Goal: Task Accomplishment & Management: Manage account settings

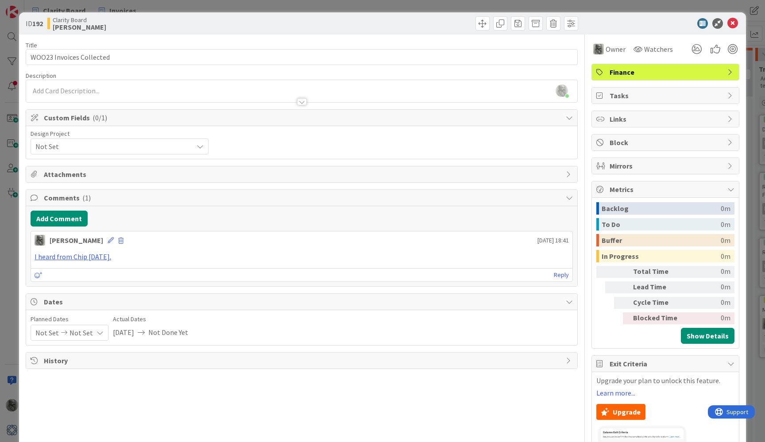
scroll to position [85, 290]
click at [734, 23] on icon at bounding box center [732, 23] width 11 height 11
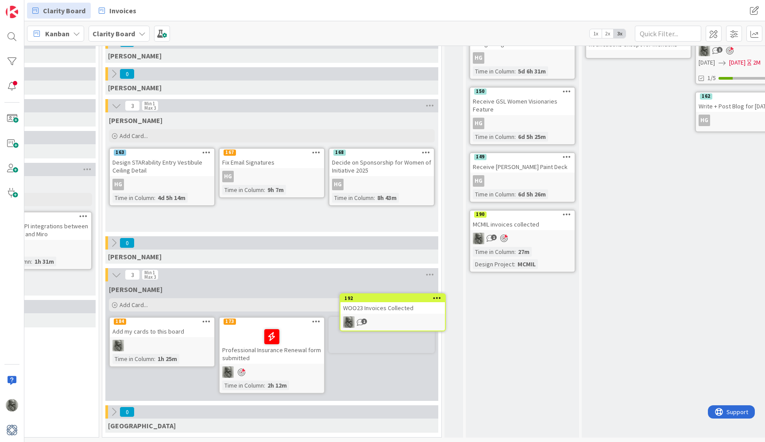
scroll to position [85, 283]
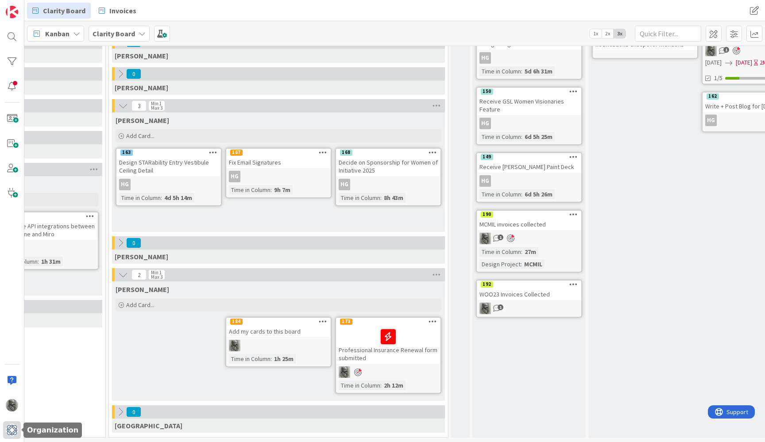
click at [10, 430] on img at bounding box center [12, 430] width 12 height 12
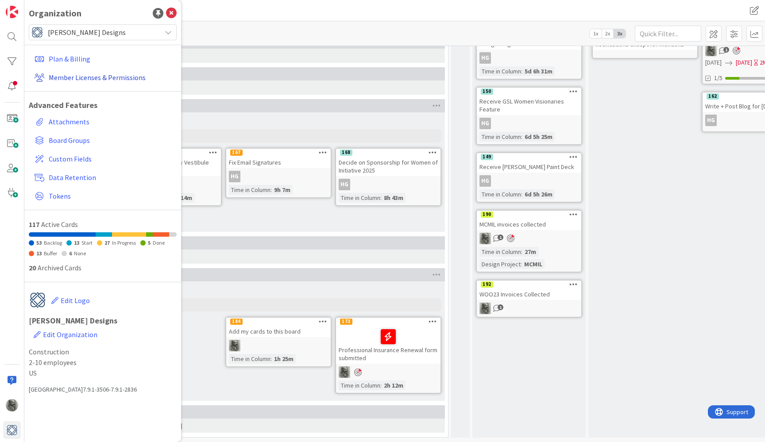
click at [66, 77] on link "Member Licenses & Permissions" at bounding box center [104, 78] width 146 height 16
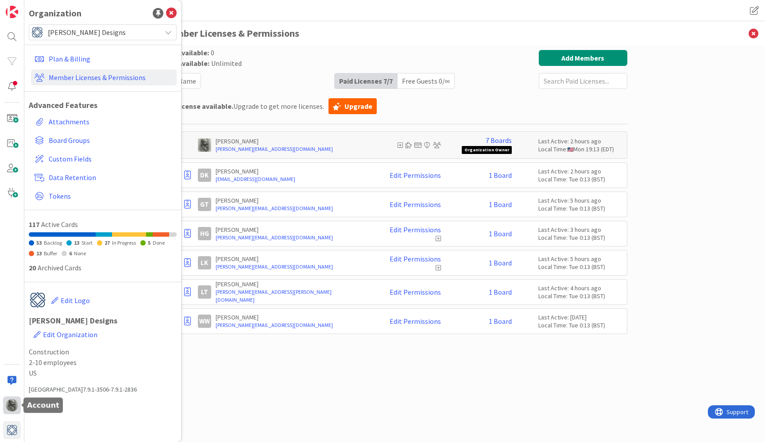
click at [10, 406] on img at bounding box center [12, 405] width 12 height 12
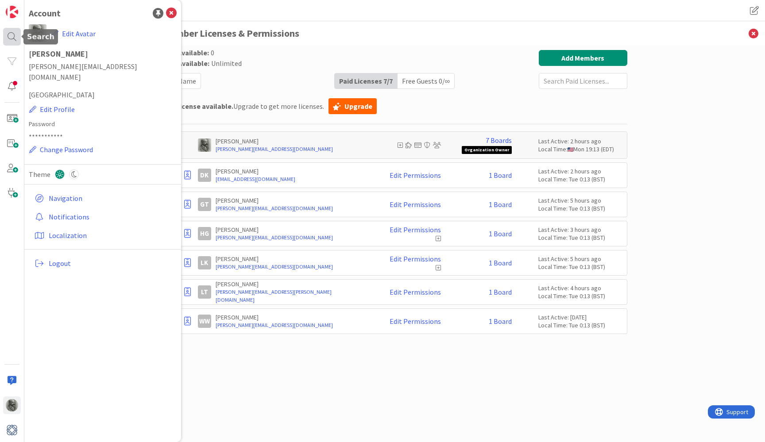
click at [11, 35] on div at bounding box center [12, 37] width 18 height 18
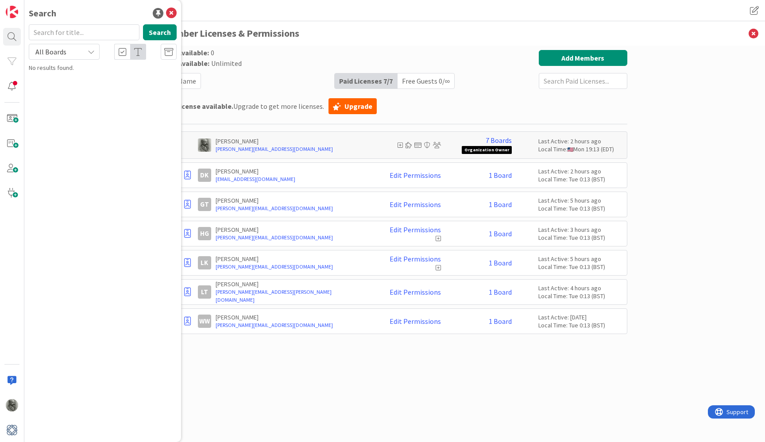
click at [66, 31] on input "text" at bounding box center [84, 32] width 111 height 16
click at [84, 49] on div "All Boards" at bounding box center [64, 52] width 71 height 16
click at [124, 53] on icon at bounding box center [123, 52] width 8 height 9
click at [123, 49] on icon at bounding box center [123, 52] width 8 height 9
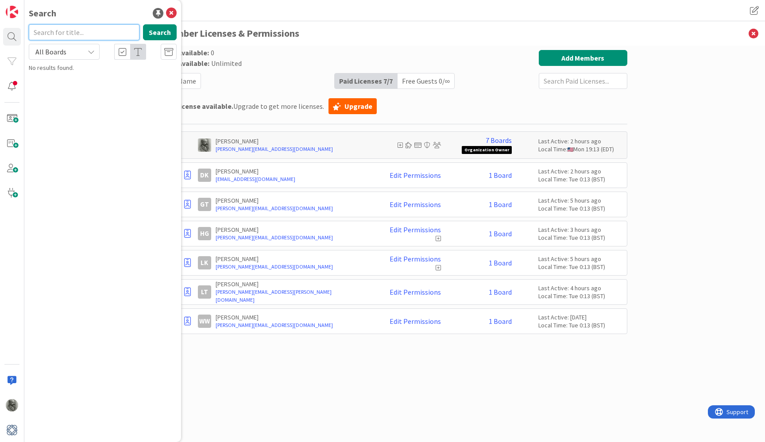
click at [72, 32] on input "text" at bounding box center [84, 32] width 111 height 16
click at [158, 30] on button "Search" at bounding box center [160, 32] width 34 height 16
drag, startPoint x: 71, startPoint y: 34, endPoint x: 4, endPoint y: 30, distance: 67.0
click at [4, 30] on div "Search [PERSON_NAME] Search All Boards All Boards No results found." at bounding box center [12, 221] width 24 height 442
type input "MCMIL"
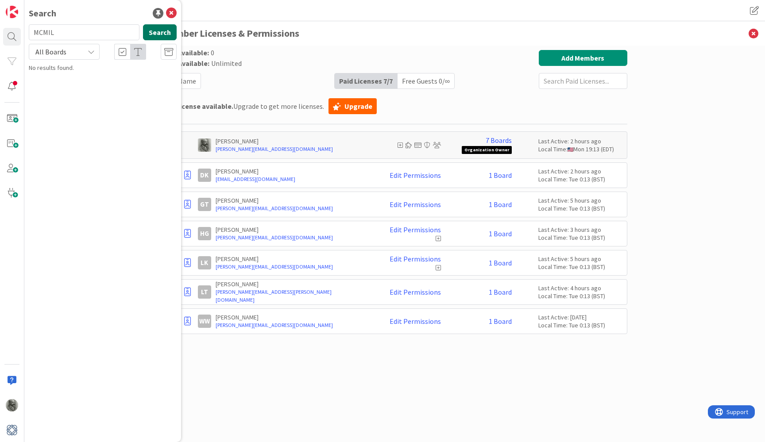
click at [162, 31] on button "Search" at bounding box center [160, 32] width 34 height 16
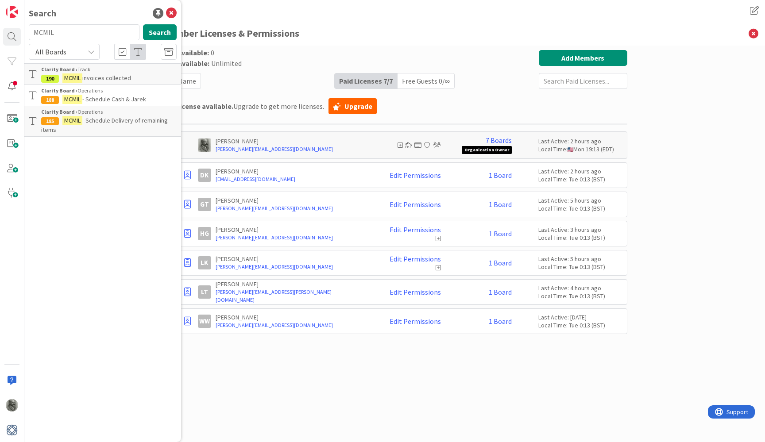
click at [116, 116] on span "- Schedule Delivery of remaining items" at bounding box center [104, 124] width 127 height 17
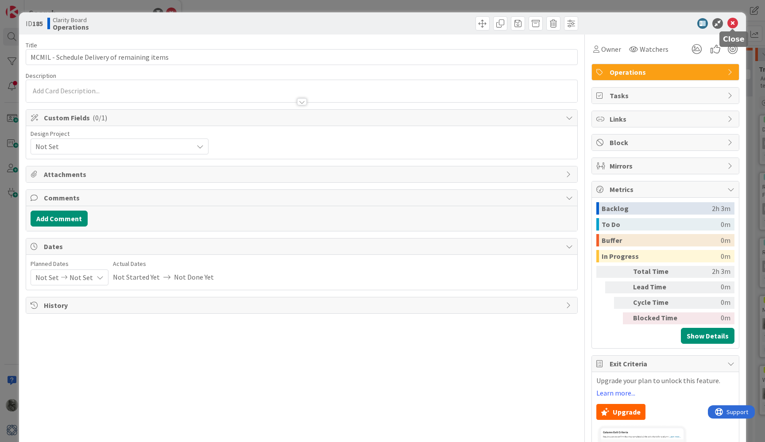
click at [732, 21] on icon at bounding box center [732, 23] width 11 height 11
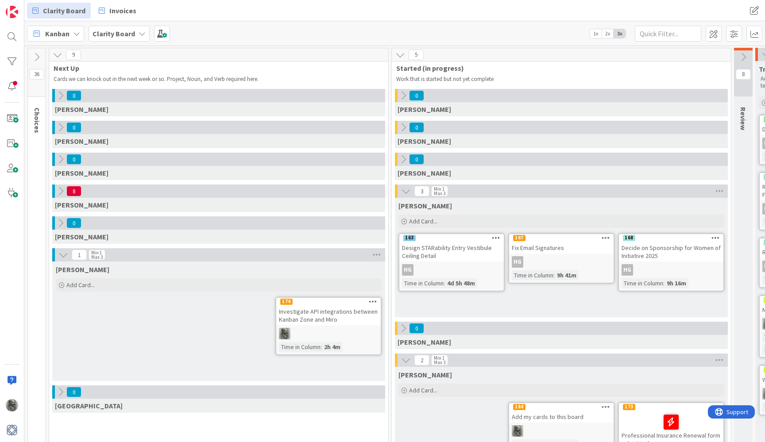
click at [56, 53] on icon at bounding box center [58, 55] width 10 height 10
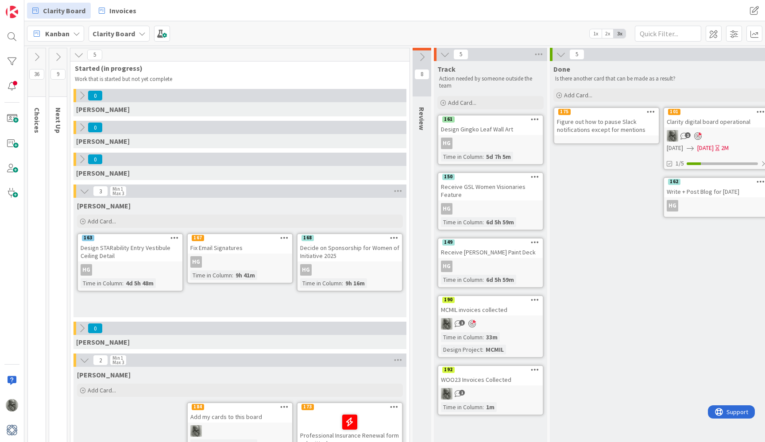
click at [39, 56] on icon at bounding box center [37, 57] width 10 height 10
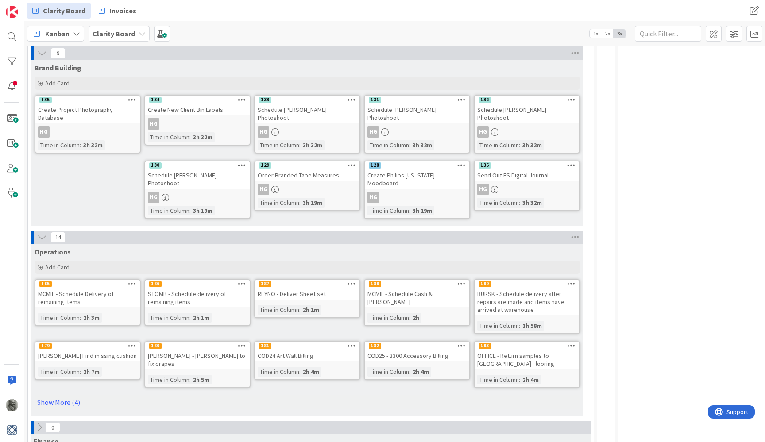
scroll to position [556, 0]
click at [64, 396] on link "Show More (4)" at bounding box center [307, 403] width 545 height 14
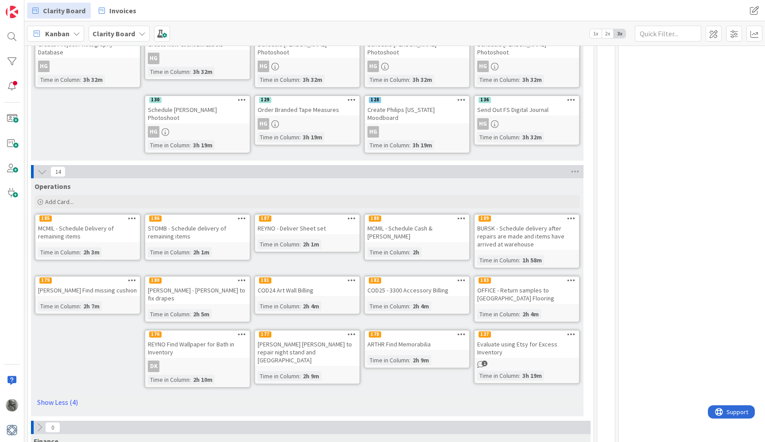
scroll to position [621, 0]
click at [569, 216] on icon at bounding box center [571, 219] width 8 height 6
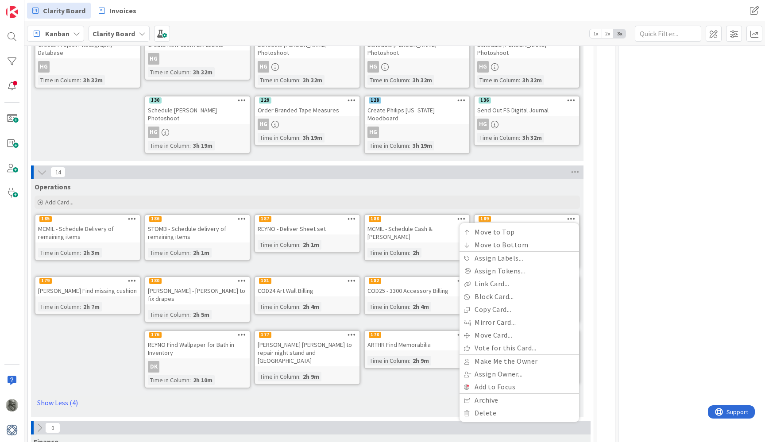
click at [482, 182] on div "Operations" at bounding box center [307, 186] width 545 height 9
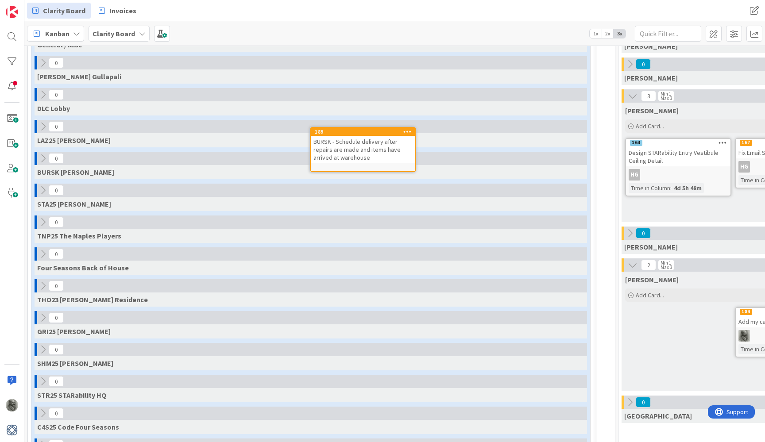
scroll to position [95, 0]
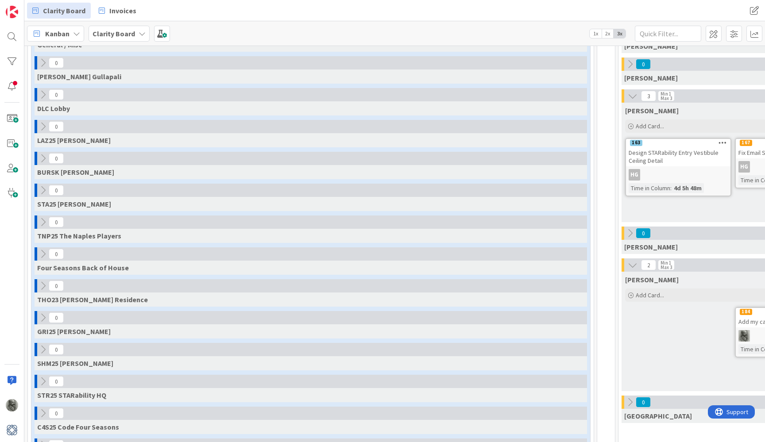
click at [43, 190] on icon at bounding box center [43, 190] width 10 height 10
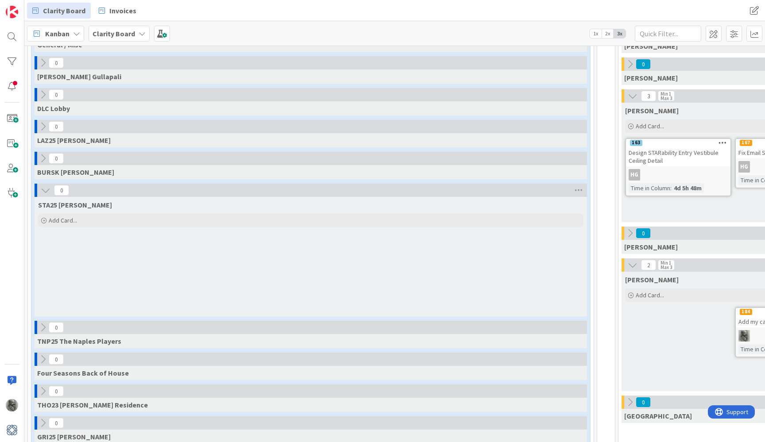
click at [43, 190] on icon at bounding box center [46, 190] width 10 height 10
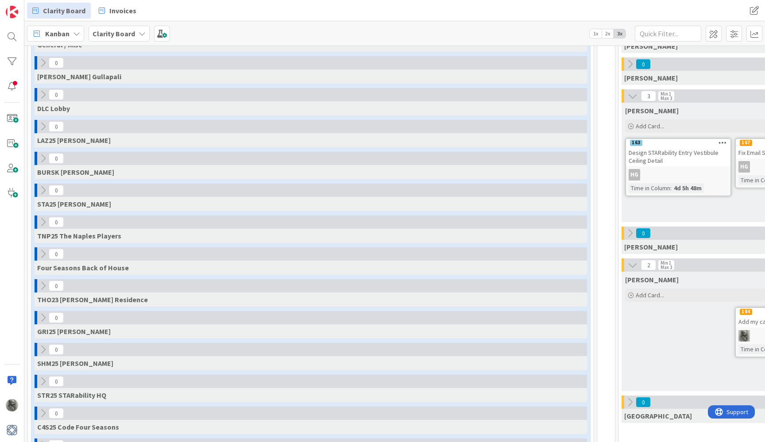
click at [41, 158] on icon at bounding box center [43, 159] width 10 height 10
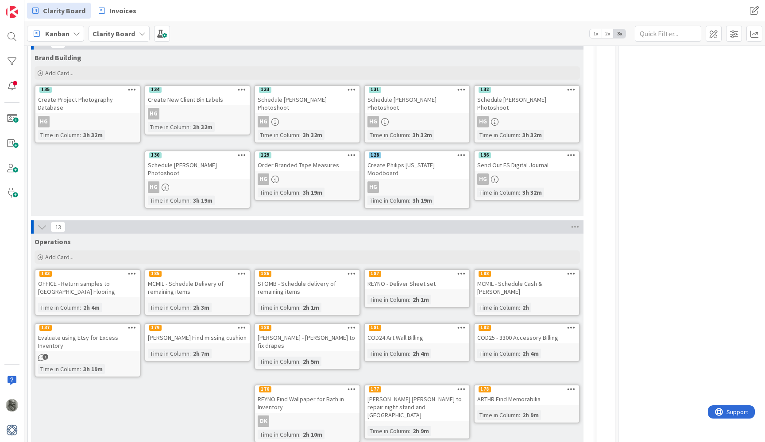
scroll to position [674, 0]
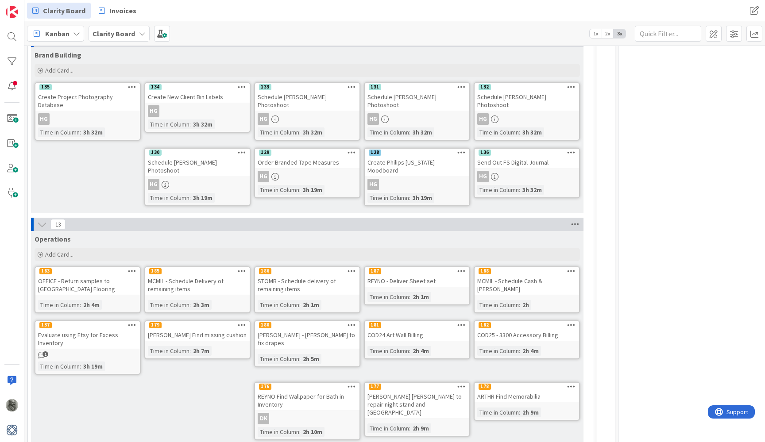
click at [575, 218] on icon at bounding box center [575, 224] width 12 height 13
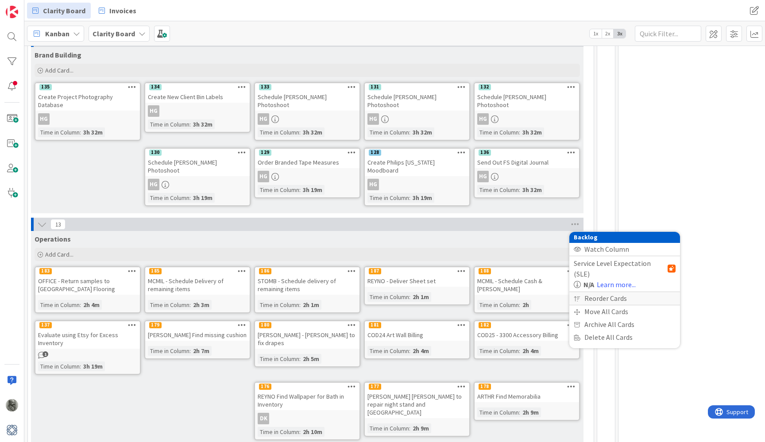
click at [597, 292] on div "Reorder Cards" at bounding box center [624, 298] width 111 height 13
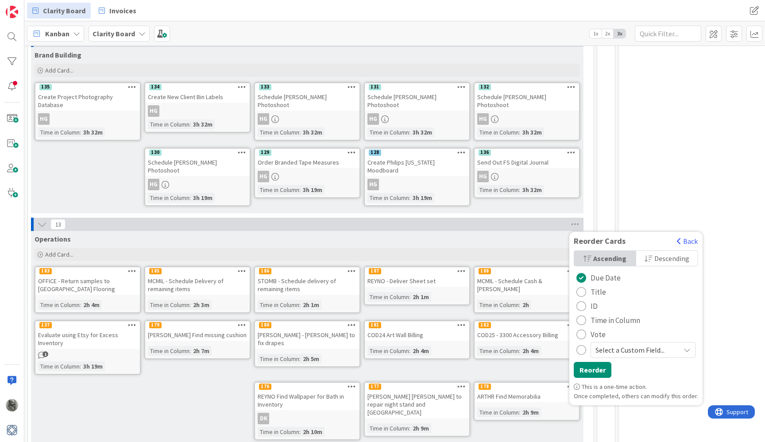
click at [600, 286] on span "Title" at bounding box center [598, 292] width 15 height 13
click at [600, 362] on button "Reorder" at bounding box center [593, 370] width 38 height 16
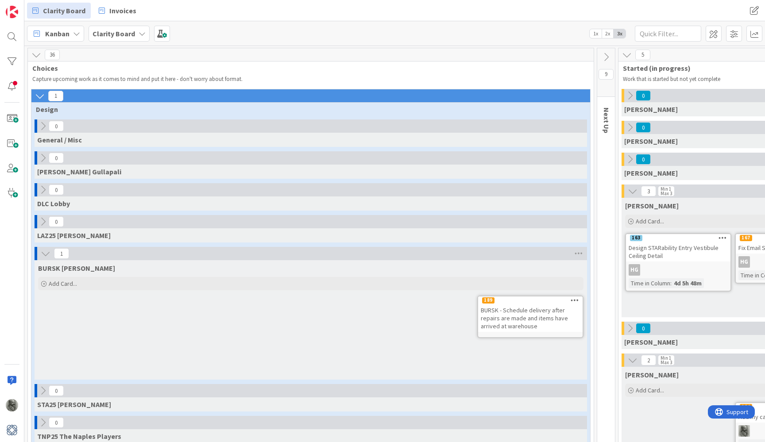
scroll to position [0, 0]
click at [45, 124] on icon at bounding box center [43, 126] width 10 height 10
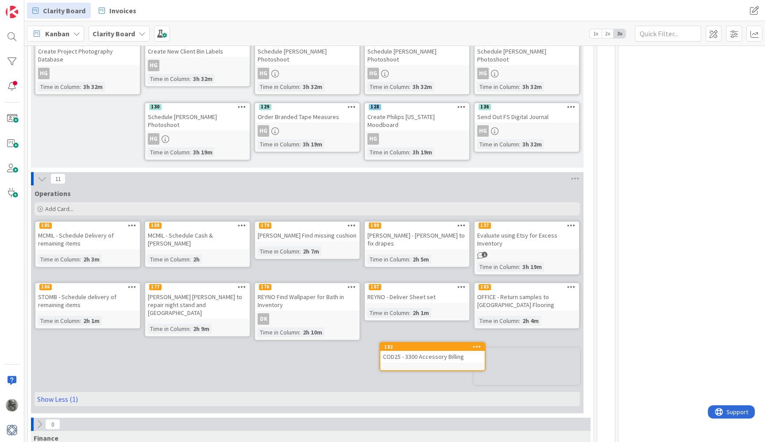
scroll to position [822, 0]
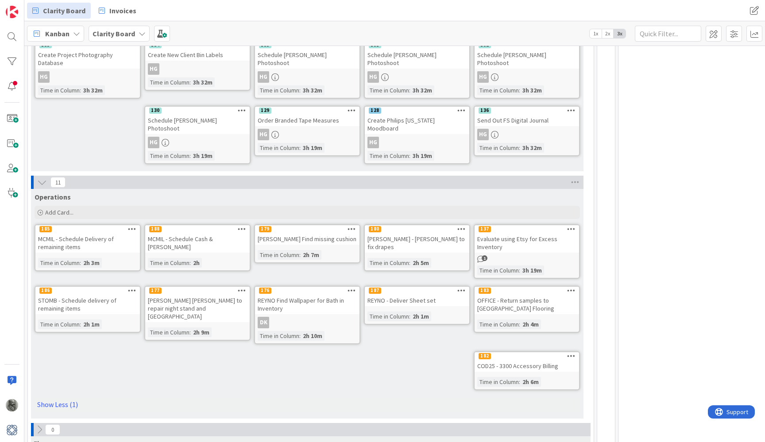
click at [41, 425] on icon at bounding box center [40, 430] width 10 height 10
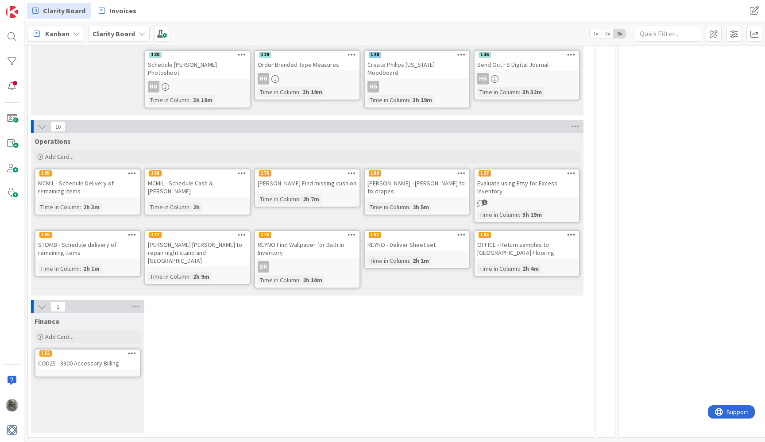
scroll to position [862, 0]
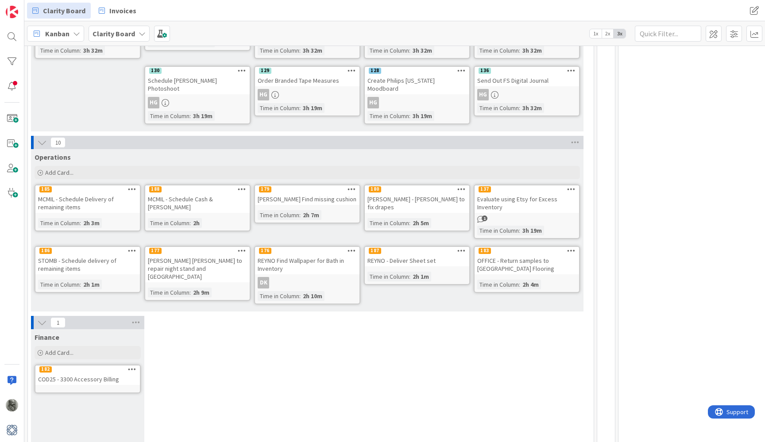
drag, startPoint x: 427, startPoint y: 183, endPoint x: 423, endPoint y: 174, distance: 9.5
click at [423, 185] on div "180 [PERSON_NAME] - [PERSON_NAME] to fix drapes" at bounding box center [417, 198] width 104 height 27
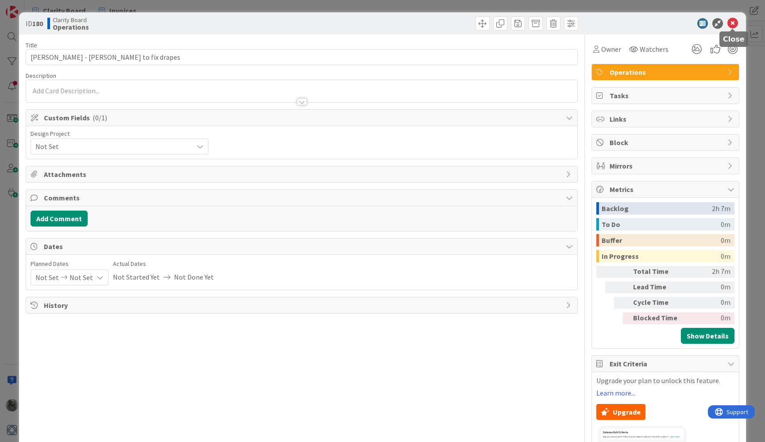
click at [734, 21] on icon at bounding box center [732, 23] width 11 height 11
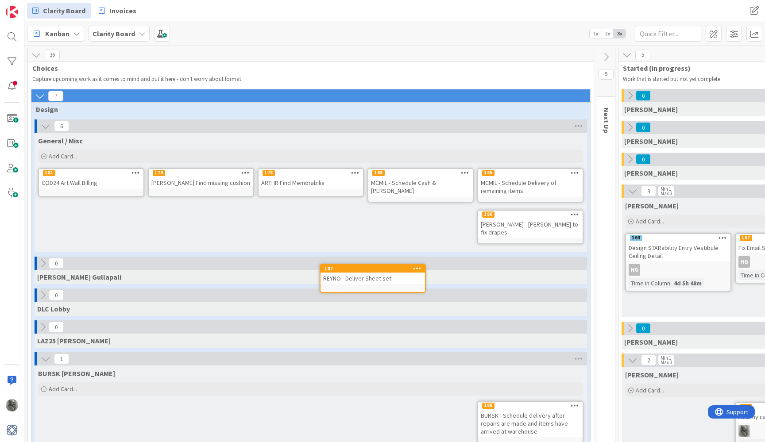
scroll to position [-1, 0]
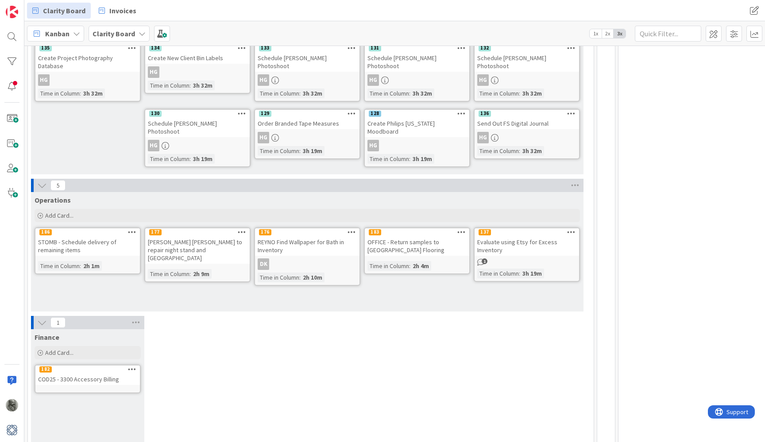
drag, startPoint x: 294, startPoint y: 229, endPoint x: 300, endPoint y: 233, distance: 7.3
click at [300, 236] on div "REYNO Find Wallpaper for Bath in Inventory" at bounding box center [307, 245] width 104 height 19
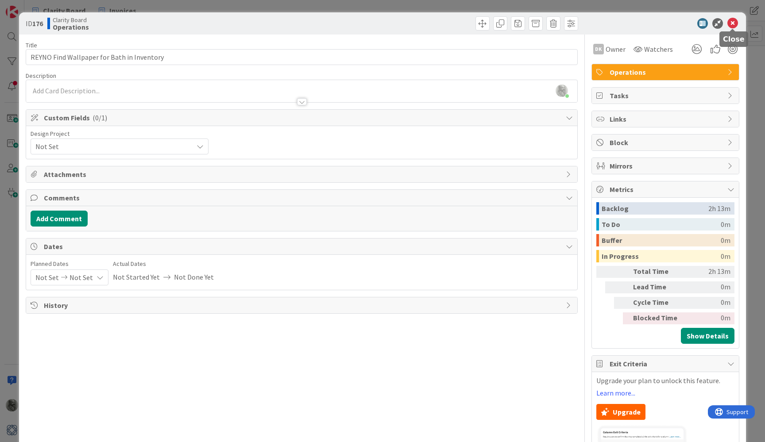
click at [732, 23] on icon at bounding box center [732, 23] width 11 height 11
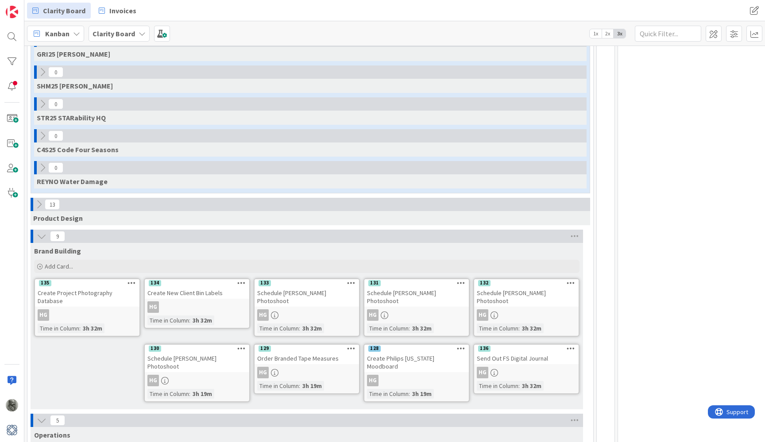
click at [44, 166] on icon at bounding box center [43, 168] width 10 height 10
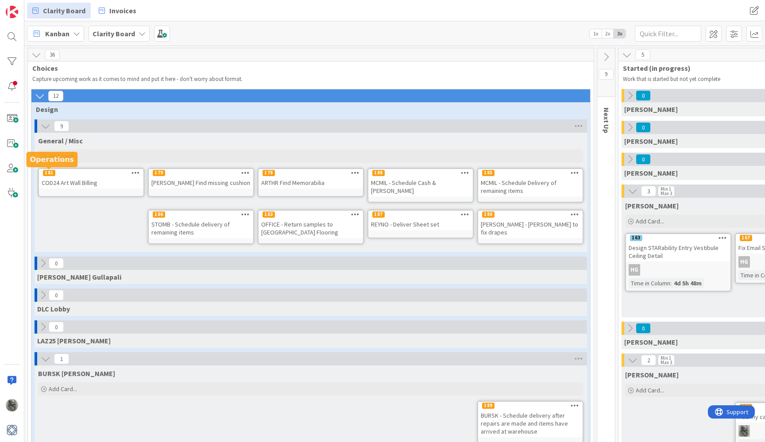
click at [52, 174] on div "181" at bounding box center [49, 173] width 12 height 6
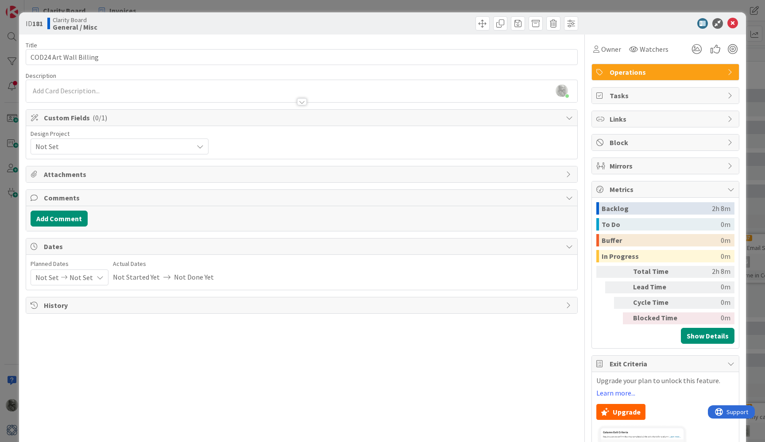
click at [650, 73] on span "Operations" at bounding box center [666, 72] width 113 height 11
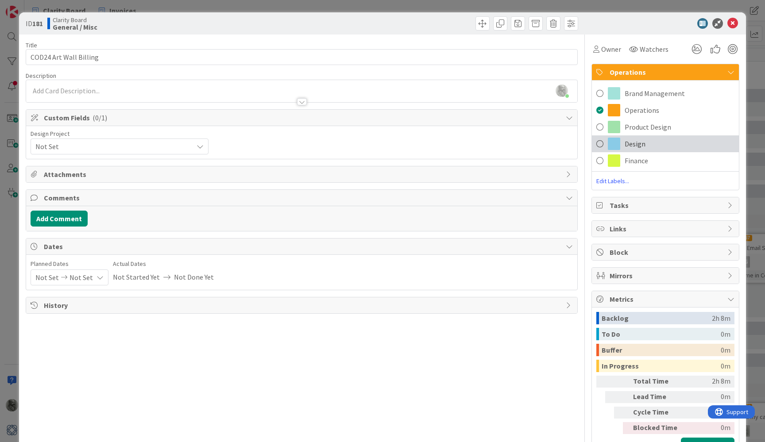
click at [631, 143] on span "Design" at bounding box center [635, 144] width 21 height 11
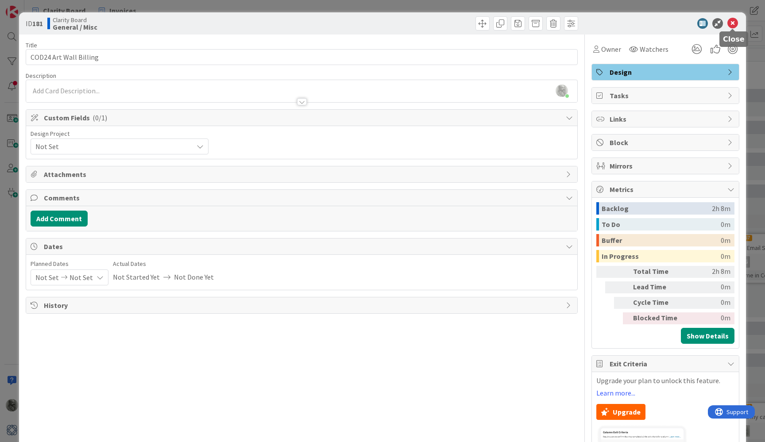
click at [735, 21] on icon at bounding box center [732, 23] width 11 height 11
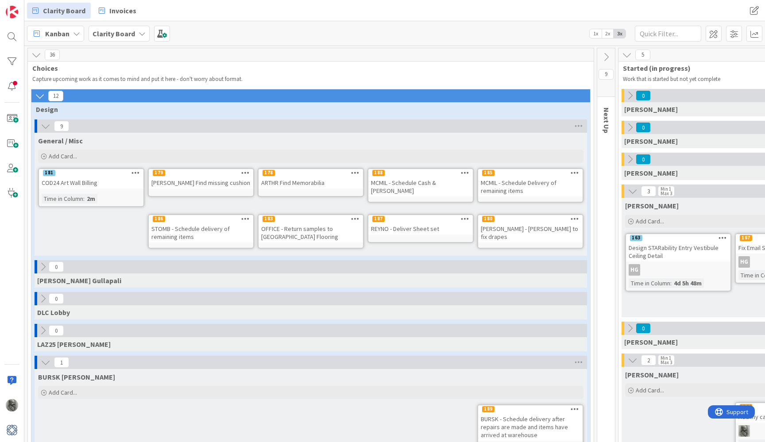
click at [160, 174] on div "179" at bounding box center [159, 173] width 12 height 6
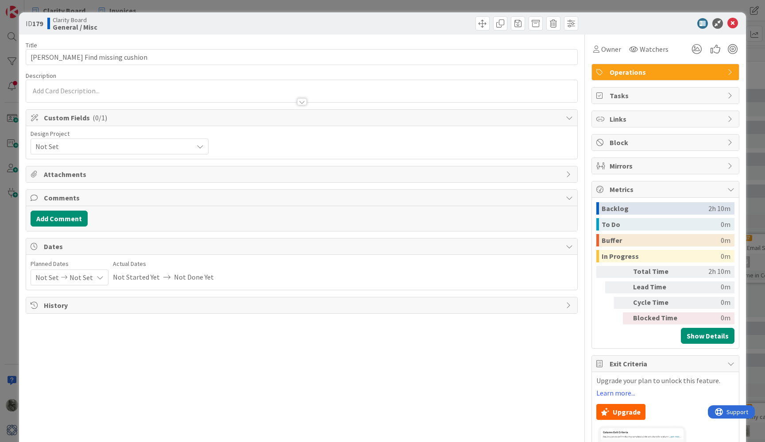
click at [625, 72] on span "Operations" at bounding box center [666, 72] width 113 height 11
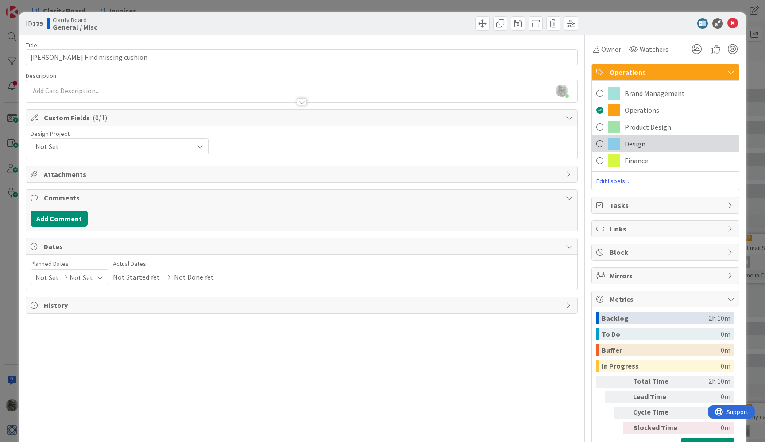
click at [623, 143] on div "Design" at bounding box center [665, 143] width 147 height 17
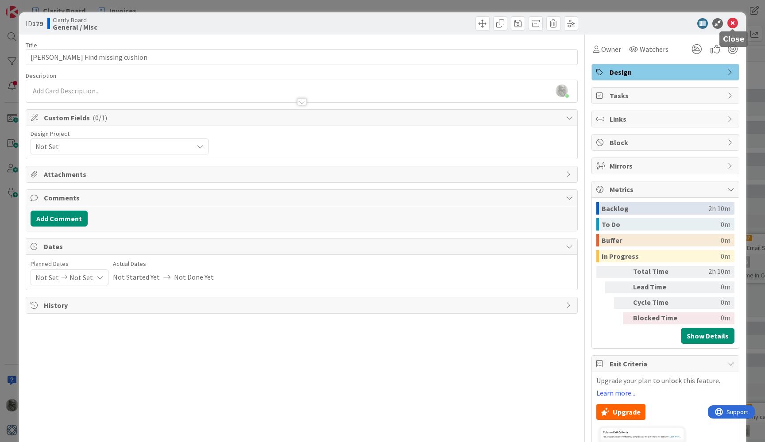
click at [731, 24] on icon at bounding box center [732, 23] width 11 height 11
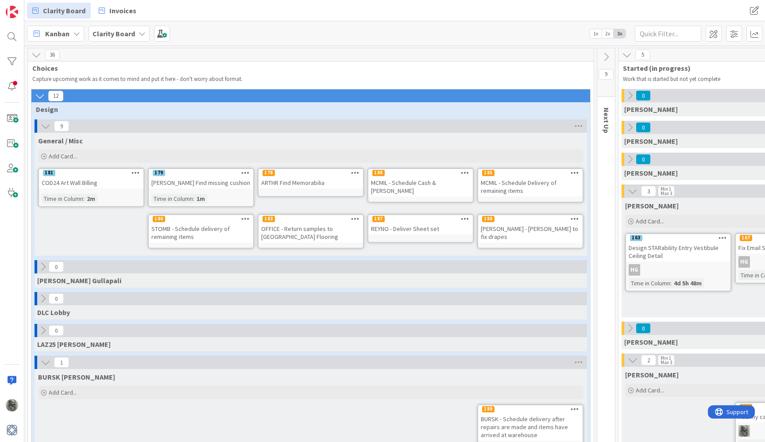
click at [247, 172] on icon at bounding box center [245, 173] width 8 height 6
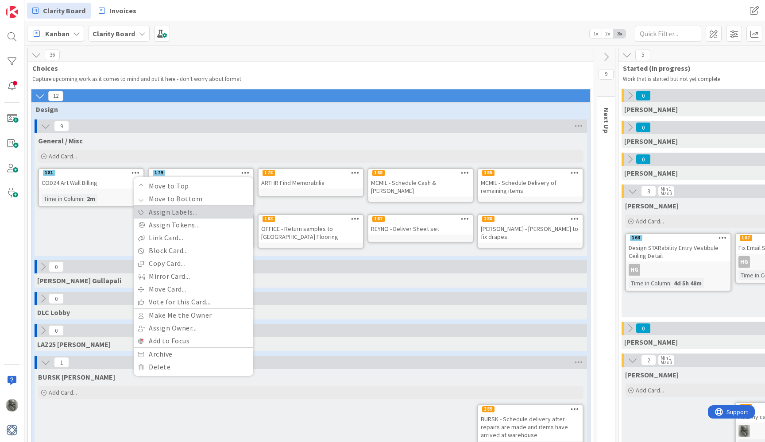
click at [166, 215] on link "Assign Labels..." at bounding box center [194, 212] width 120 height 13
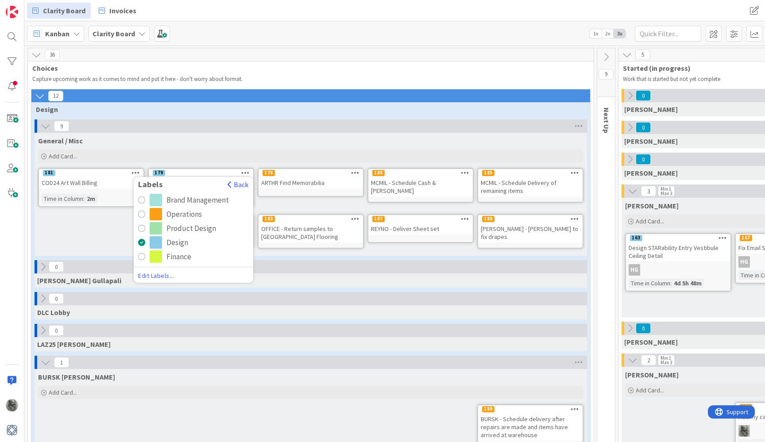
click at [166, 244] on div "Design" at bounding box center [199, 242] width 99 height 12
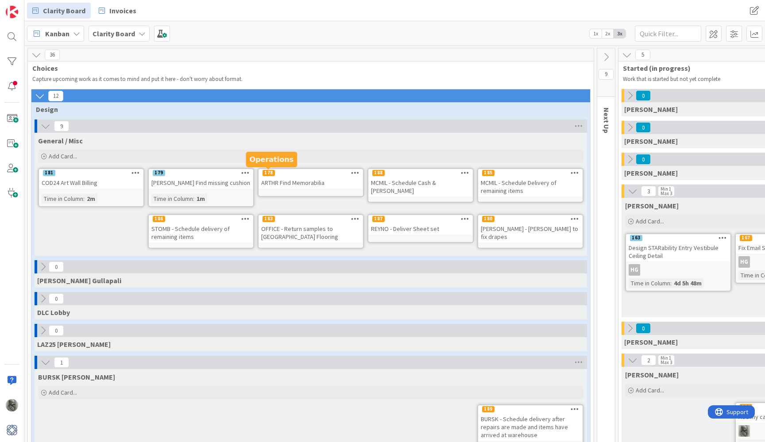
click at [267, 172] on div "178" at bounding box center [269, 173] width 12 height 6
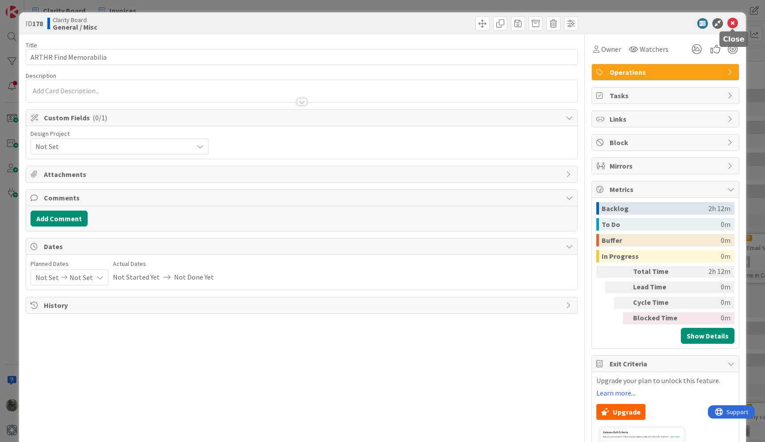
click at [730, 21] on icon at bounding box center [732, 23] width 11 height 11
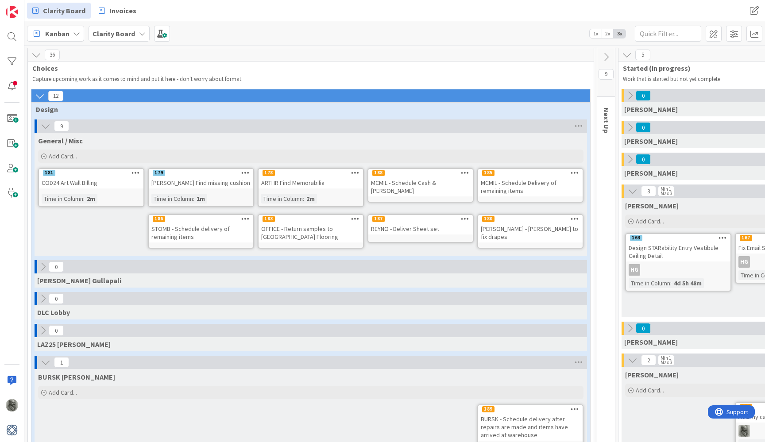
click at [356, 173] on icon at bounding box center [355, 173] width 8 height 6
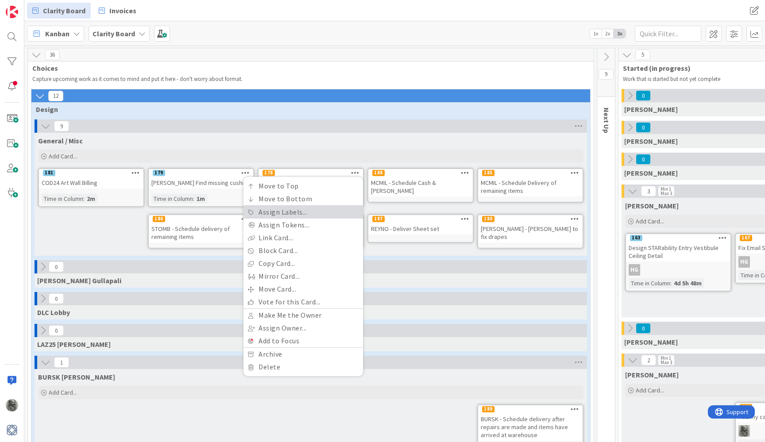
click at [286, 214] on link "Assign Labels..." at bounding box center [303, 212] width 120 height 13
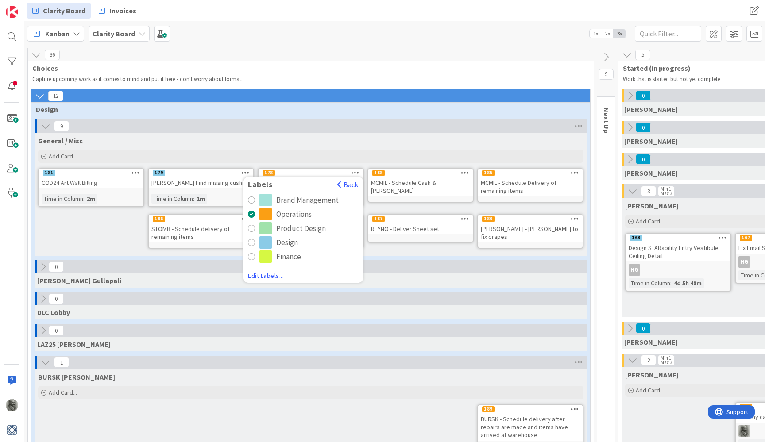
click at [281, 242] on div "Design" at bounding box center [287, 242] width 22 height 12
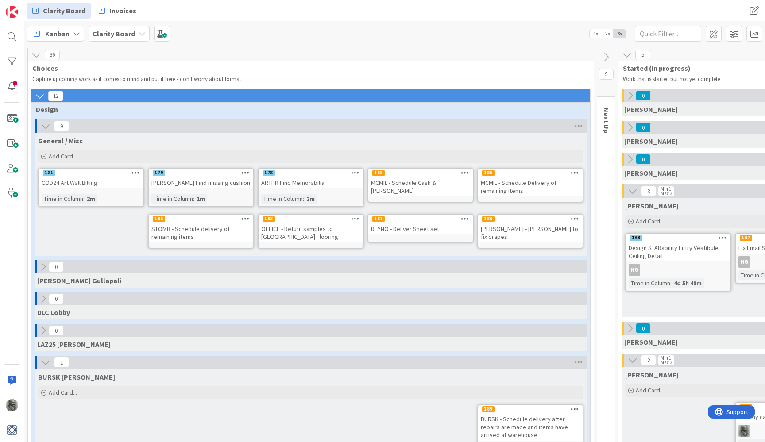
click at [466, 171] on icon at bounding box center [465, 173] width 8 height 6
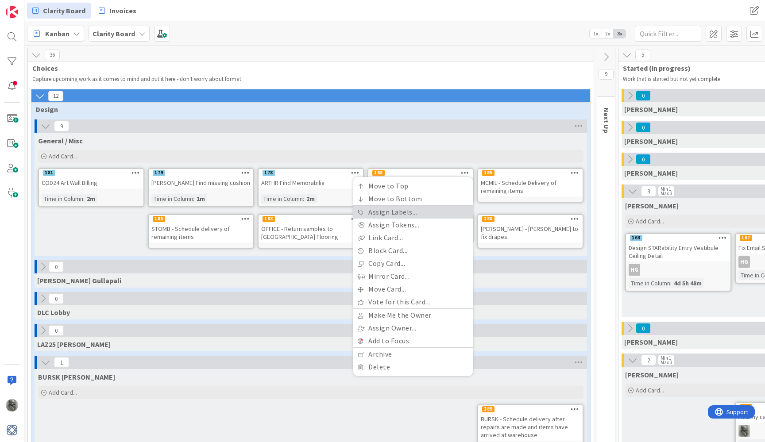
click at [397, 213] on link "Assign Labels..." at bounding box center [413, 212] width 120 height 13
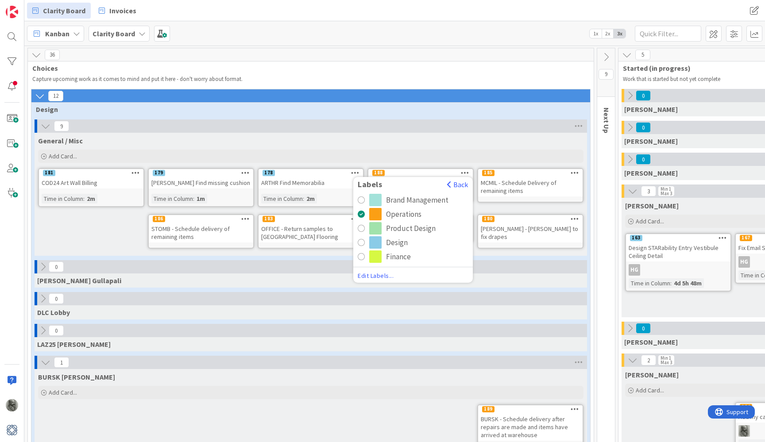
click at [392, 243] on div "Design" at bounding box center [397, 242] width 22 height 12
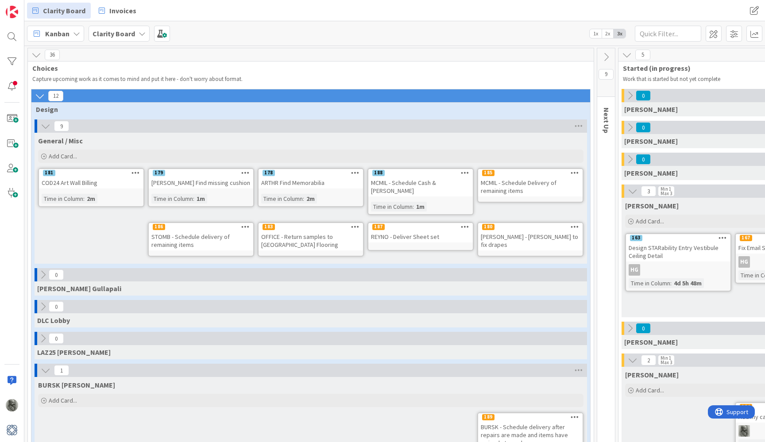
click at [576, 173] on icon at bounding box center [575, 173] width 8 height 6
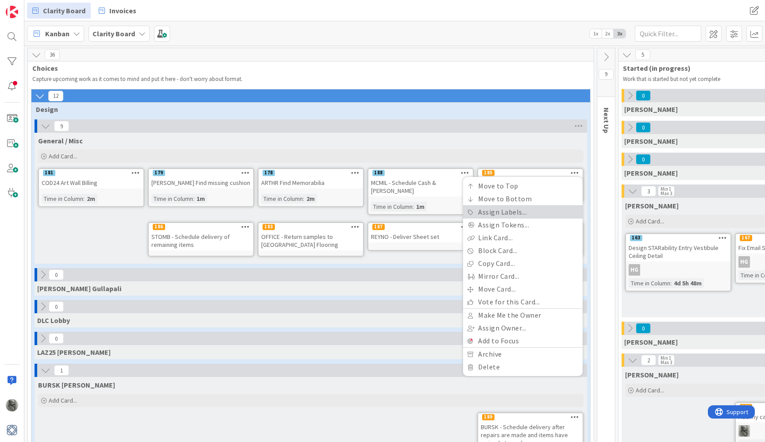
click at [513, 215] on link "Assign Labels..." at bounding box center [523, 212] width 120 height 13
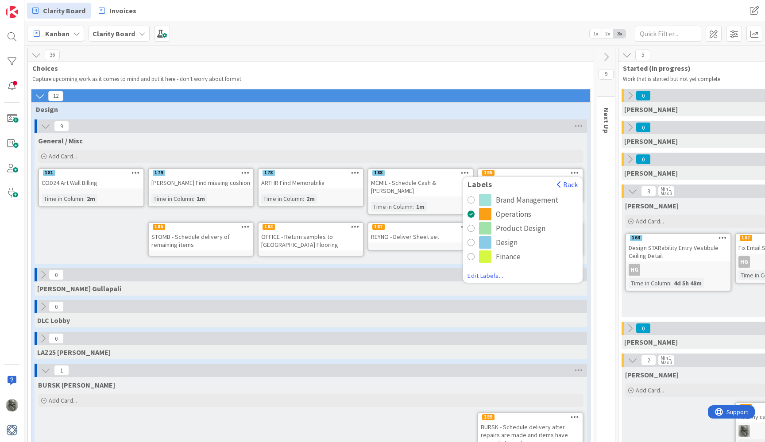
click at [505, 243] on div "Design" at bounding box center [507, 242] width 22 height 12
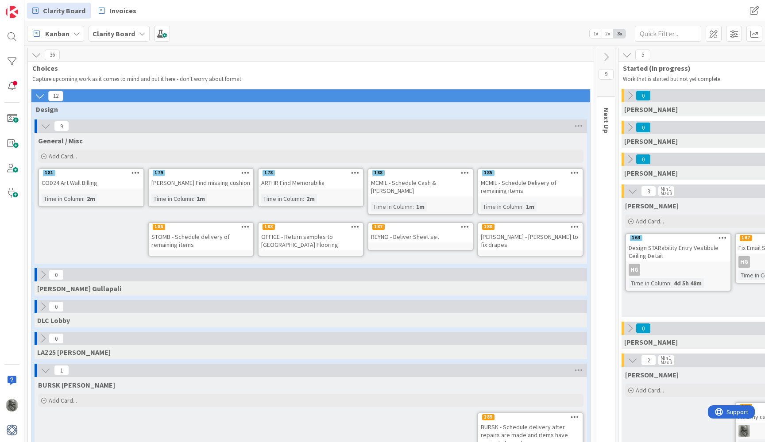
click at [246, 227] on icon at bounding box center [245, 227] width 8 height 6
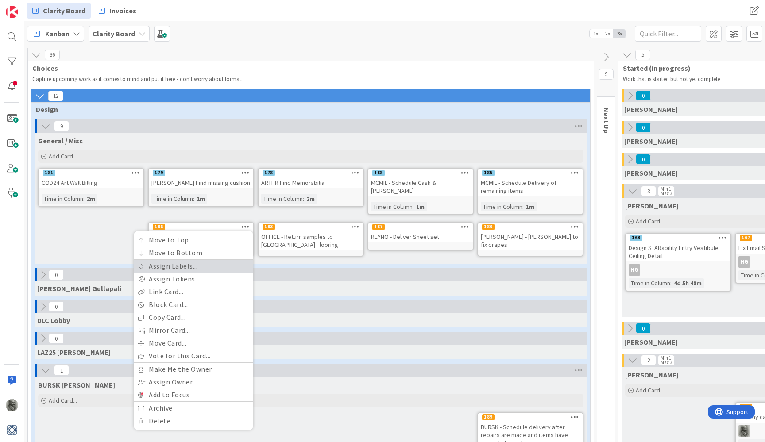
click at [197, 263] on link "Assign Labels..." at bounding box center [194, 266] width 120 height 13
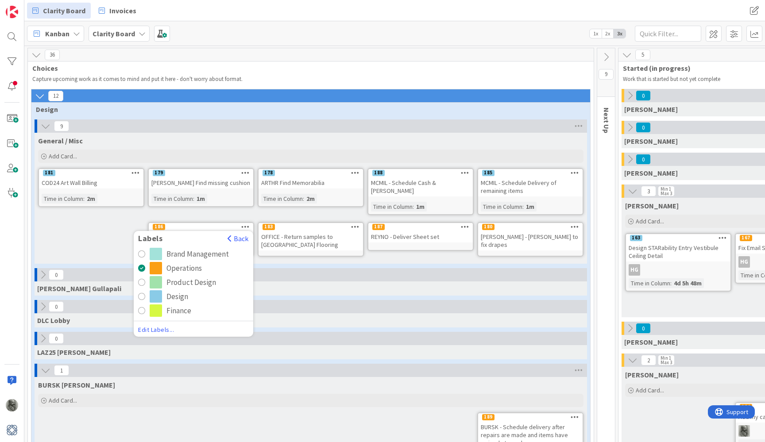
click at [179, 296] on div "Design" at bounding box center [177, 296] width 22 height 12
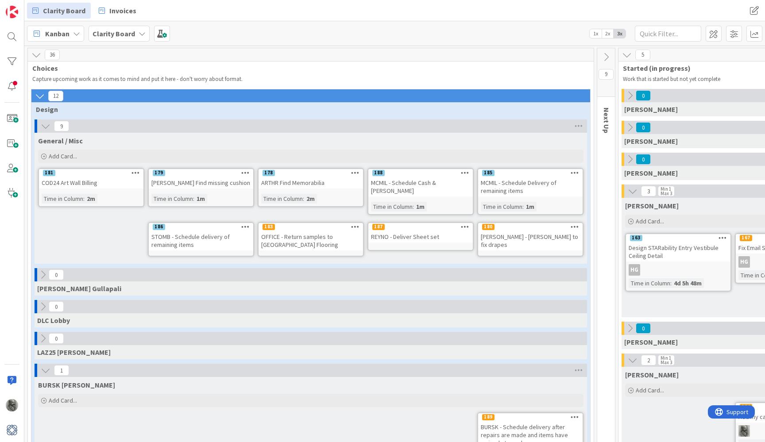
click at [355, 226] on icon at bounding box center [355, 227] width 8 height 6
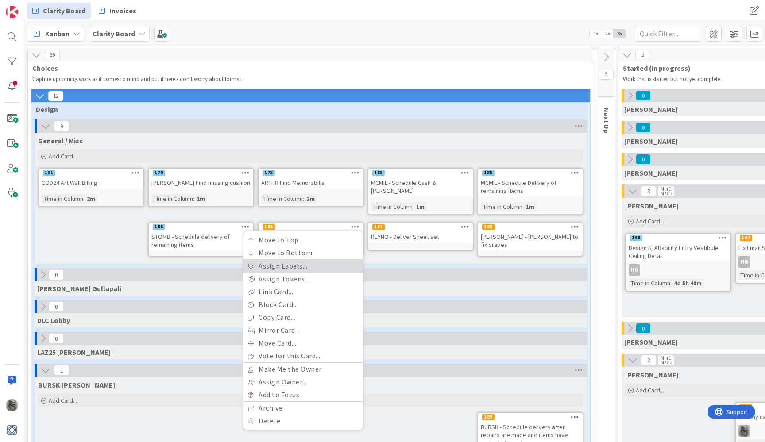
click at [286, 270] on link "Assign Labels..." at bounding box center [303, 266] width 120 height 13
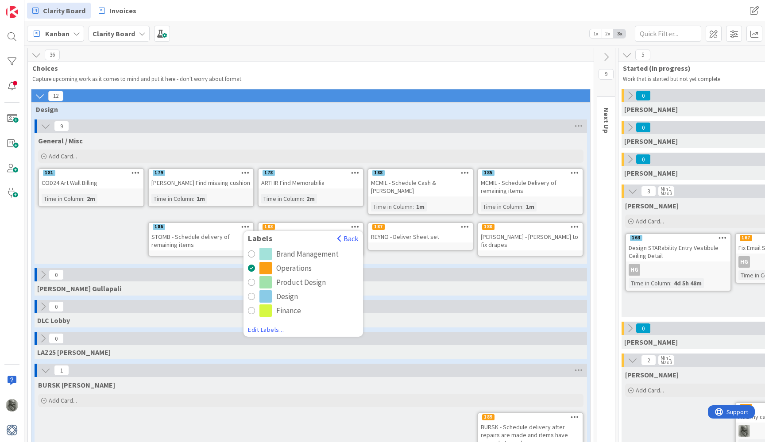
click at [286, 297] on div "Design" at bounding box center [287, 296] width 22 height 12
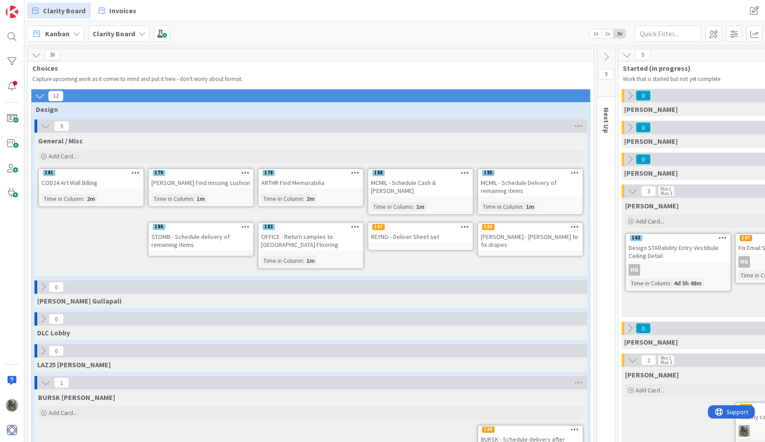
click at [467, 228] on icon at bounding box center [465, 227] width 8 height 6
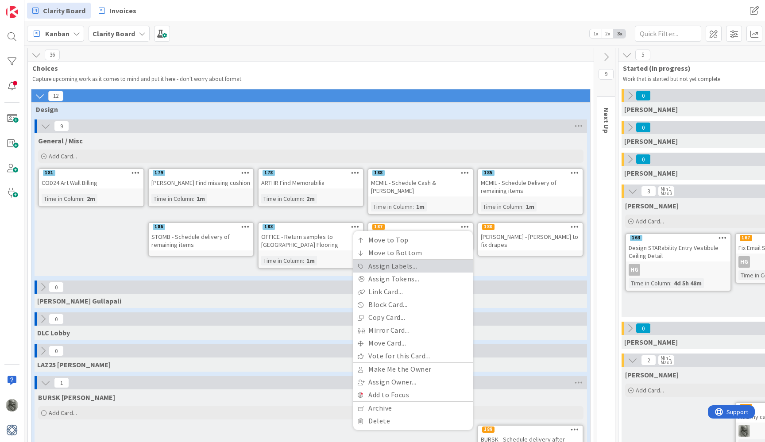
click at [411, 267] on link "Assign Labels..." at bounding box center [413, 266] width 120 height 13
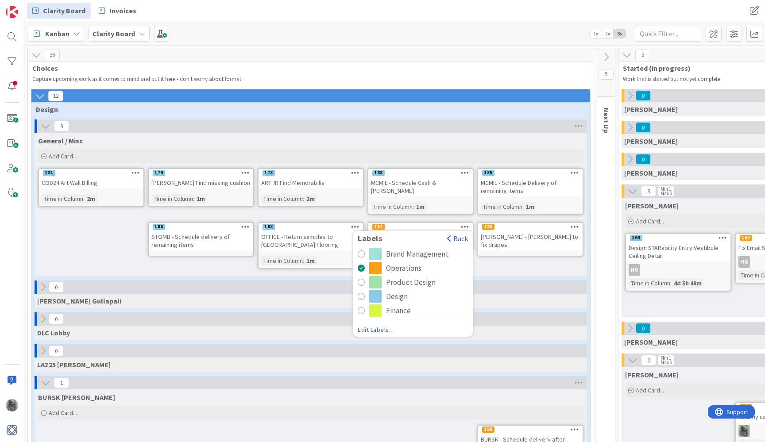
click at [398, 298] on div "Design" at bounding box center [397, 296] width 22 height 12
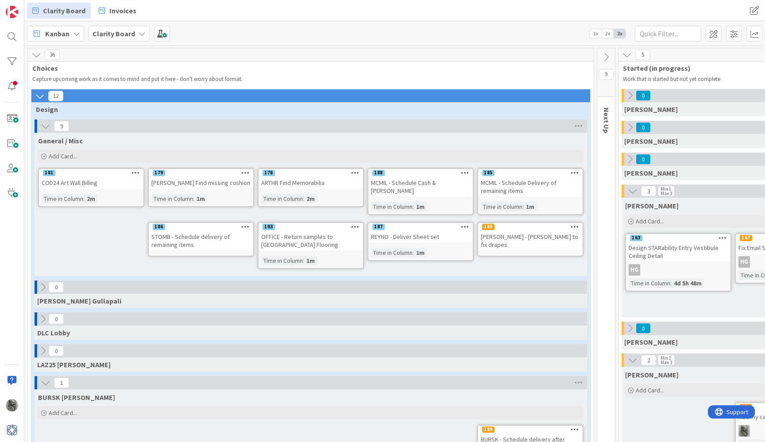
click at [574, 226] on icon at bounding box center [575, 227] width 8 height 6
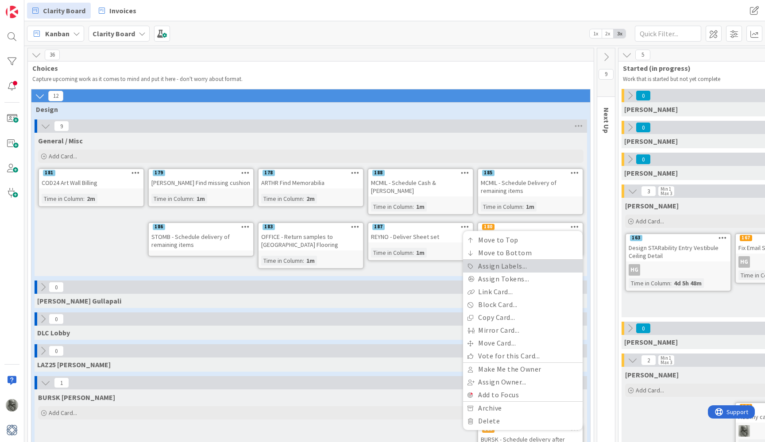
click at [511, 264] on link "Assign Labels..." at bounding box center [523, 266] width 120 height 13
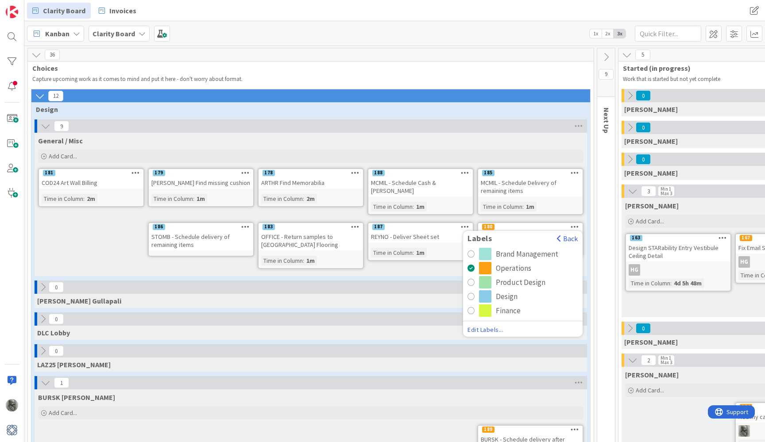
click at [471, 296] on div "radio" at bounding box center [471, 296] width 7 height 7
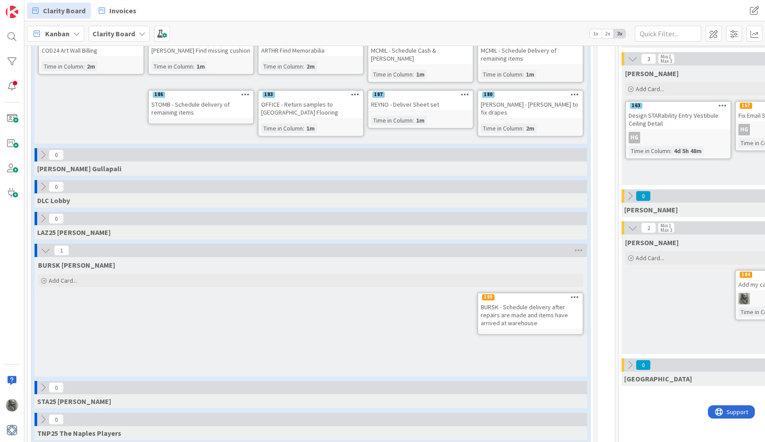
scroll to position [156, 0]
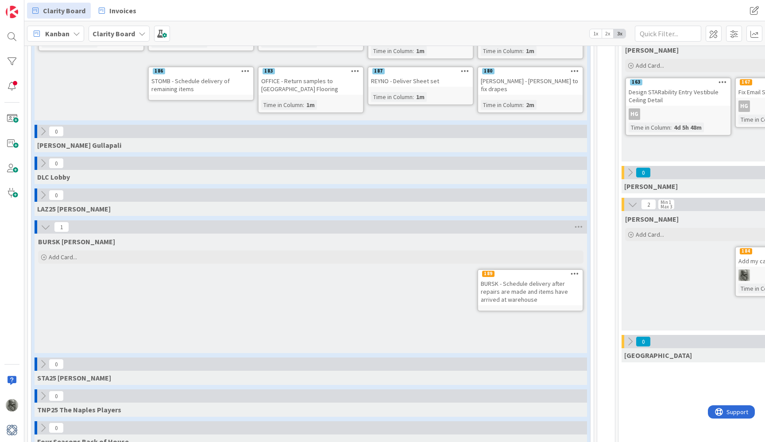
click at [577, 273] on icon at bounding box center [575, 274] width 8 height 6
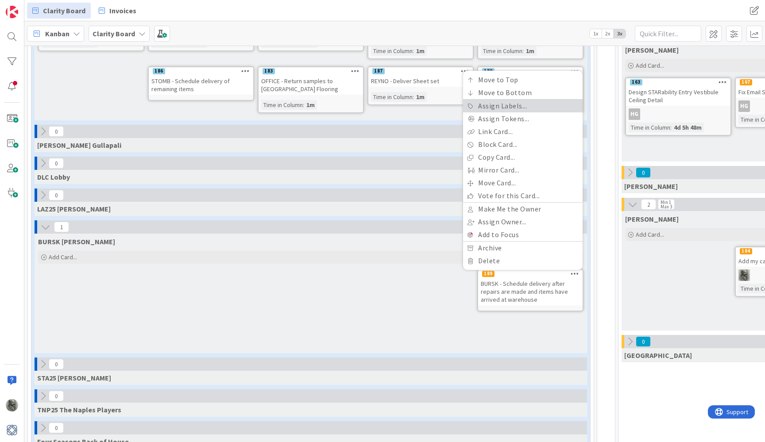
click at [506, 107] on link "Assign Labels..." at bounding box center [523, 106] width 120 height 13
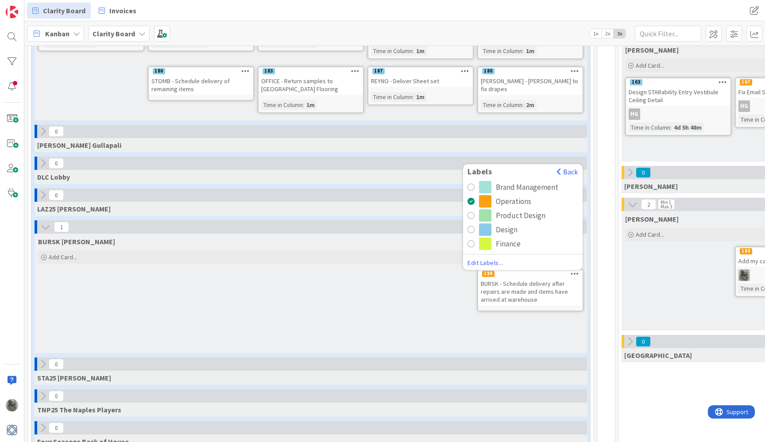
click at [503, 229] on div "Design" at bounding box center [507, 230] width 22 height 12
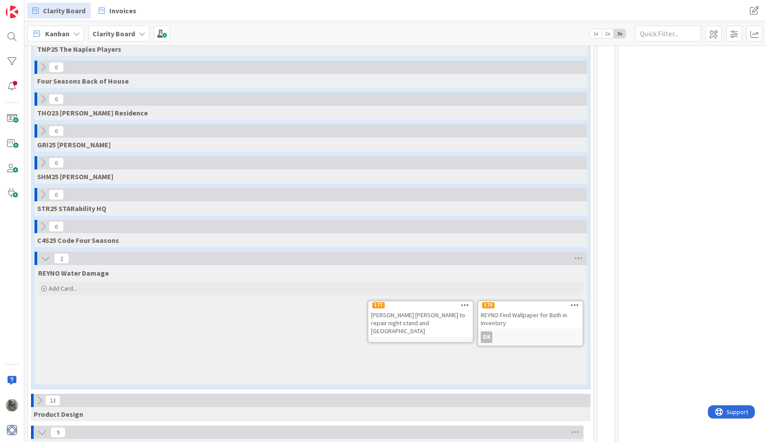
scroll to position [518, 0]
click at [466, 301] on icon at bounding box center [465, 304] width 8 height 6
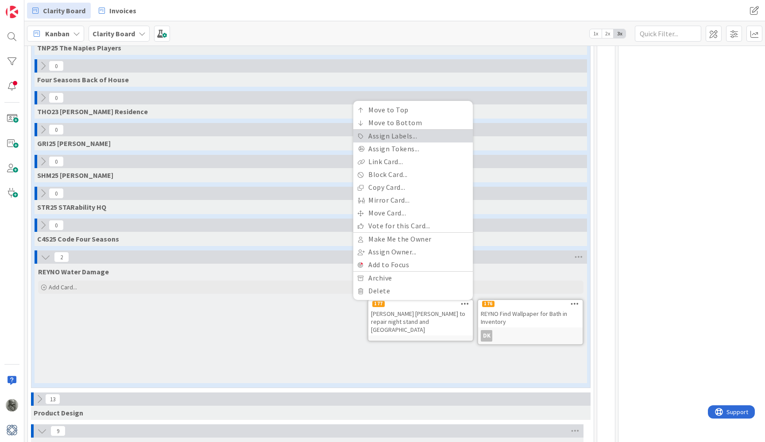
click at [413, 135] on link "Assign Labels..." at bounding box center [413, 136] width 120 height 13
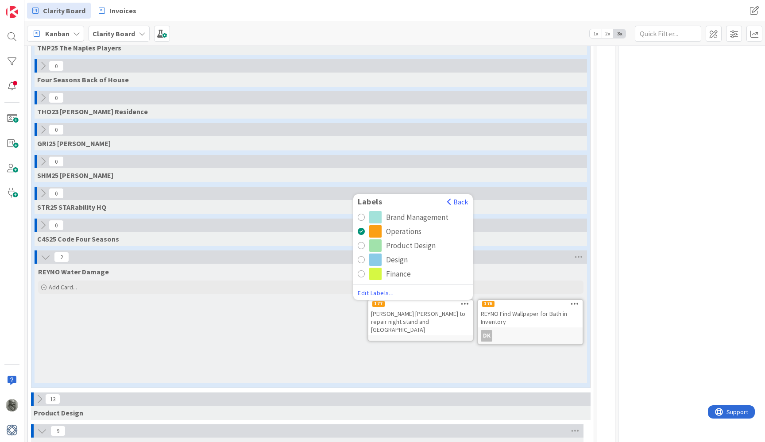
click at [363, 259] on div "radio" at bounding box center [361, 259] width 7 height 7
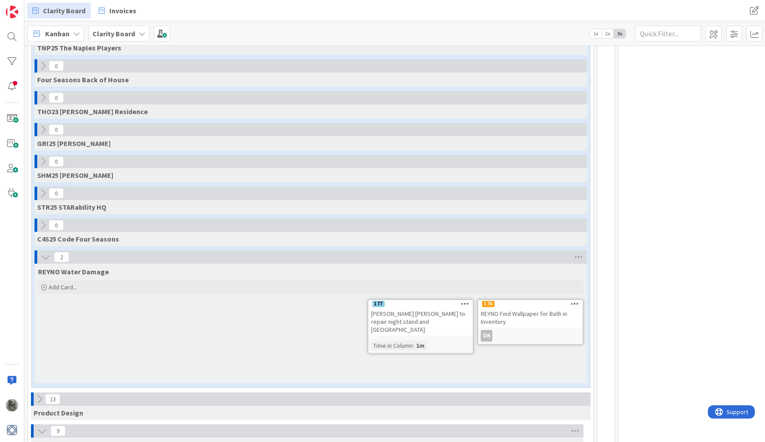
click at [571, 304] on icon at bounding box center [575, 304] width 8 height 6
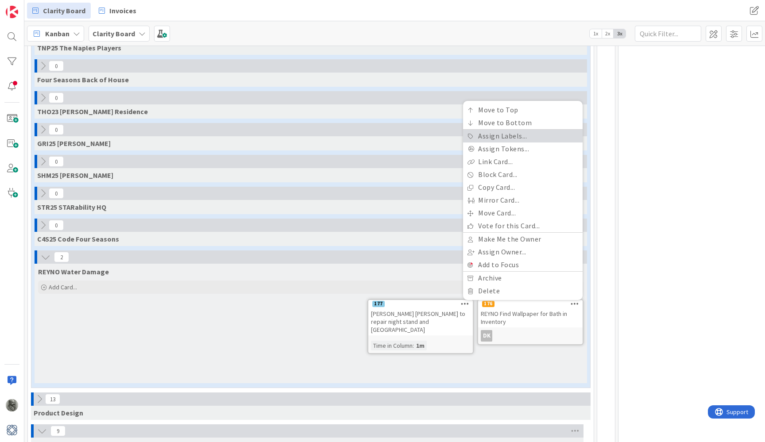
click at [506, 135] on link "Assign Labels..." at bounding box center [523, 136] width 120 height 13
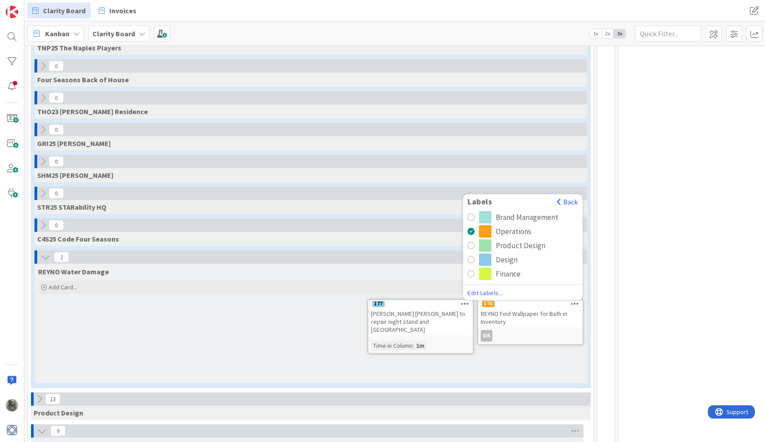
click at [473, 261] on div "radio" at bounding box center [471, 259] width 7 height 7
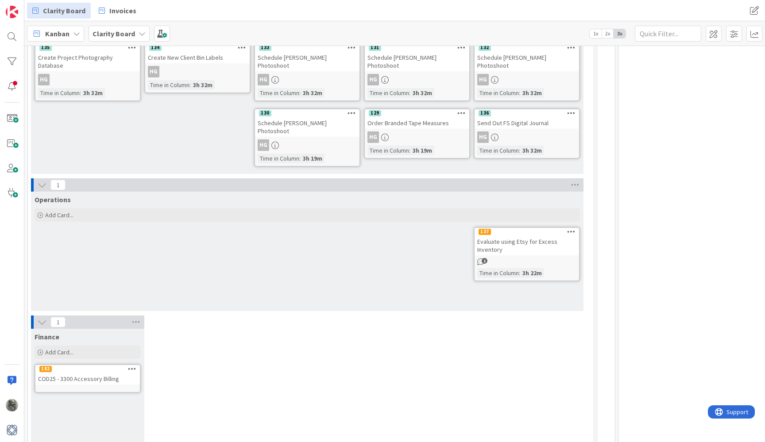
scroll to position [1053, 0]
click at [134, 366] on icon at bounding box center [132, 369] width 8 height 6
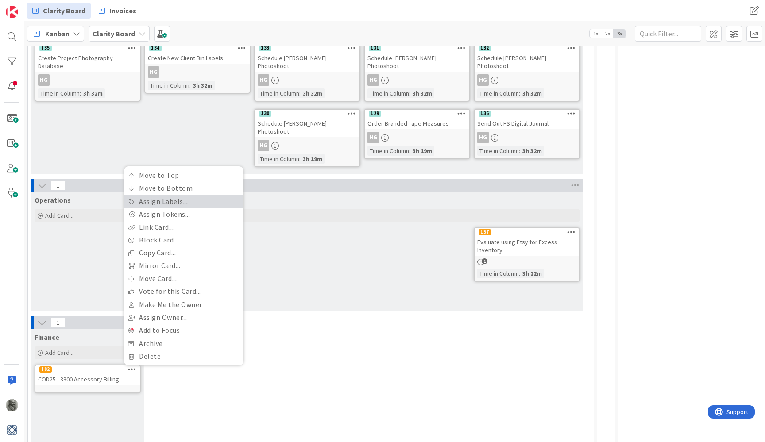
click at [178, 195] on link "Assign Labels..." at bounding box center [184, 201] width 120 height 13
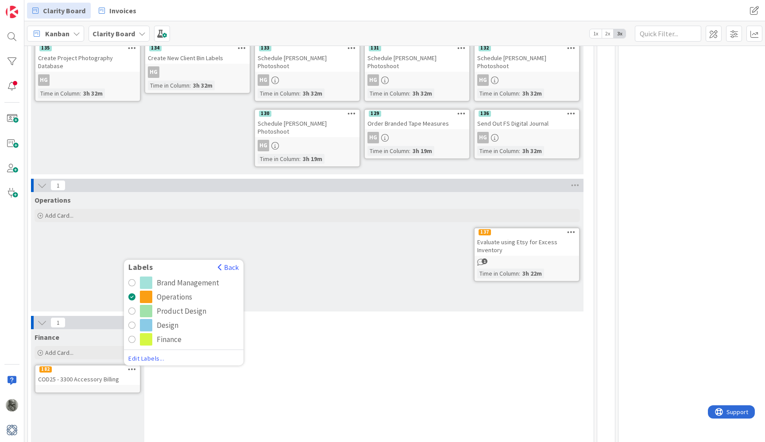
click at [132, 336] on div "radio" at bounding box center [131, 339] width 7 height 7
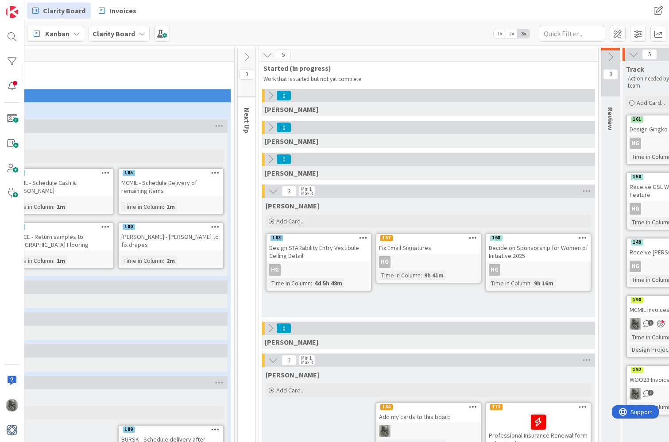
scroll to position [0, 359]
click at [247, 57] on icon at bounding box center [247, 57] width 10 height 10
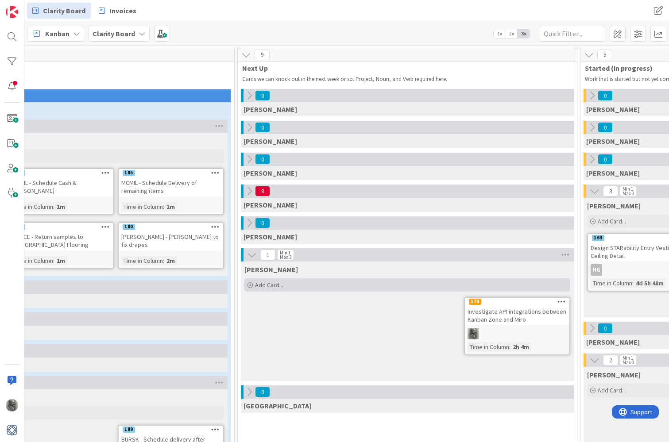
click at [272, 284] on span "Add Card..." at bounding box center [269, 285] width 28 height 8
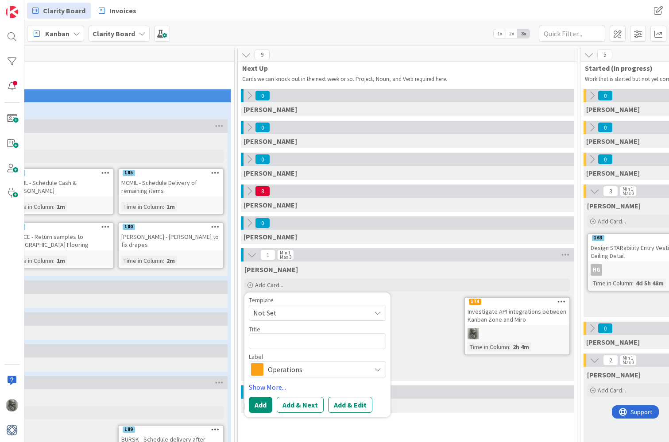
type textarea "x"
type textarea "F"
type textarea "x"
type textarea "Fi"
type textarea "x"
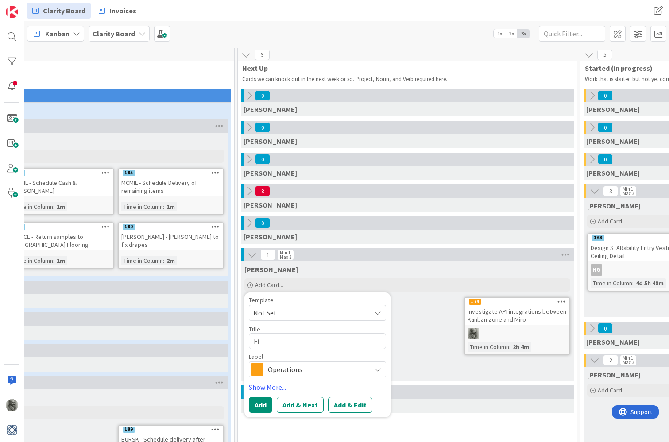
type textarea "Fil"
type textarea "x"
type textarea "Fill"
type textarea "x"
type textarea "Fill"
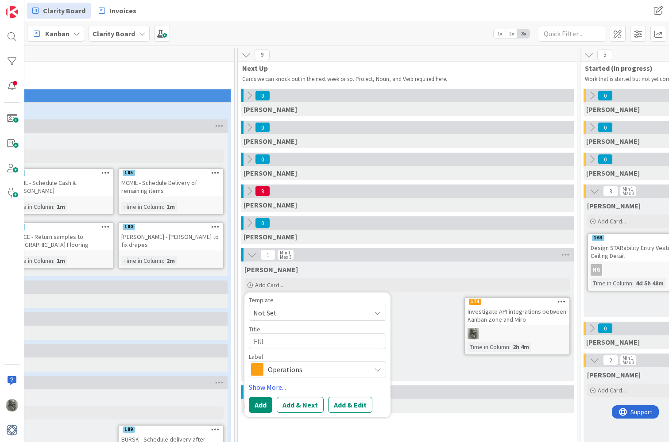
type textarea "x"
type textarea "Fill o"
type textarea "x"
type textarea "Fill ou"
type textarea "x"
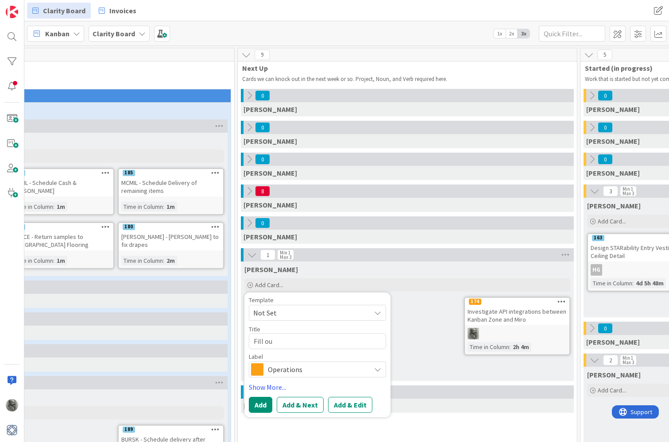
type textarea "Fill out"
type textarea "x"
type textarea "Fill out"
type textarea "x"
type textarea "Fill out P"
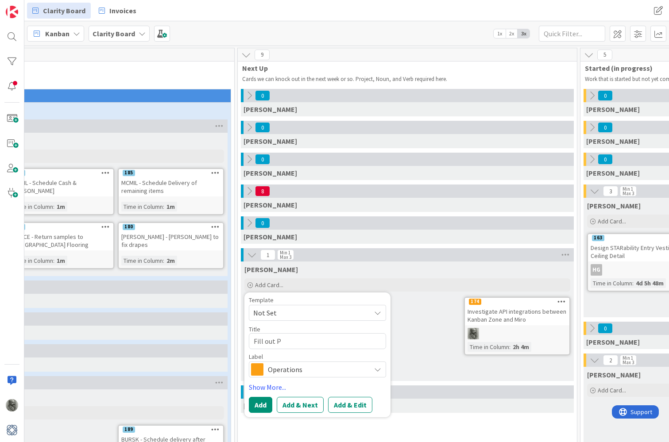
type textarea "x"
type textarea "Fill out Pr"
type textarea "x"
type textarea "Fill out Pro"
type textarea "x"
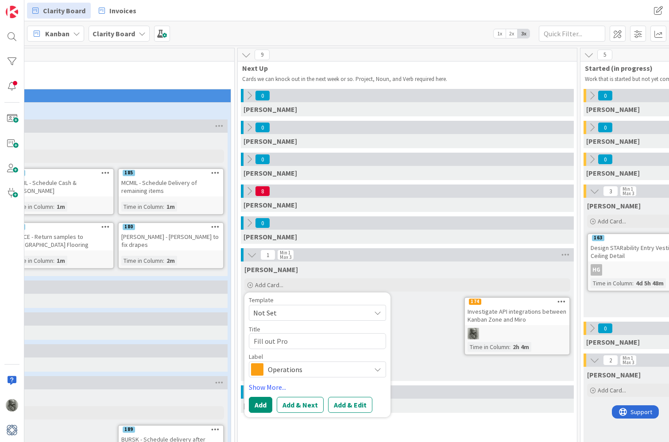
type textarea "Fill out Prof"
type textarea "x"
type textarea "Fill out Profe"
type textarea "x"
type textarea "Fill out Profes"
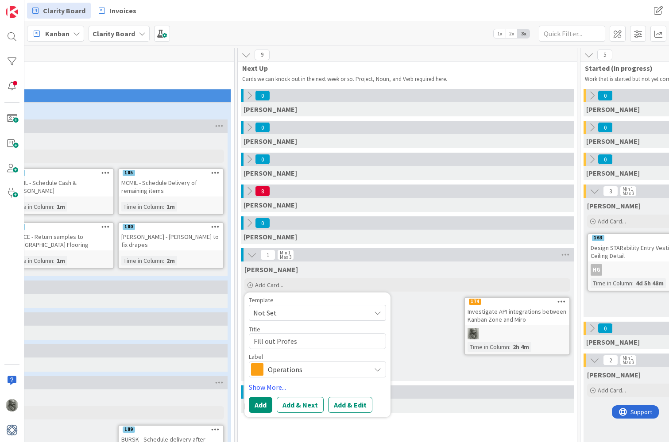
type textarea "x"
type textarea "Fill out Profess"
type textarea "x"
type textarea "Fill out Professi"
type textarea "x"
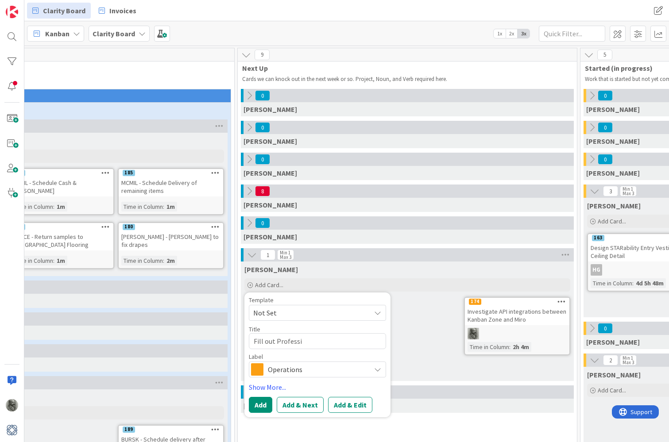
type textarea "Fill out Professio"
type textarea "x"
type textarea "Fill out Profession"
type textarea "x"
type textarea "Fill out Professiona"
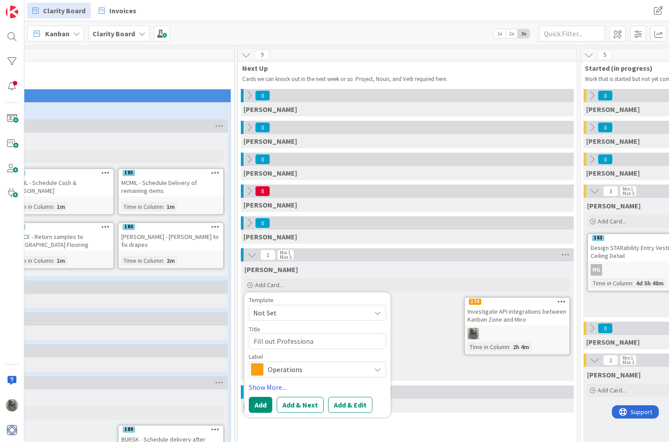
type textarea "x"
type textarea "Fill out Professional"
type textarea "x"
type textarea "Fill out Professional"
type textarea "x"
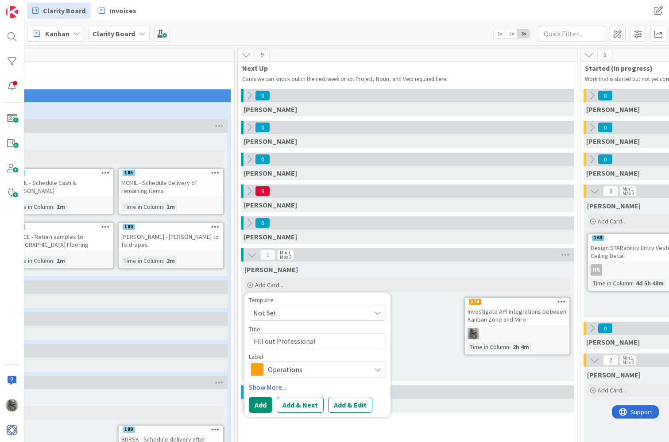
type textarea "Fill out Professional I"
type textarea "x"
type textarea "Fill out Professional In"
type textarea "x"
type textarea "Fill out Professional Ins"
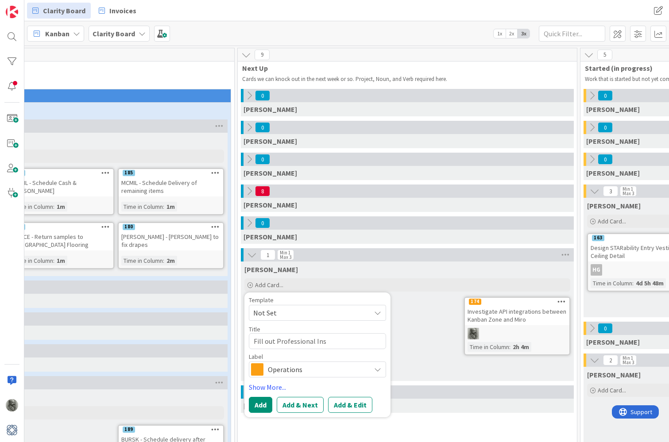
type textarea "x"
type textarea "Fill out Professional Insu"
type textarea "x"
type textarea "Fill out Professional Insur"
type textarea "x"
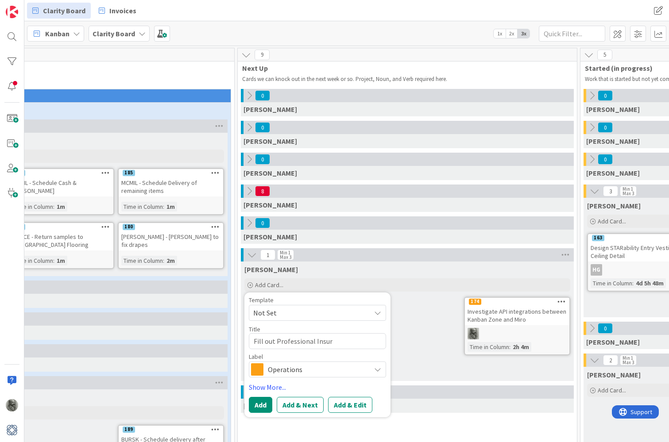
type textarea "Fill out Professional Insura"
type textarea "x"
type textarea "Fill out Professional Insuran"
type textarea "x"
type textarea "Fill out Professional Insuranc"
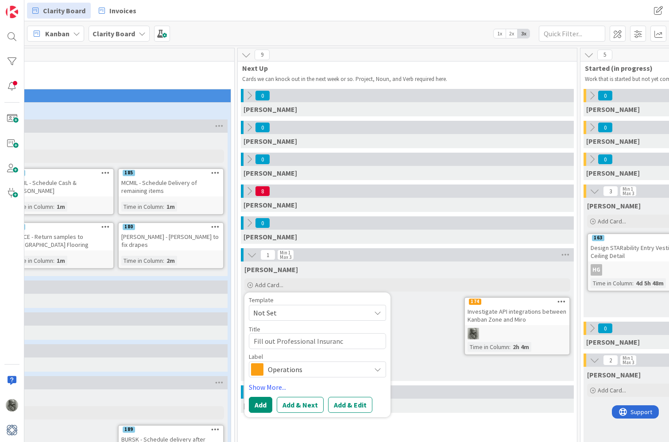
type textarea "x"
type textarea "Fill out Professional Insurance"
type textarea "x"
type textarea "Fill out Professional Insurance"
type textarea "x"
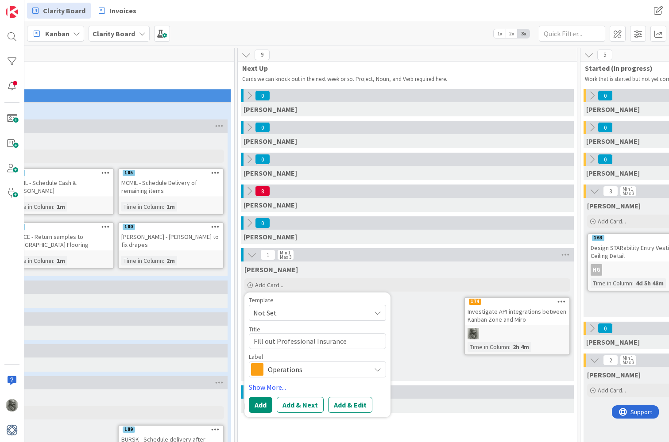
type textarea "Fill out Professional Insurance a"
type textarea "x"
type textarea "Fill out Professional Insurance ap"
type textarea "x"
type textarea "Fill out Professional Insurance app"
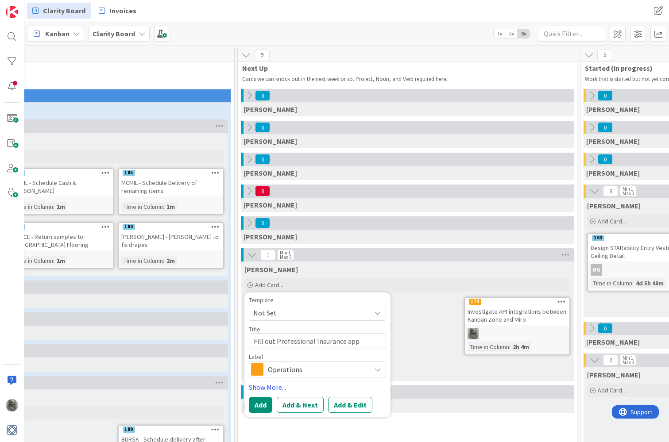
type textarea "x"
type textarea "Fill out Professional Insurance appl"
type textarea "x"
type textarea "Fill out Professional Insurance appli"
type textarea "x"
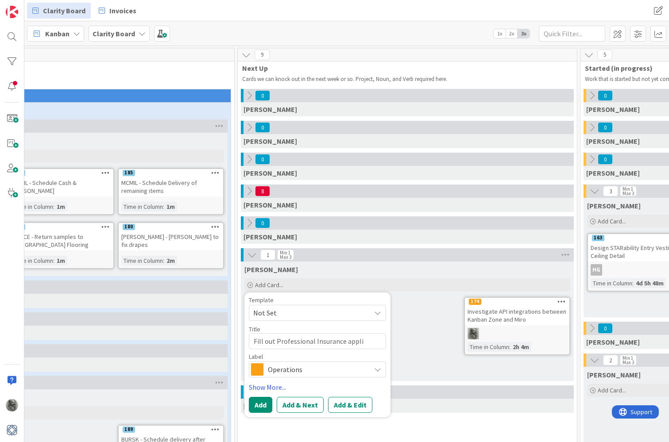
type textarea "Fill out Professional Insurance applic"
type textarea "x"
type textarea "Fill out Professional Insurance applica"
type textarea "x"
type textarea "Fill out Professional Insurance applicat"
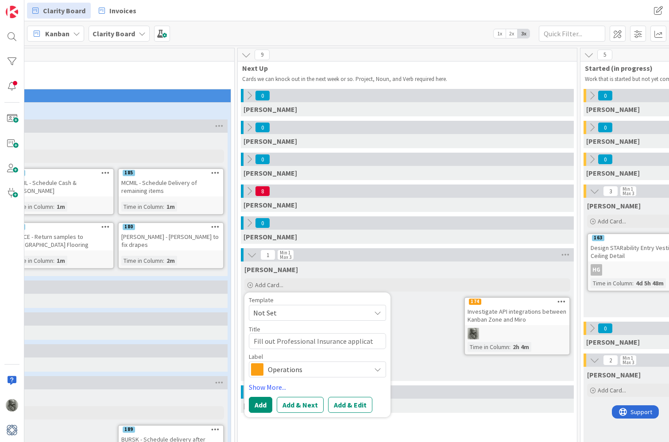
type textarea "x"
type textarea "Fill out Professional Insurance applicati"
type textarea "x"
type textarea "Fill out Professional Insurance applicatio"
type textarea "x"
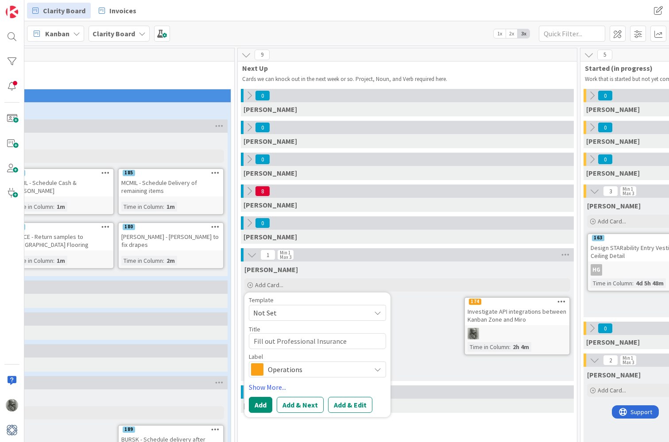
type textarea "Fill out Professional Insurance application"
click at [298, 368] on span "Operations" at bounding box center [317, 369] width 98 height 12
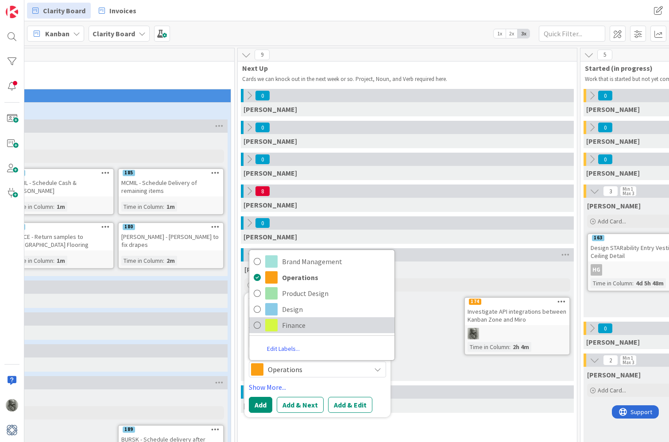
click at [297, 332] on link "Finance" at bounding box center [321, 325] width 145 height 16
type textarea "x"
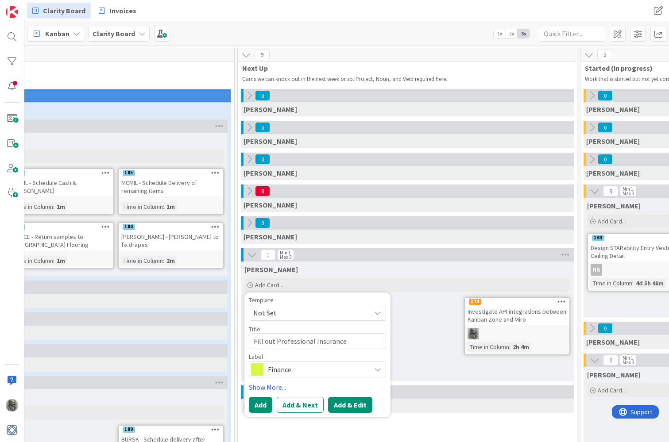
click at [346, 407] on button "Add & Edit" at bounding box center [350, 405] width 44 height 16
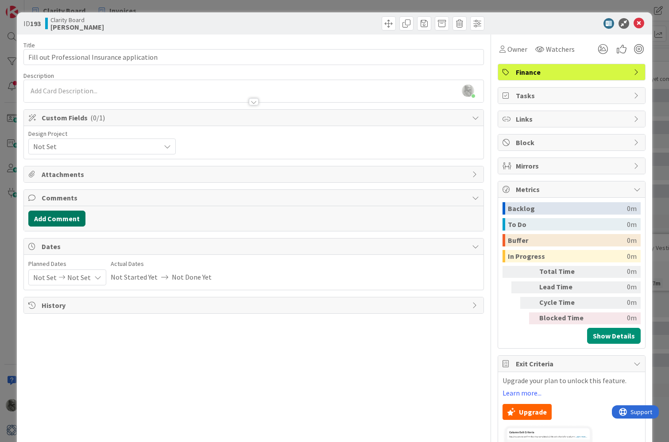
click at [58, 220] on button "Add Comment" at bounding box center [56, 219] width 57 height 16
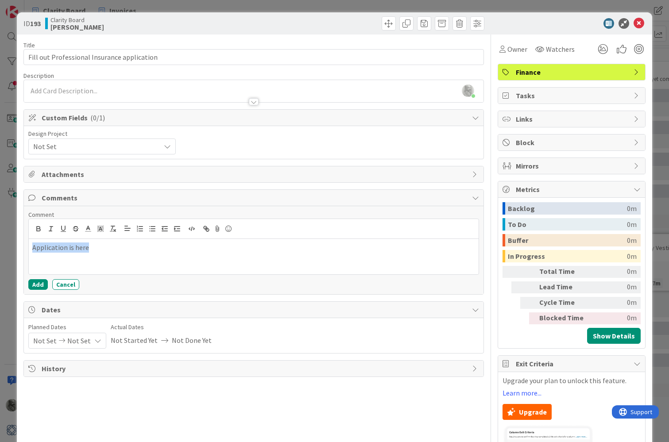
drag, startPoint x: 94, startPoint y: 247, endPoint x: -10, endPoint y: 244, distance: 104.1
click at [0, 244] on html "Clarity Board Invoices Clarity Board Invoices Kanban Clarity Board 1x 2x 3x 36 …" at bounding box center [334, 221] width 669 height 442
click at [207, 230] on icon "button" at bounding box center [206, 229] width 8 height 8
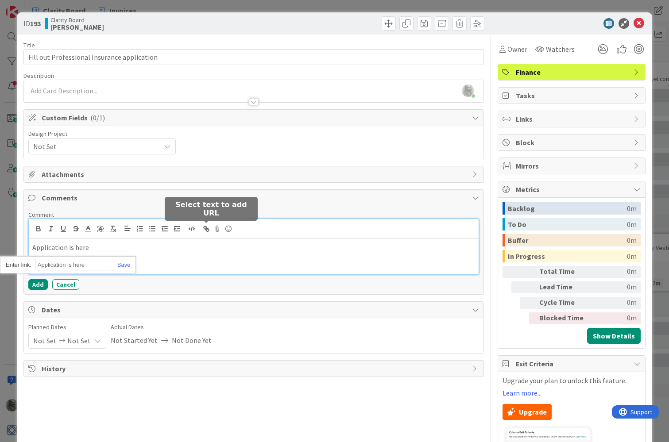
paste input "[URL][DOMAIN_NAME]"
type input "[URL][DOMAIN_NAME]"
click at [123, 262] on link at bounding box center [120, 265] width 20 height 7
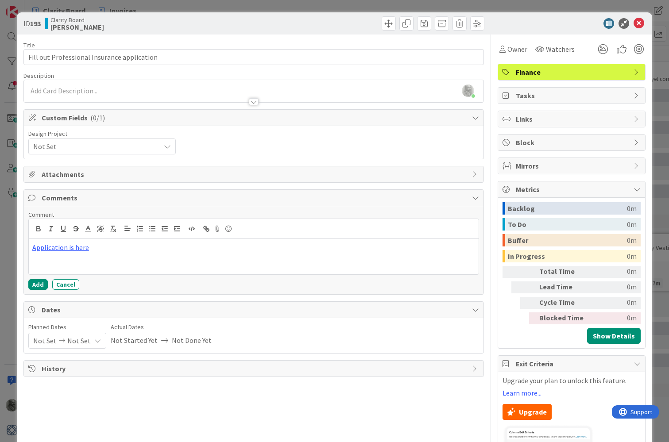
click at [528, 96] on span "Tasks" at bounding box center [572, 95] width 113 height 11
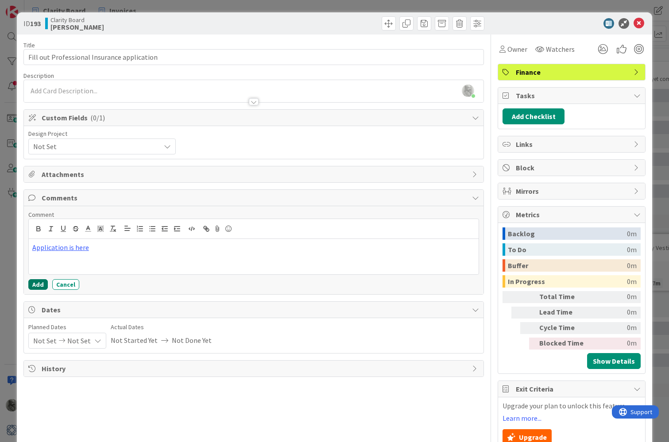
click at [34, 283] on button "Add" at bounding box center [37, 284] width 19 height 11
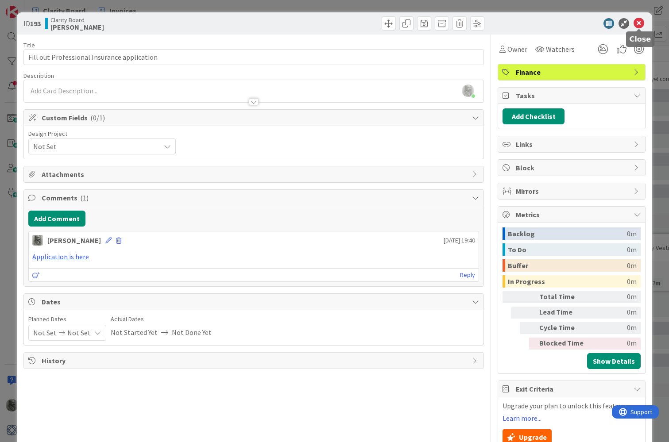
click at [638, 22] on icon at bounding box center [639, 23] width 11 height 11
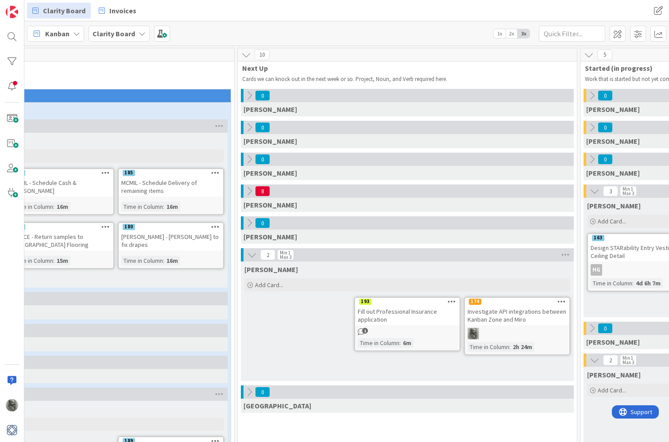
click at [451, 301] on icon at bounding box center [452, 301] width 8 height 6
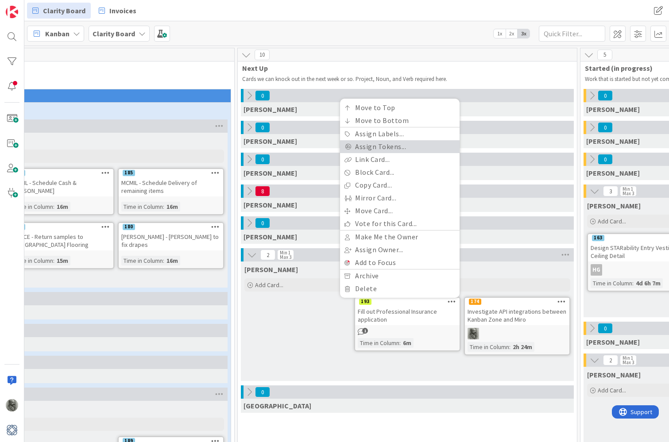
click at [383, 147] on link "Assign Tokens..." at bounding box center [400, 146] width 120 height 13
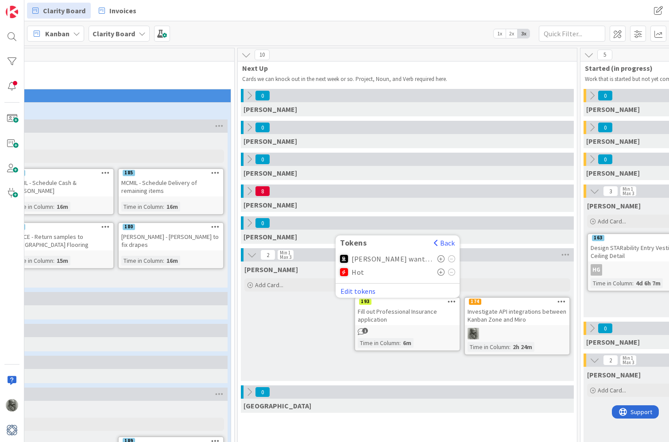
click at [441, 272] on icon at bounding box center [441, 272] width 8 height 7
click at [302, 313] on div "[PERSON_NAME] Add Card... Template Not Set Title 0 / 128 Label Operations Brand…" at bounding box center [407, 322] width 333 height 120
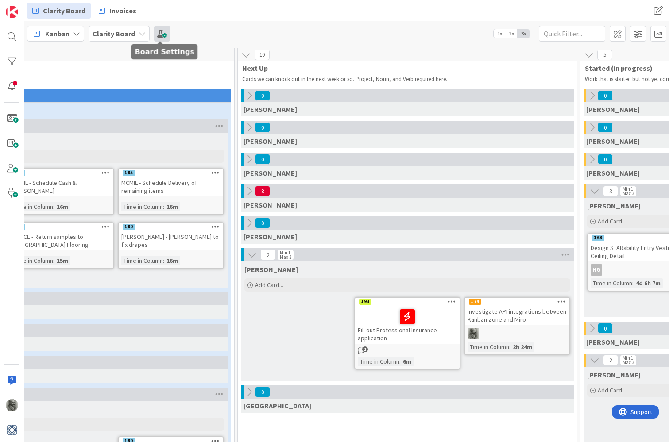
click at [163, 34] on span at bounding box center [162, 34] width 16 height 16
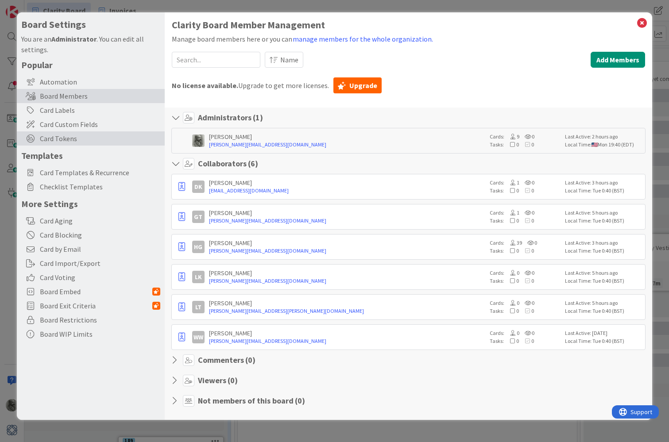
click at [66, 136] on span "Card Tokens" at bounding box center [100, 138] width 120 height 11
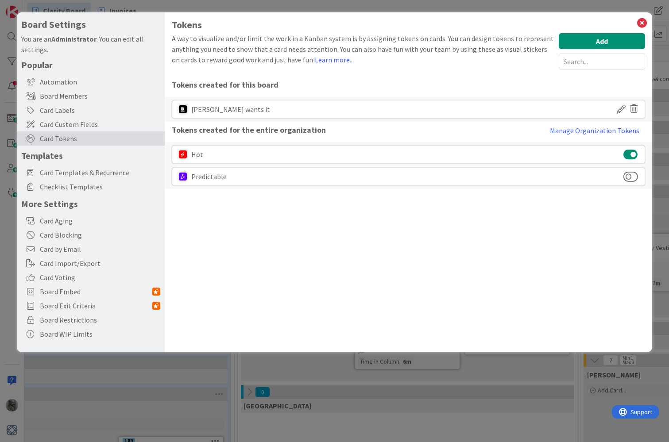
click at [635, 111] on icon at bounding box center [634, 108] width 8 height 15
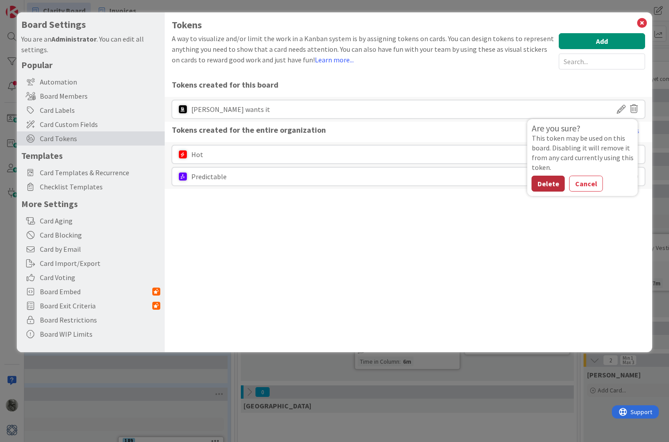
click at [553, 184] on button "Delete" at bounding box center [548, 184] width 33 height 16
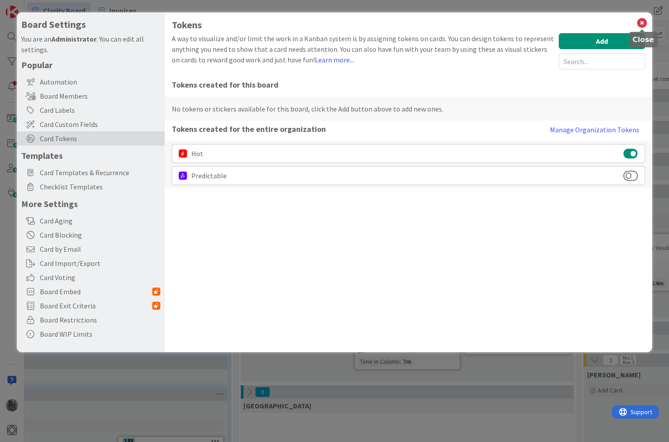
click at [644, 20] on icon at bounding box center [642, 23] width 12 height 12
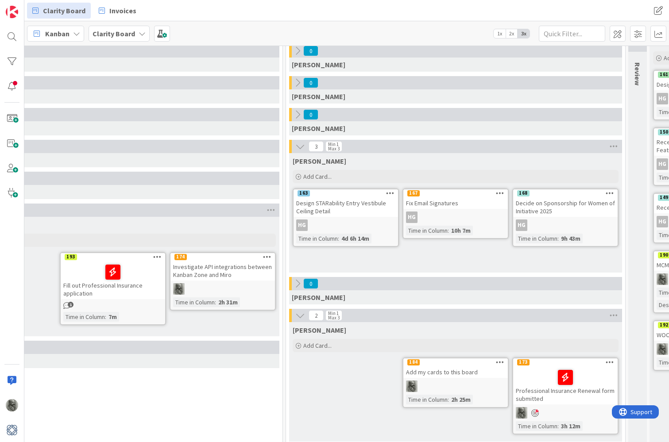
scroll to position [45, 654]
click at [156, 255] on icon at bounding box center [157, 257] width 8 height 6
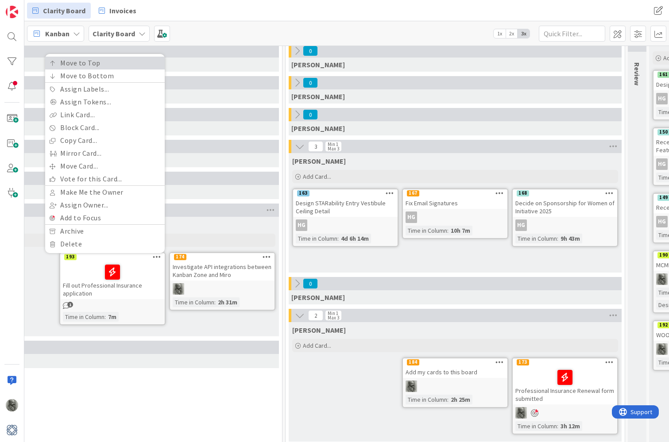
click at [98, 65] on link "Move to Top" at bounding box center [105, 63] width 120 height 13
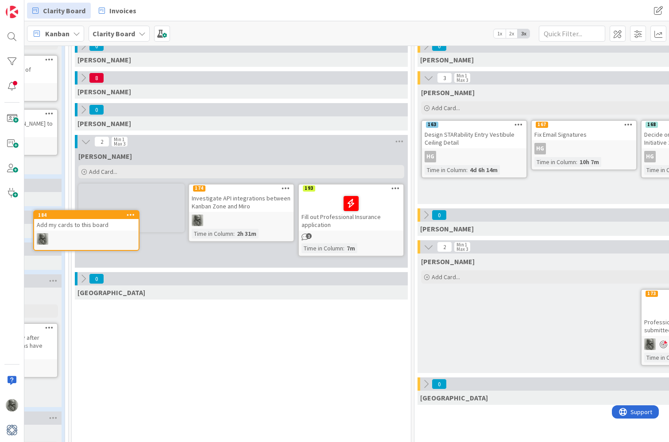
scroll to position [113, 504]
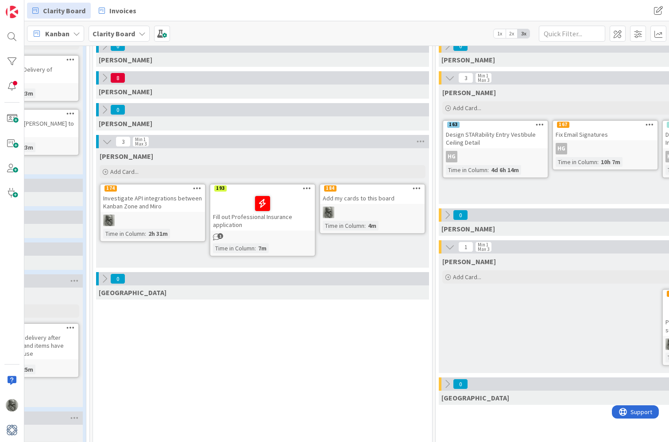
click at [306, 187] on icon at bounding box center [307, 188] width 8 height 6
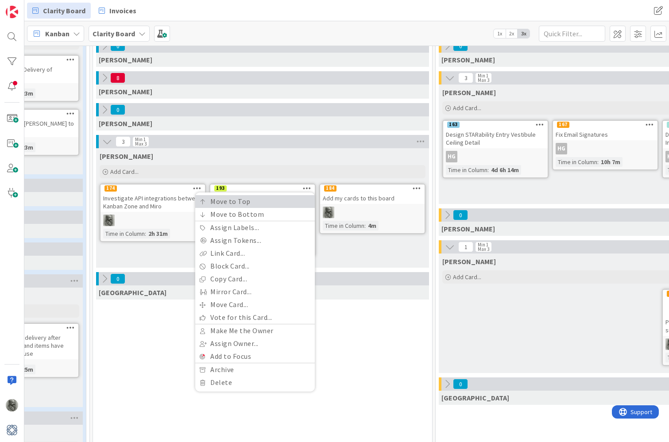
click at [253, 203] on link "Move to Top" at bounding box center [255, 201] width 120 height 13
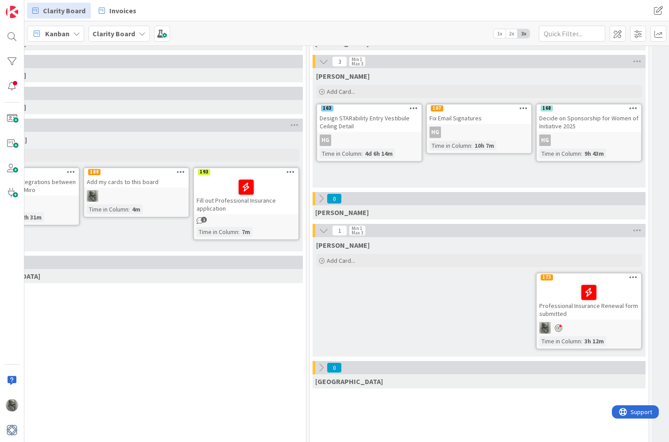
scroll to position [132, 633]
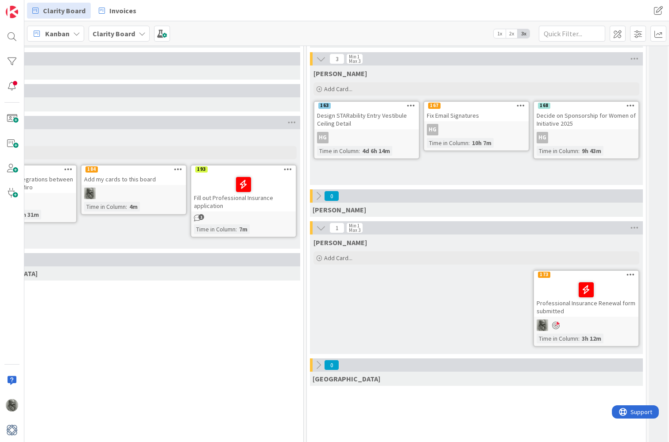
click at [545, 288] on div at bounding box center [586, 290] width 99 height 19
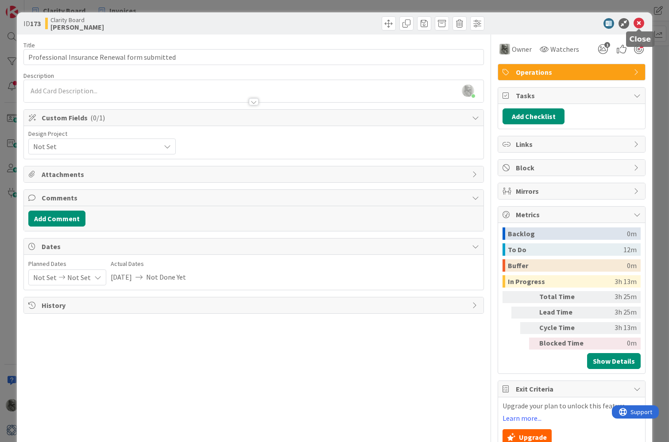
click at [640, 21] on icon at bounding box center [639, 23] width 11 height 11
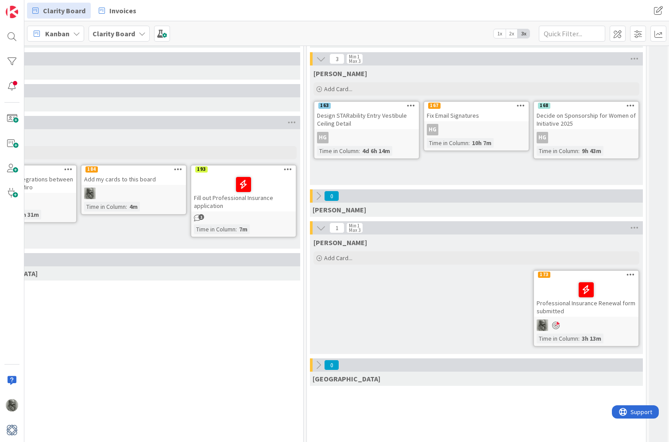
click at [630, 272] on icon at bounding box center [630, 274] width 8 height 6
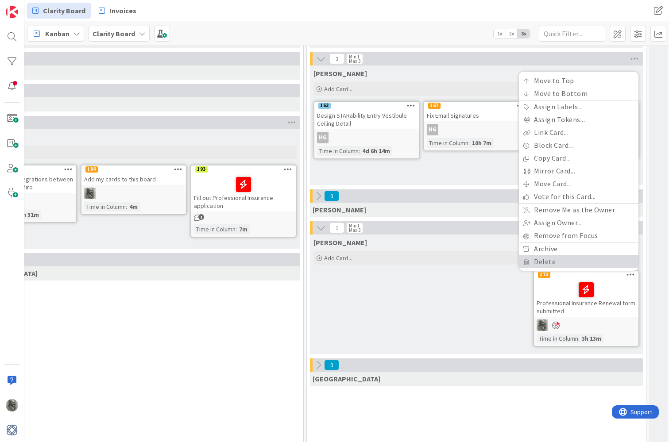
click at [551, 263] on link "Delete" at bounding box center [579, 261] width 120 height 13
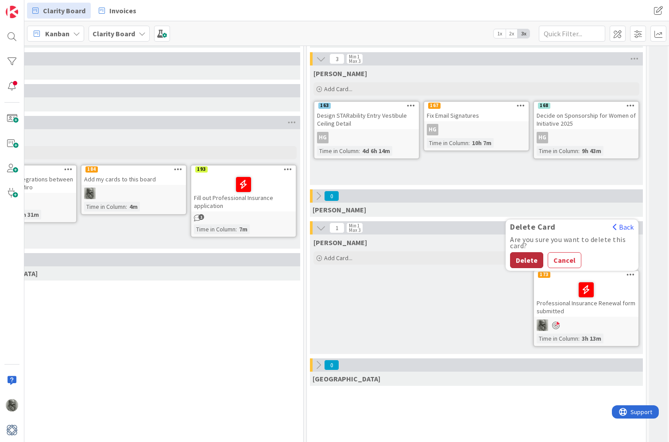
click at [525, 262] on button "Delete" at bounding box center [526, 260] width 33 height 16
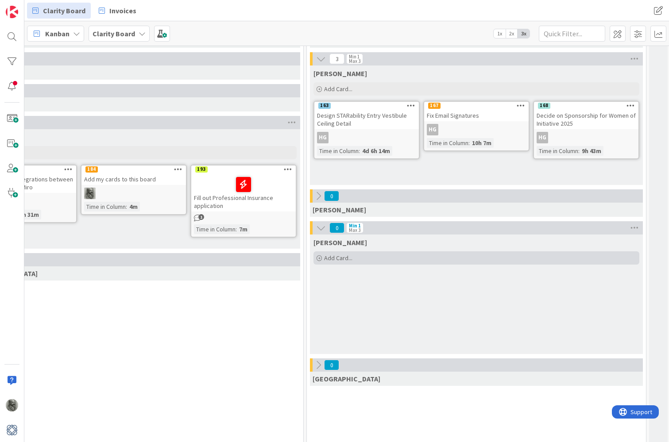
click at [333, 260] on span "Add Card..." at bounding box center [338, 258] width 28 height 8
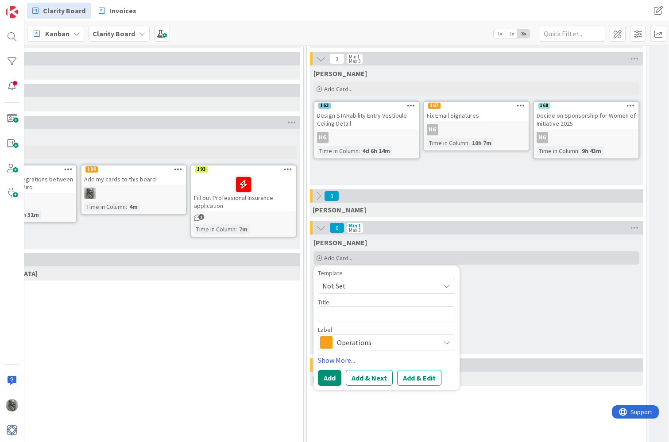
type textarea "x"
type textarea "S"
type textarea "x"
type textarea "Sh"
type textarea "x"
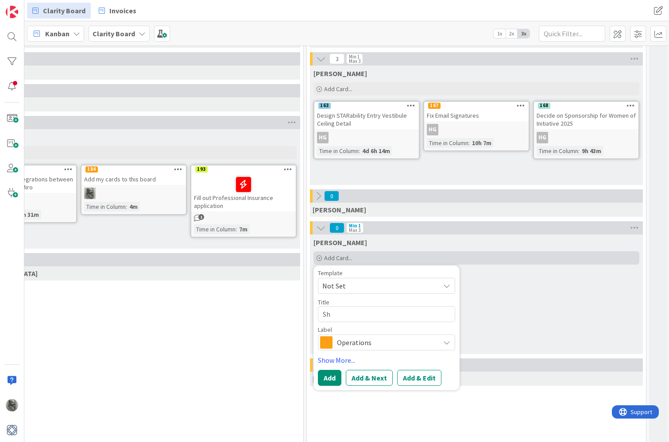
type textarea "Sha"
type textarea "x"
type textarea "Shar"
type textarea "x"
type textarea "Share"
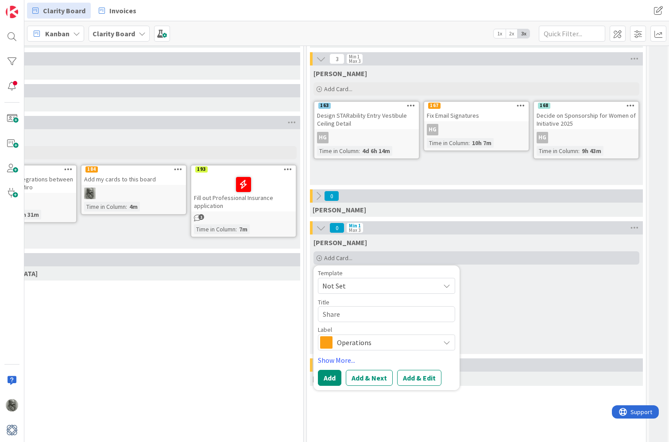
type textarea "x"
type textarea "Share"
type textarea "x"
type textarea "Share d"
type textarea "x"
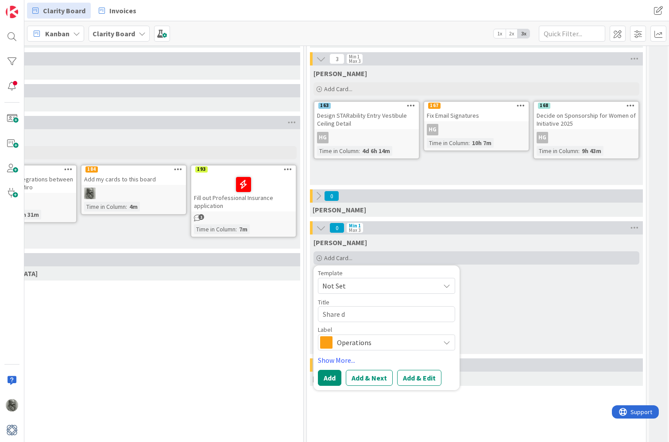
type textarea "Share dr"
type textarea "x"
type textarea "Share dro"
type textarea "x"
type textarea "Share drop"
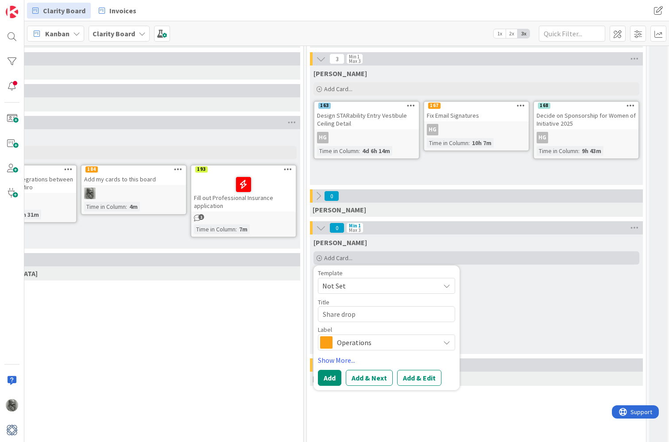
type textarea "x"
type textarea "Share dropb"
type textarea "x"
type textarea "Share dropbo"
type textarea "x"
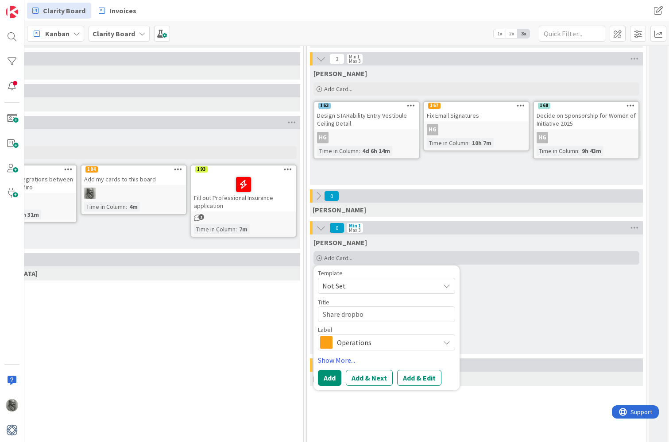
type textarea "Share dropbox"
type textarea "x"
type textarea "Share dropbox"
type textarea "x"
type textarea "Share dropbox l"
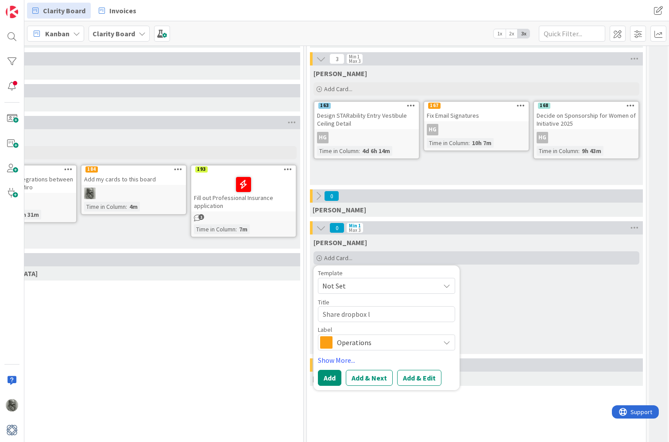
type textarea "x"
type textarea "Share dropbox li"
type textarea "x"
type textarea "Share dropbox lin"
type textarea "x"
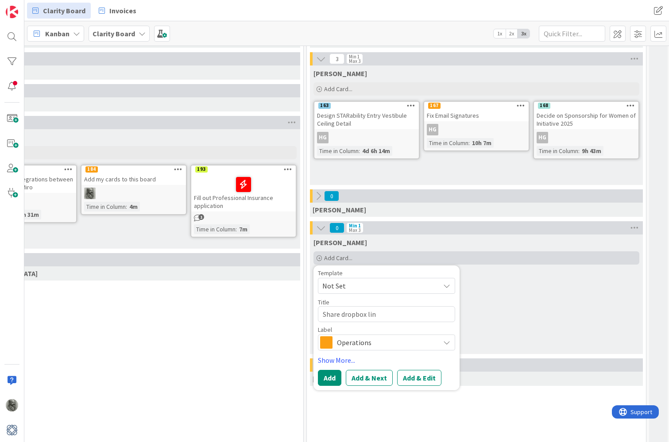
type textarea "Share dropbox link"
type textarea "x"
type textarea "Share dropbox link"
type textarea "x"
type textarea "Share dropbox link o"
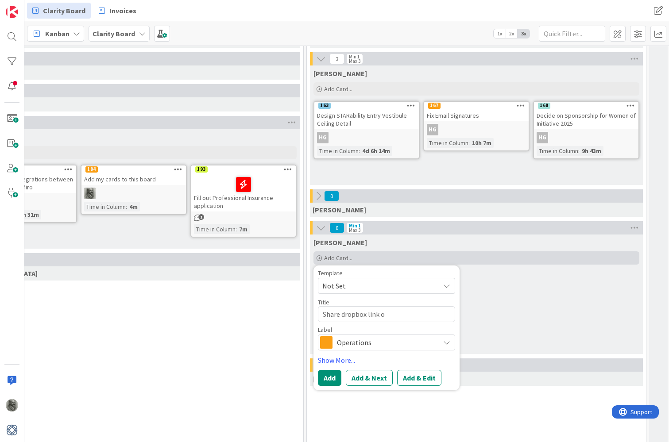
type textarea "x"
type textarea "Share dropbox link of"
type textarea "x"
type textarea "Share dropbox link of"
type textarea "x"
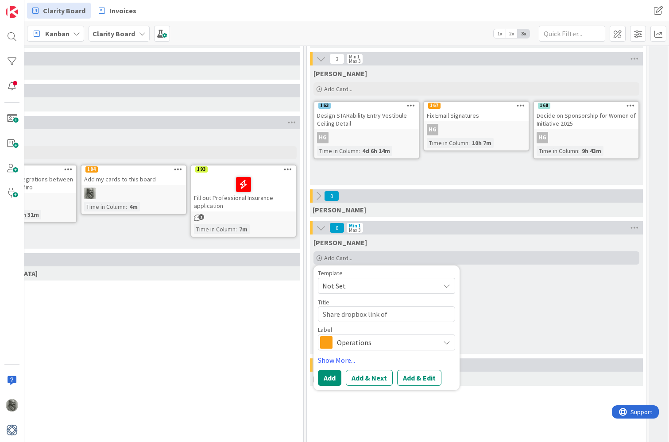
type textarea "Share dropbox link of p"
type textarea "x"
type textarea "Share dropbox link of pi"
type textarea "x"
type textarea "Share dropbox link of pic"
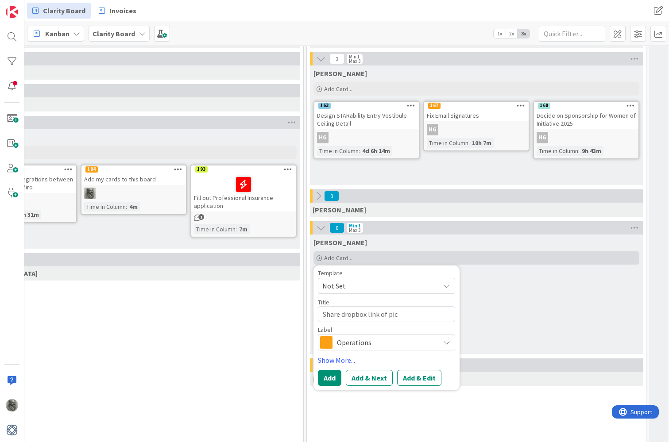
type textarea "x"
type textarea "Share dropbox link of pics"
type textarea "x"
type textarea "Share dropbox link of pics"
type textarea "x"
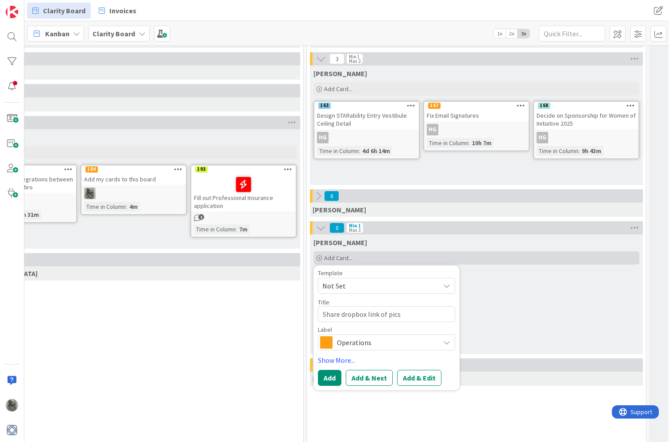
type textarea "Share dropbox link of pics w"
type textarea "x"
type textarea "Share dropbox link of pics wi"
type textarea "x"
type textarea "Share dropbox link of pics wit"
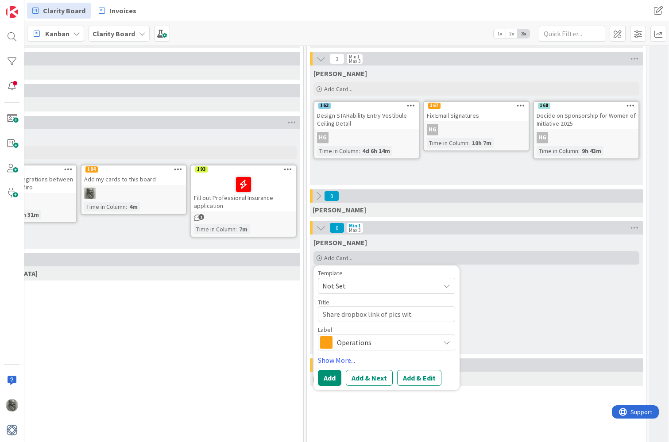
type textarea "x"
type textarea "Share dropbox link of pics with"
type textarea "x"
type textarea "Share dropbox link of pics with"
type textarea "x"
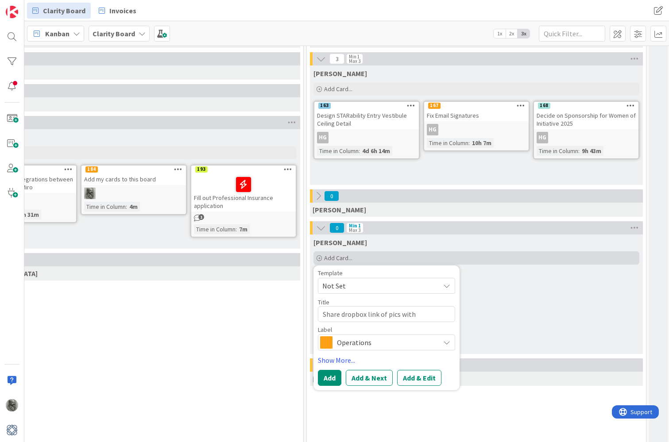
type textarea "Share dropbox link of pics with H"
type textarea "x"
type textarea "Share dropbox link of pics with Ha"
type textarea "x"
type textarea "Share dropbox link of pics with [PERSON_NAME]"
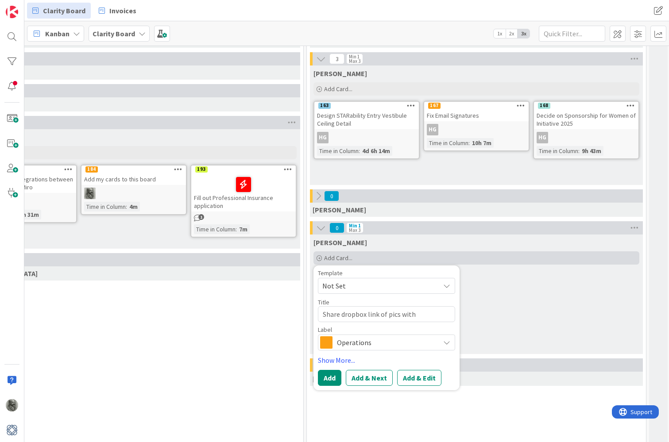
type textarea "x"
type textarea "Share dropbox link of pics with [PERSON_NAME]"
type textarea "x"
type textarea "Share dropbox link of pics with [PERSON_NAME]"
type textarea "x"
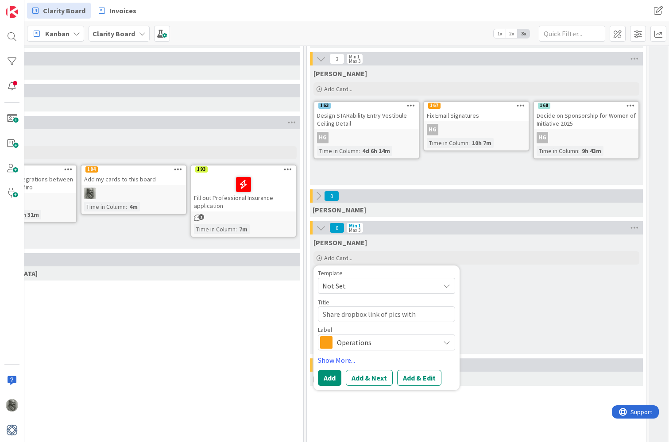
type textarea "Share dropbox link of pics with [PERSON_NAME]"
click at [352, 341] on span "Operations" at bounding box center [386, 342] width 98 height 12
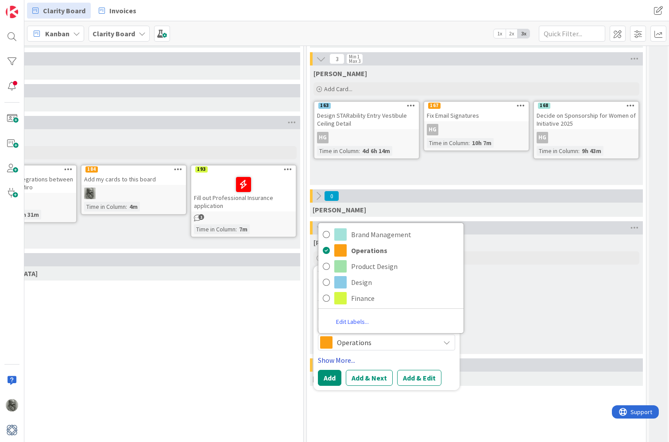
click at [399, 358] on link "Show More..." at bounding box center [386, 360] width 137 height 11
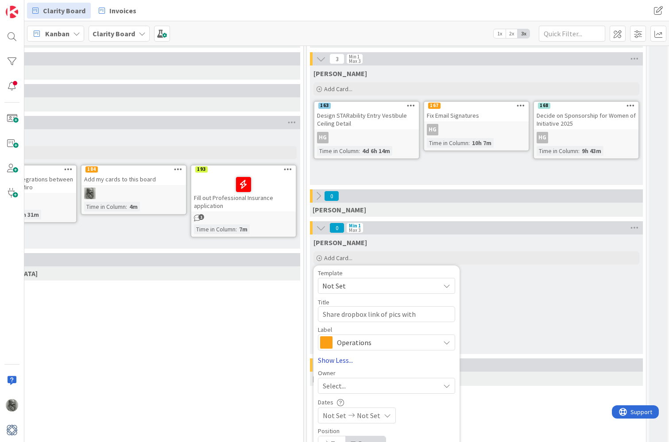
scroll to position [155, 633]
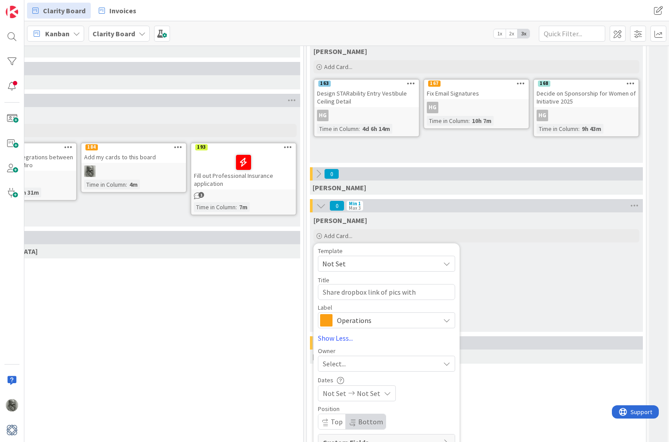
click at [391, 364] on div "Select..." at bounding box center [381, 364] width 117 height 11
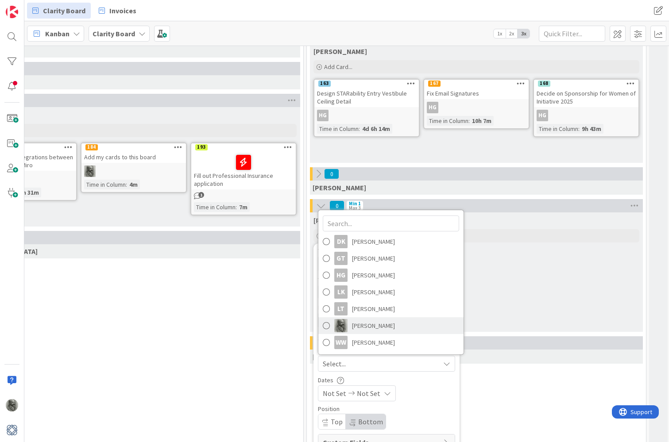
click at [369, 324] on span "[PERSON_NAME]" at bounding box center [373, 325] width 43 height 13
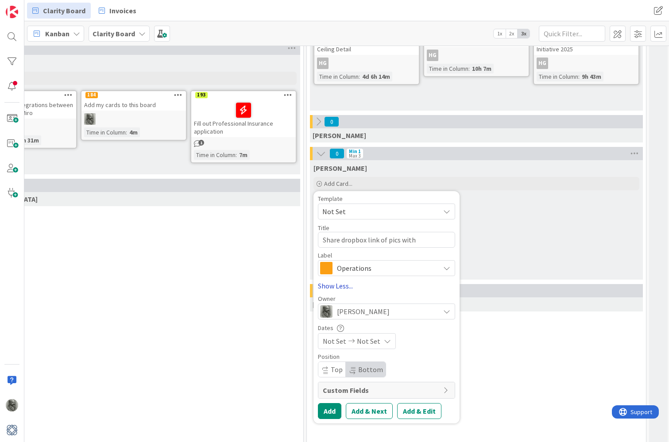
scroll to position [218, 633]
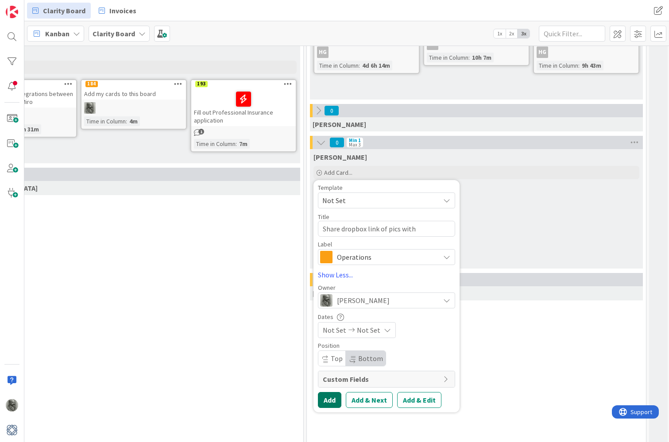
click at [332, 400] on button "Add" at bounding box center [329, 400] width 23 height 16
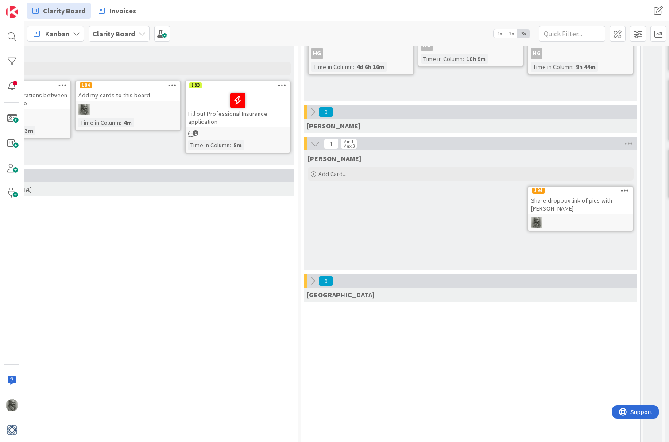
scroll to position [218, 638]
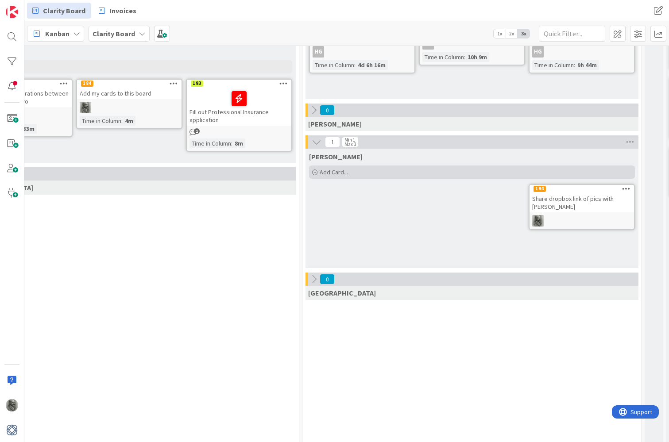
click at [358, 170] on div "Add Card..." at bounding box center [472, 172] width 326 height 13
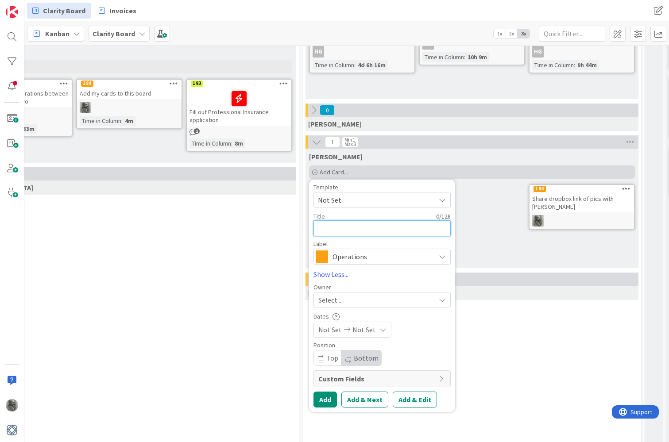
type textarea "x"
type textarea "S"
type textarea "x"
type textarea "Sc"
type textarea "x"
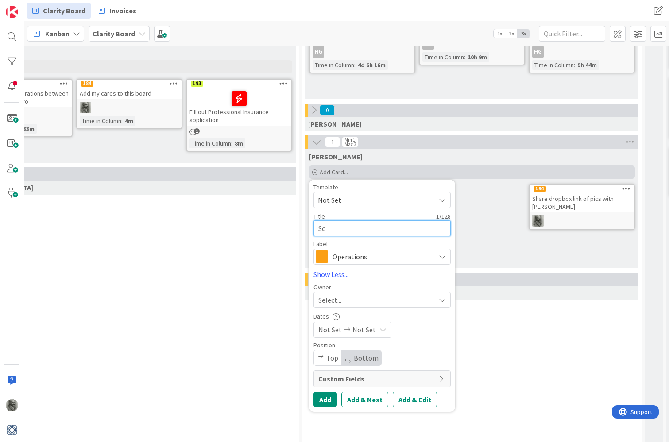
type textarea "Sch"
type textarea "x"
type textarea "Sche"
type textarea "x"
type textarea "Sched"
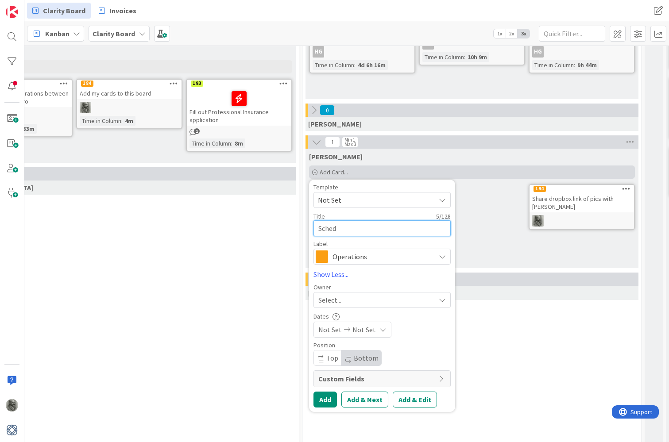
type textarea "x"
type textarea "Schedu"
type textarea "x"
type textarea "Schedul"
type textarea "x"
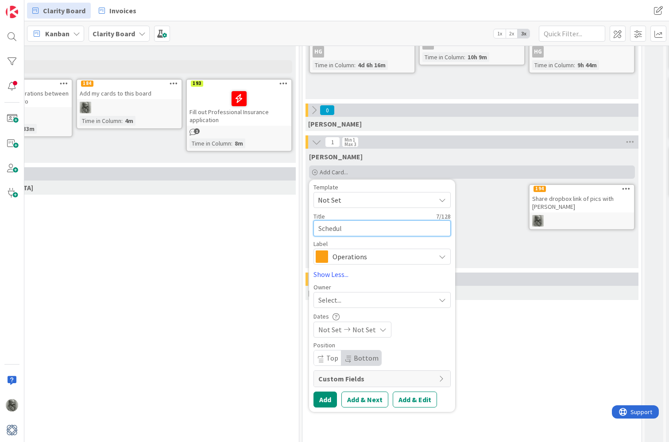
type textarea "Schedule"
type textarea "x"
type textarea "Schedule"
type textarea "x"
type textarea "Schedule S"
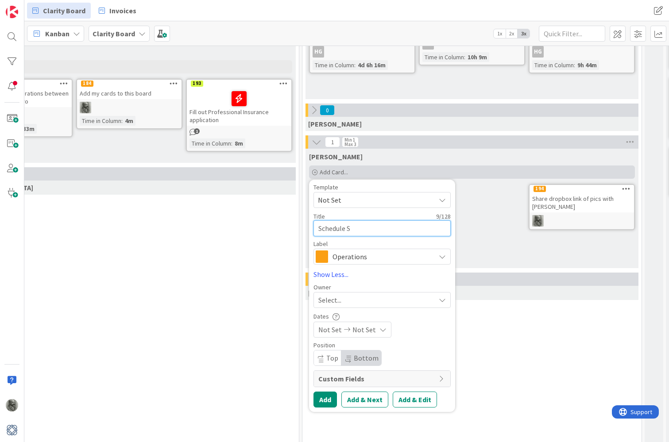
type textarea "x"
type textarea "Schedule St"
type textarea "x"
type textarea "Schedule Sta"
type textarea "x"
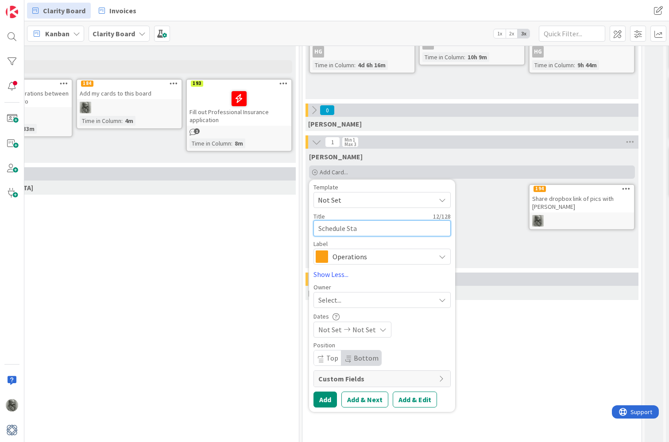
type textarea "Schedule Star"
type textarea "x"
type textarea "Schedule Sta"
type textarea "x"
type textarea "Schedule St"
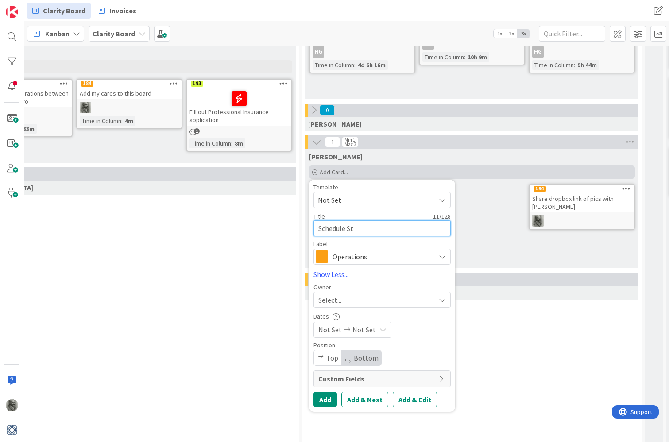
type textarea "x"
type textarea "Schedule S"
type textarea "x"
type textarea "Schedule SR"
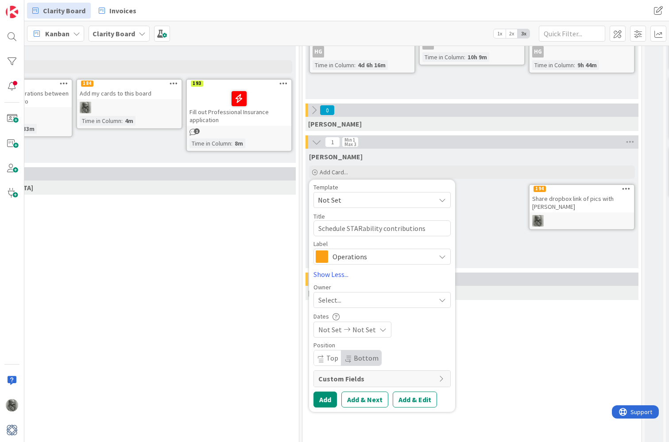
click at [379, 256] on span "Operations" at bounding box center [381, 257] width 98 height 12
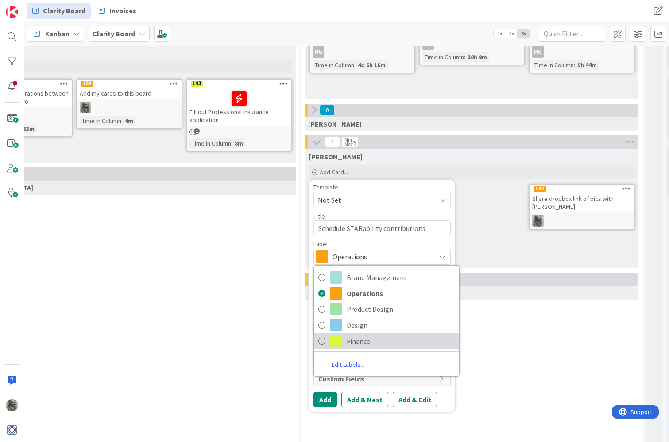
click at [363, 345] on span "Finance" at bounding box center [401, 341] width 108 height 13
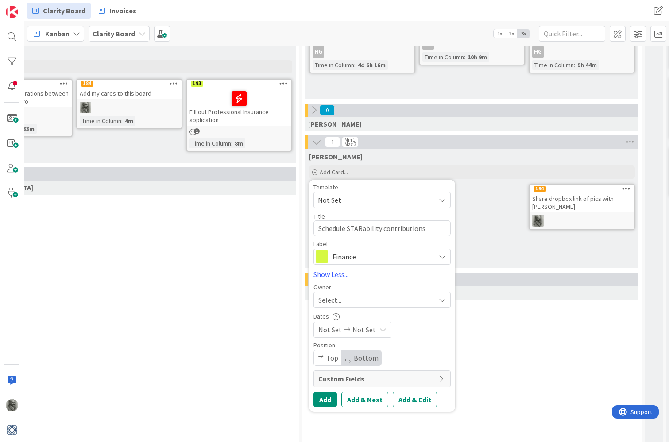
click at [361, 297] on div "Select..." at bounding box center [376, 300] width 117 height 11
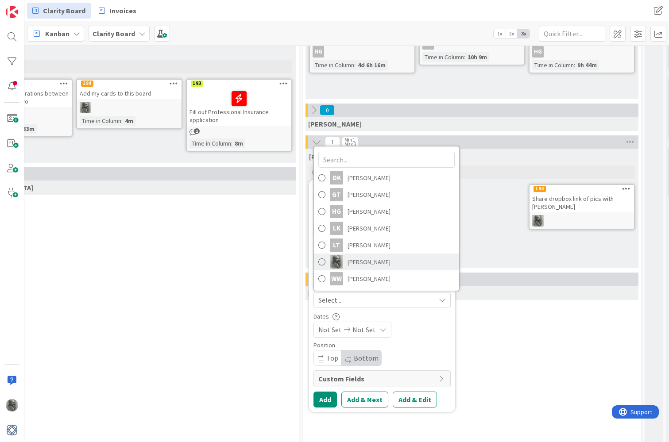
click at [353, 261] on span "[PERSON_NAME]" at bounding box center [369, 261] width 43 height 13
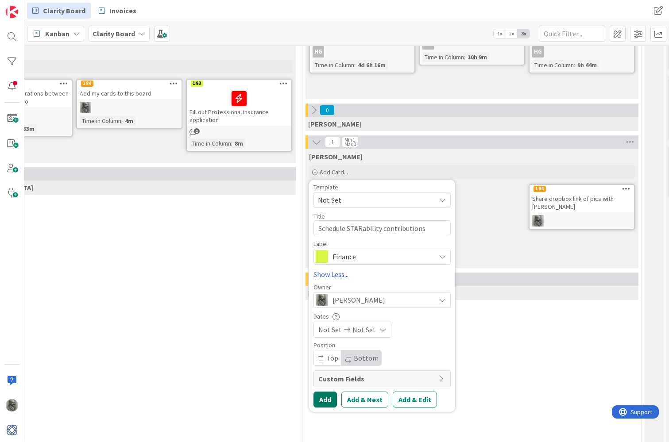
click at [323, 402] on button "Add" at bounding box center [324, 400] width 23 height 16
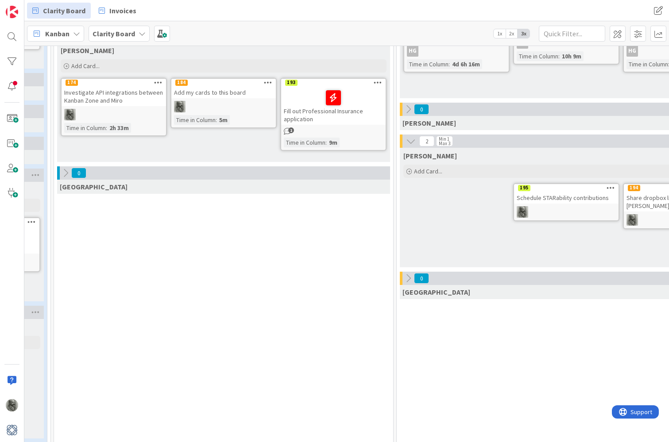
scroll to position [220, 535]
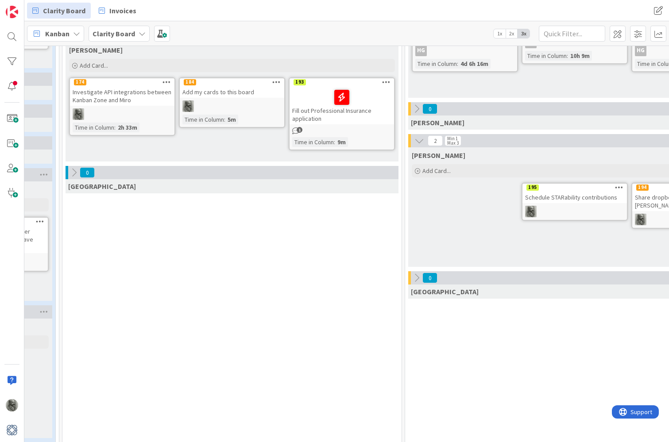
click at [386, 81] on icon at bounding box center [386, 82] width 8 height 6
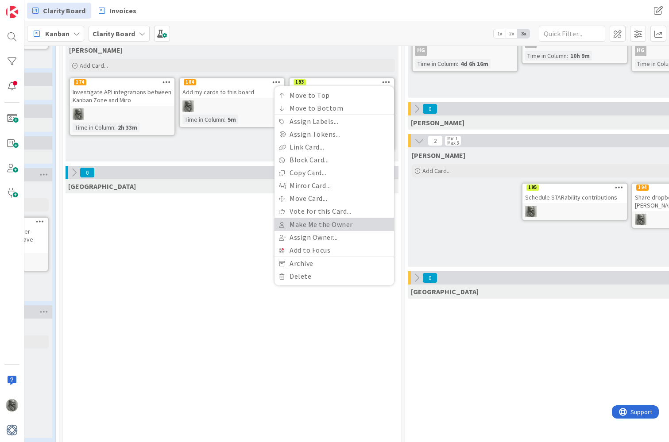
click at [346, 225] on link "Make Me the Owner" at bounding box center [334, 224] width 120 height 13
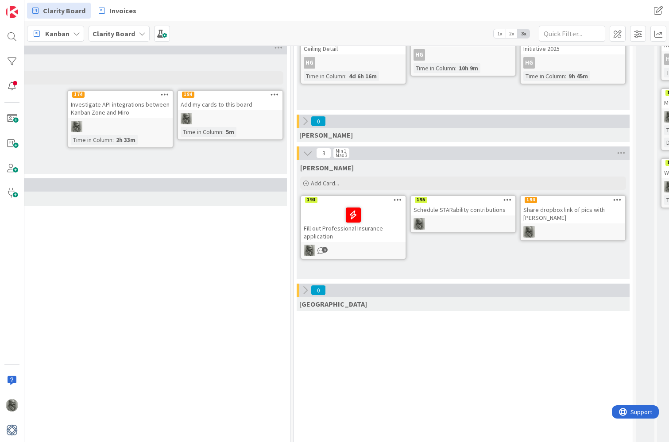
scroll to position [212, 646]
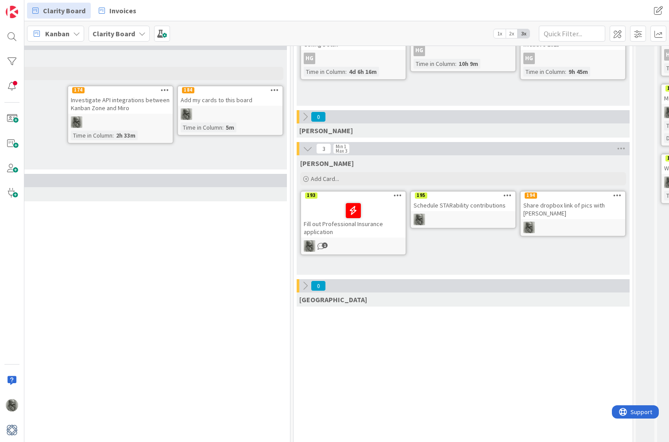
click at [618, 196] on icon at bounding box center [617, 195] width 8 height 6
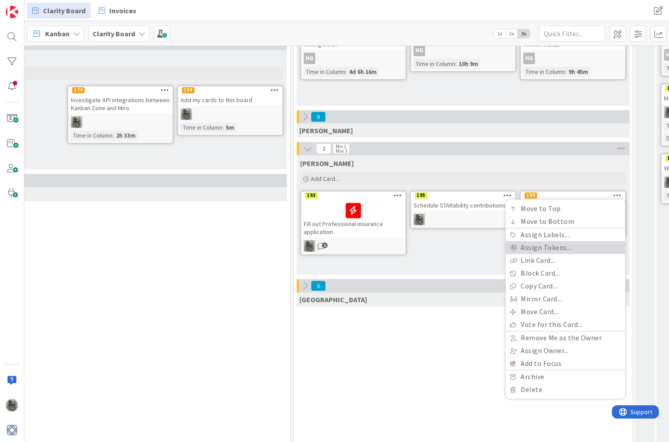
click at [547, 247] on link "Assign Tokens..." at bounding box center [566, 247] width 120 height 13
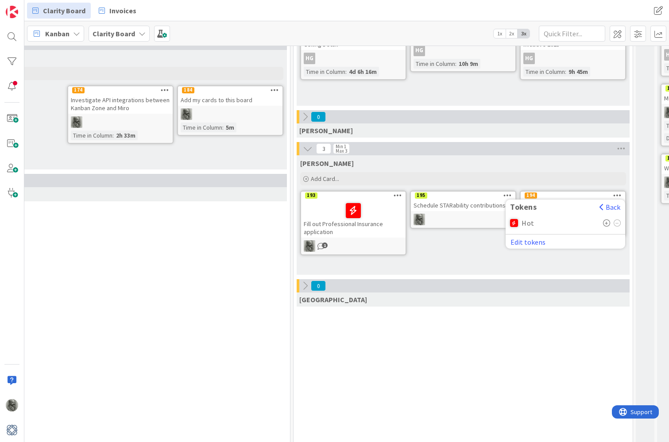
click at [522, 222] on span "Hot" at bounding box center [528, 223] width 13 height 8
click at [604, 222] on icon at bounding box center [607, 223] width 8 height 7
click at [607, 222] on icon at bounding box center [607, 223] width 8 height 7
click at [466, 258] on div "[PERSON_NAME] Add Card... Template Not Set Title 0 / 128 Label Operations Brand…" at bounding box center [463, 215] width 333 height 120
click at [616, 195] on icon at bounding box center [617, 195] width 8 height 6
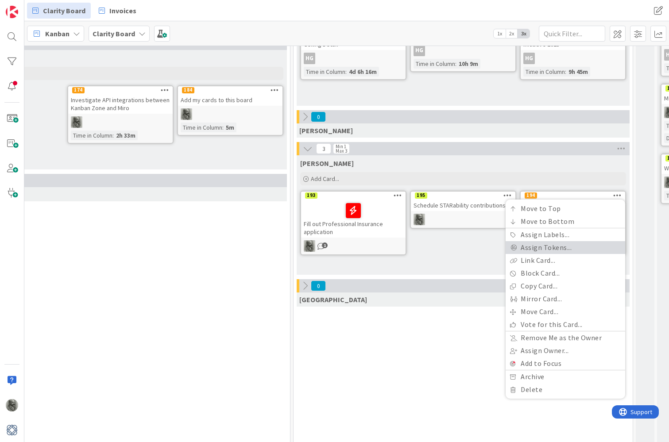
click at [556, 244] on link "Assign Tokens..." at bounding box center [566, 247] width 120 height 13
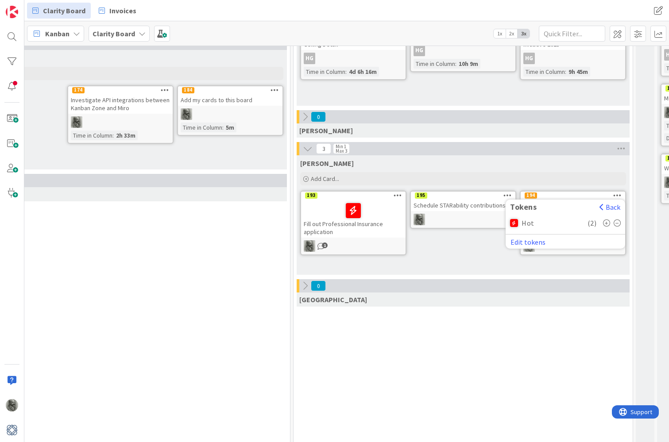
click at [617, 223] on icon at bounding box center [618, 223] width 8 height 7
click at [470, 252] on div "[PERSON_NAME] Add Card... Template Not Set Title 0 / 128 Label Operations Brand…" at bounding box center [463, 215] width 333 height 120
click at [395, 197] on icon at bounding box center [398, 195] width 8 height 6
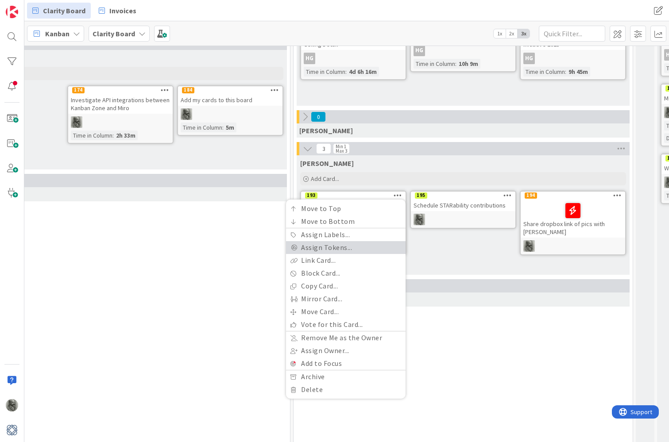
click at [354, 249] on link "Assign Tokens..." at bounding box center [346, 247] width 120 height 13
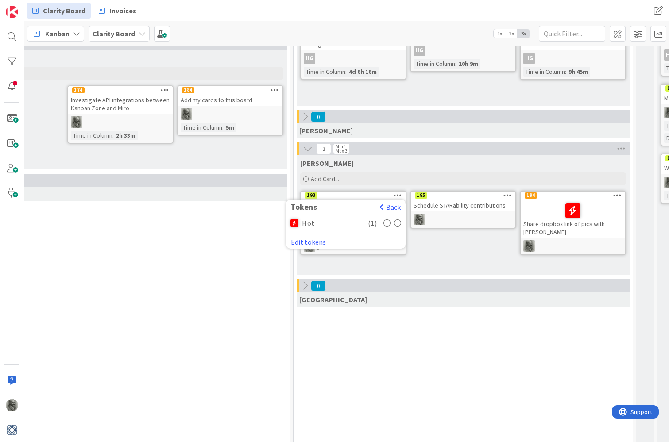
click at [399, 221] on icon at bounding box center [398, 223] width 8 height 7
click at [389, 224] on icon at bounding box center [387, 223] width 8 height 7
click at [441, 253] on div "[PERSON_NAME] Add Card... Template Not Set Title 0 / 128 Label Operations Brand…" at bounding box center [463, 215] width 333 height 120
click at [397, 196] on icon at bounding box center [398, 195] width 8 height 6
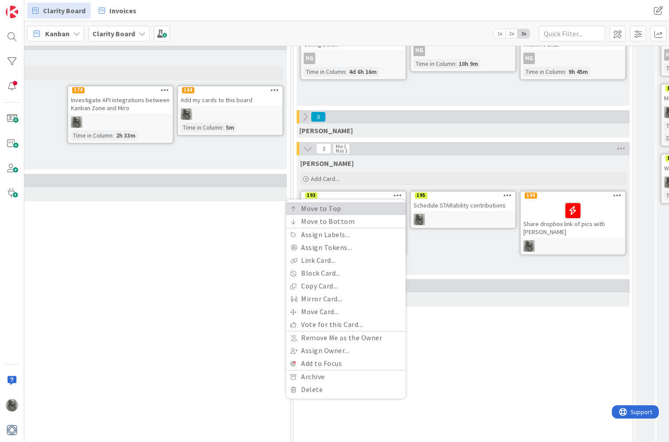
click at [354, 211] on link "Move to Top" at bounding box center [346, 208] width 120 height 13
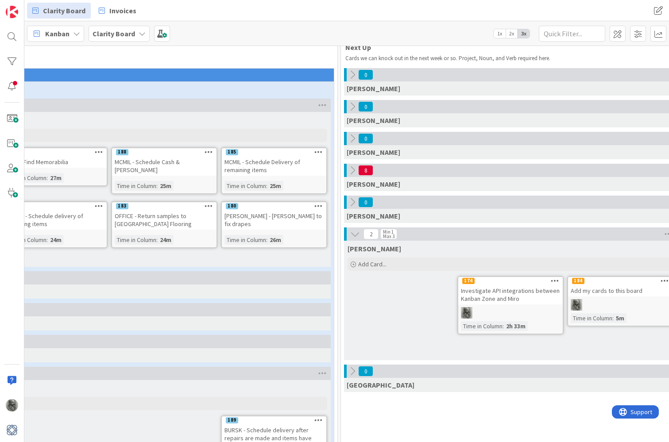
scroll to position [19, 258]
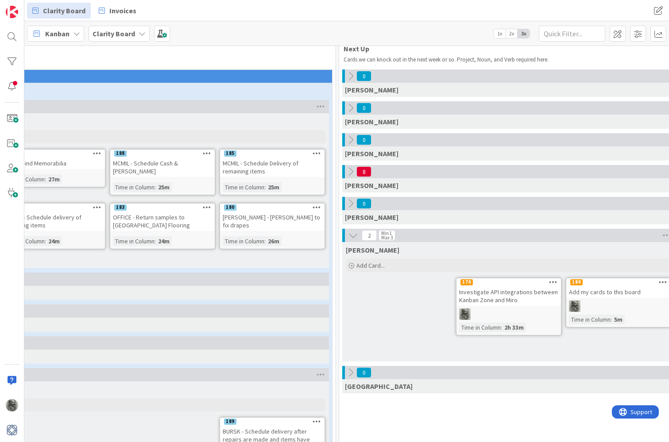
click at [500, 33] on span "1x" at bounding box center [500, 33] width 12 height 9
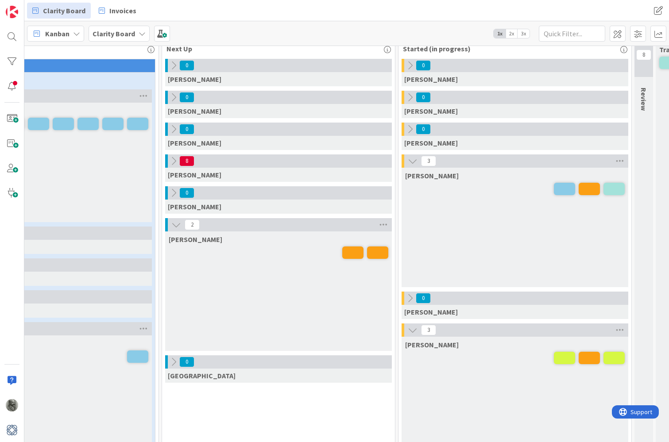
click at [509, 32] on span "2x" at bounding box center [512, 33] width 12 height 9
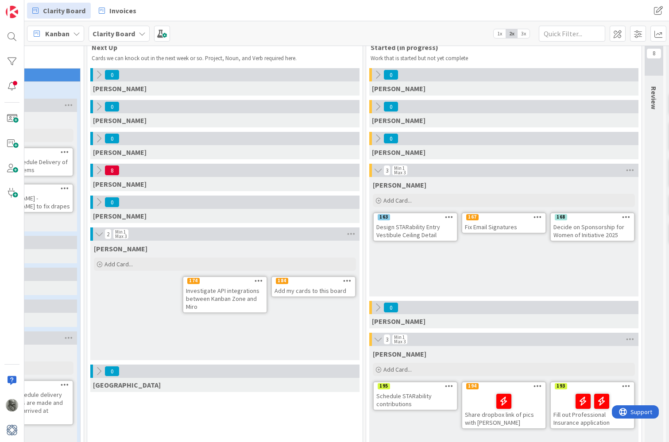
scroll to position [21, 458]
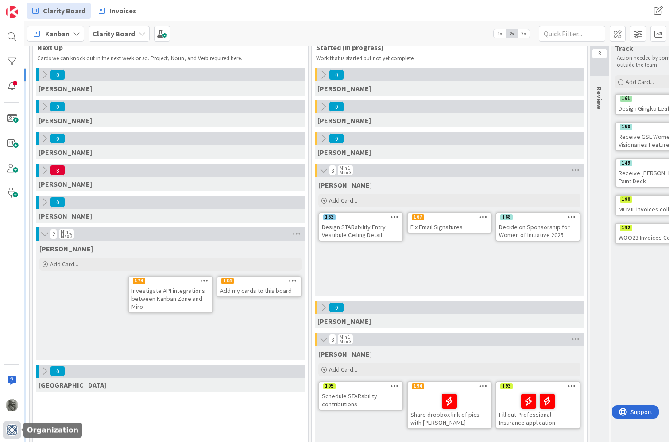
click at [15, 428] on img at bounding box center [12, 430] width 12 height 12
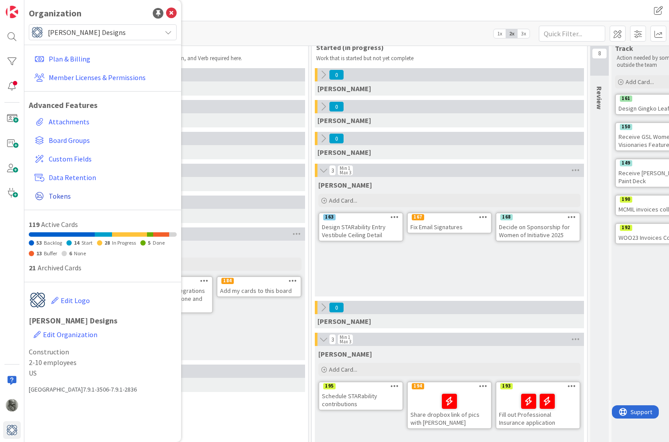
click at [62, 194] on span "Tokens" at bounding box center [111, 196] width 124 height 11
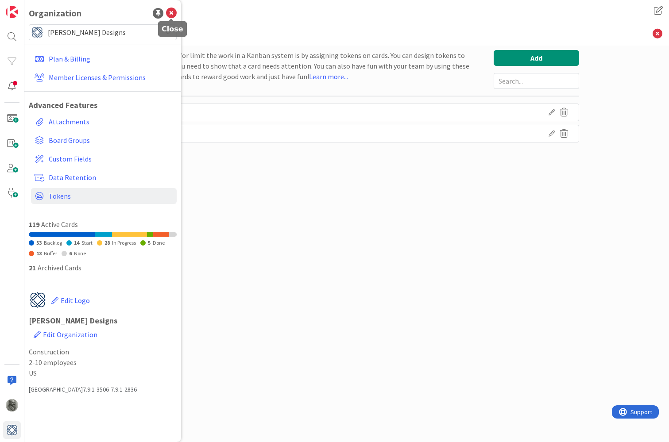
click at [171, 9] on icon at bounding box center [171, 13] width 11 height 11
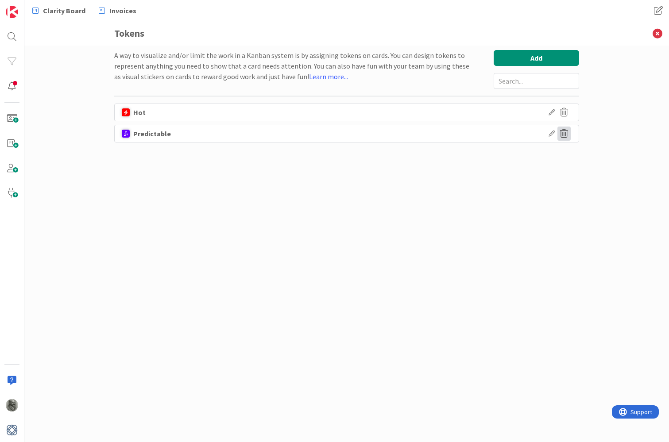
click at [566, 134] on icon at bounding box center [563, 134] width 13 height 14
click at [483, 175] on button "Delete" at bounding box center [481, 177] width 33 height 16
click at [550, 111] on icon at bounding box center [552, 112] width 6 height 6
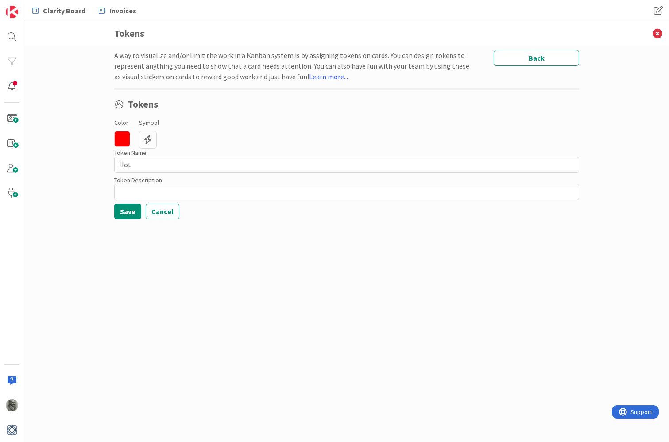
click at [147, 141] on icon at bounding box center [148, 140] width 18 height 18
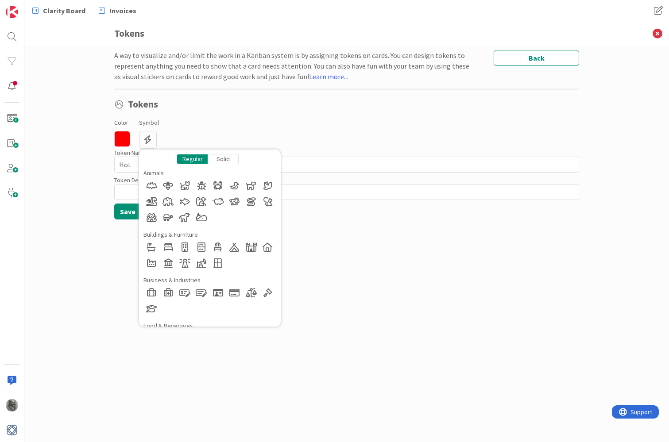
click at [227, 158] on div "Solid" at bounding box center [223, 159] width 31 height 10
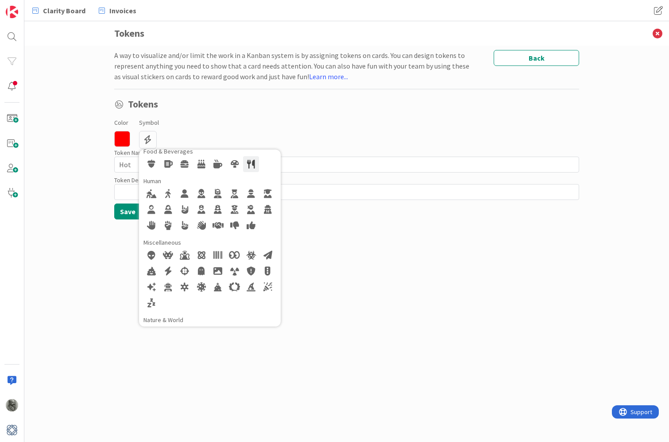
scroll to position [177, 0]
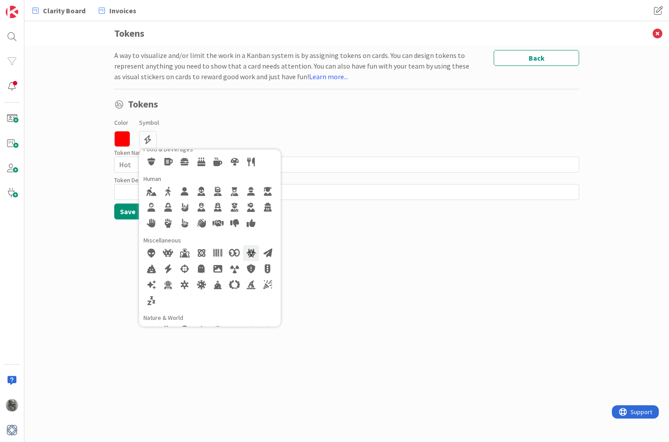
click at [250, 251] on div at bounding box center [251, 253] width 16 height 16
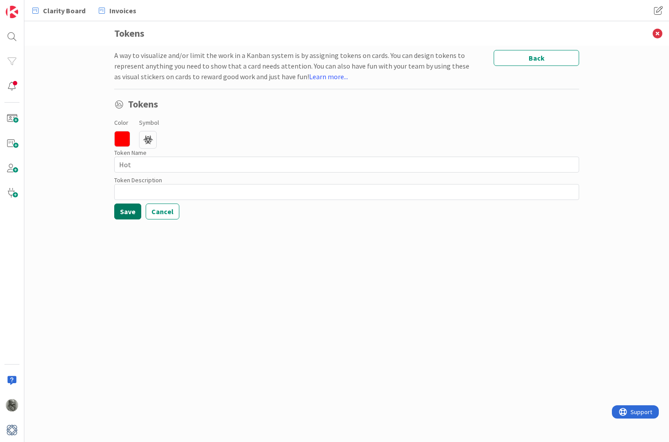
click at [134, 215] on button "Save" at bounding box center [127, 212] width 27 height 16
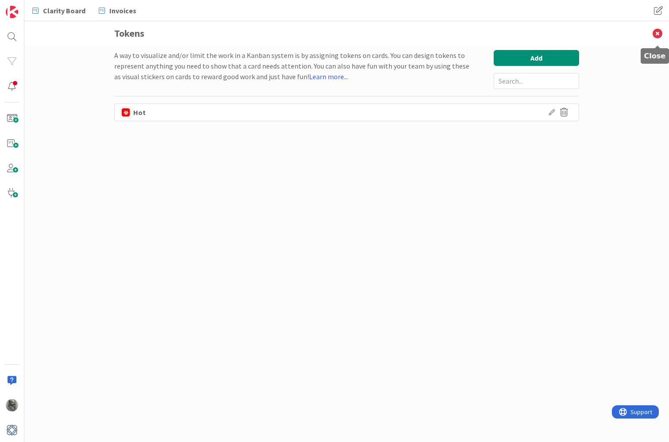
click at [655, 32] on icon at bounding box center [657, 33] width 23 height 24
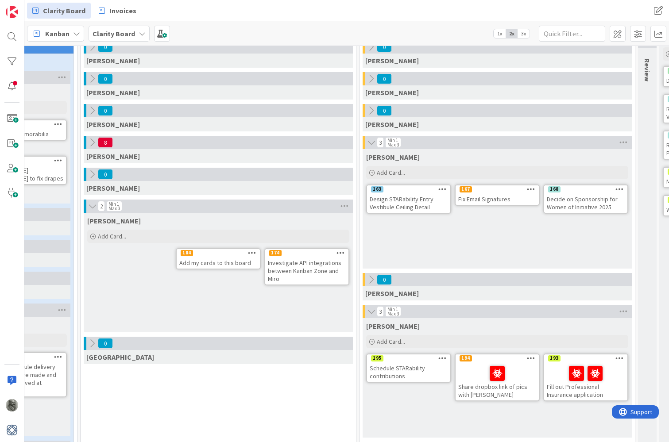
scroll to position [50, 414]
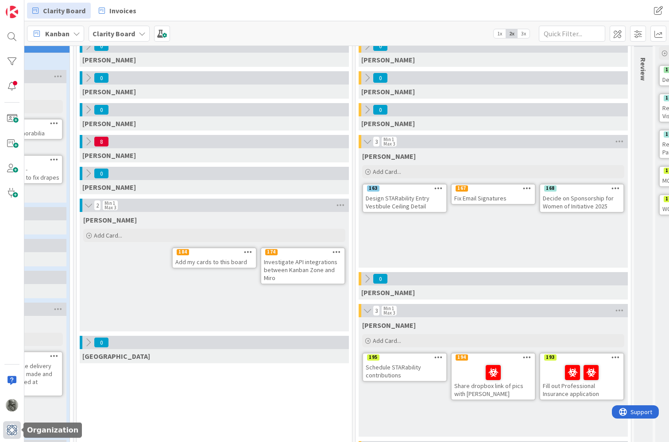
click at [14, 427] on img at bounding box center [12, 430] width 12 height 12
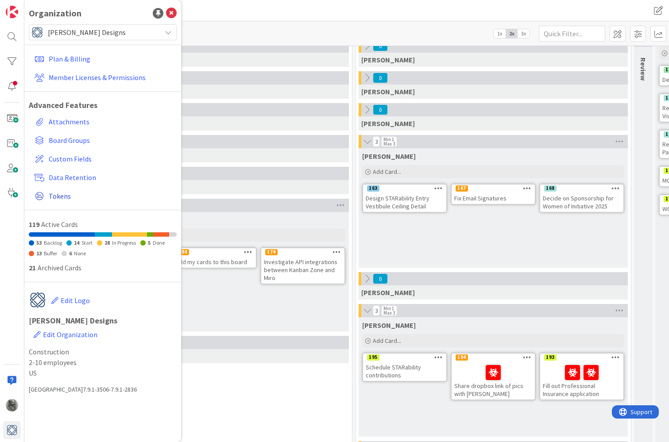
click at [54, 191] on span "Tokens" at bounding box center [111, 196] width 124 height 11
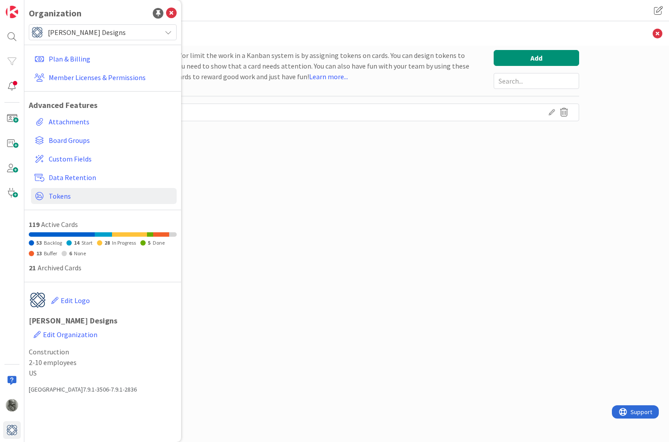
click at [550, 111] on icon at bounding box center [552, 112] width 6 height 6
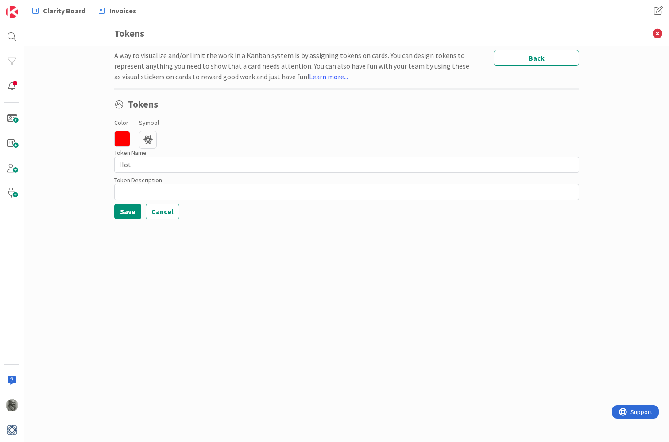
click at [147, 140] on icon at bounding box center [148, 140] width 18 height 18
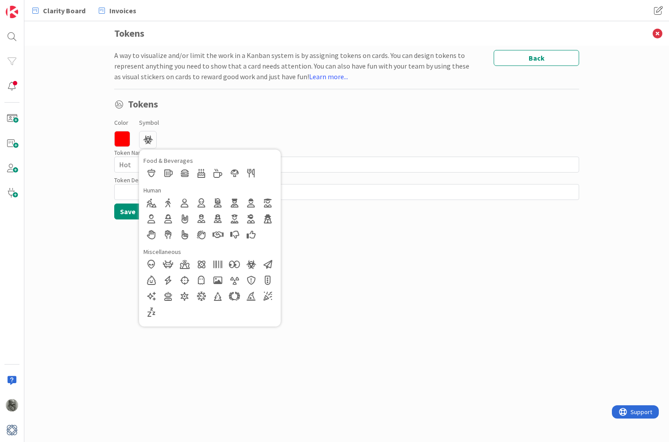
scroll to position [173, 0]
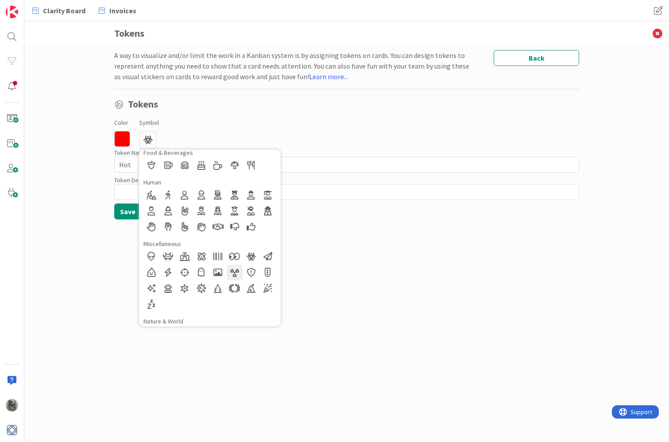
click at [235, 273] on div at bounding box center [235, 273] width 16 height 16
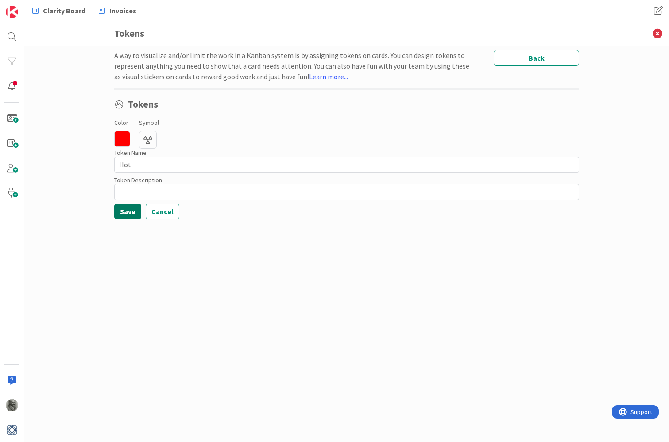
click at [132, 216] on button "Save" at bounding box center [127, 212] width 27 height 16
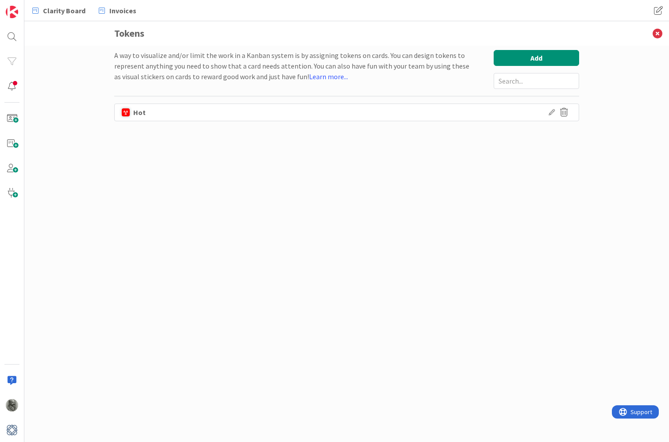
click at [550, 108] on div "Hot" at bounding box center [346, 113] width 465 height 18
click at [553, 113] on icon at bounding box center [552, 112] width 6 height 6
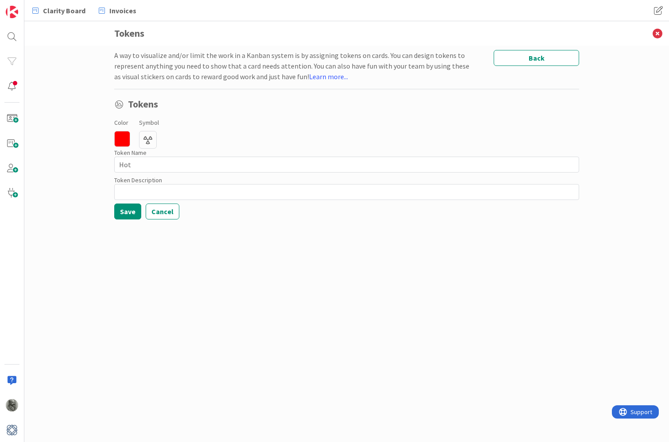
click at [147, 140] on icon at bounding box center [148, 140] width 18 height 18
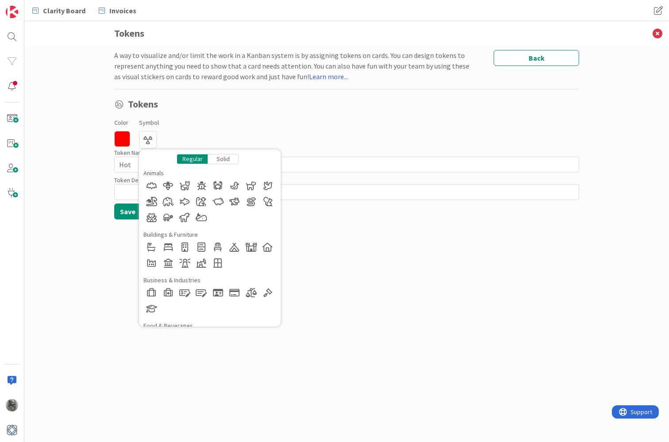
scroll to position [0, 0]
click at [227, 159] on div "Solid" at bounding box center [223, 159] width 31 height 10
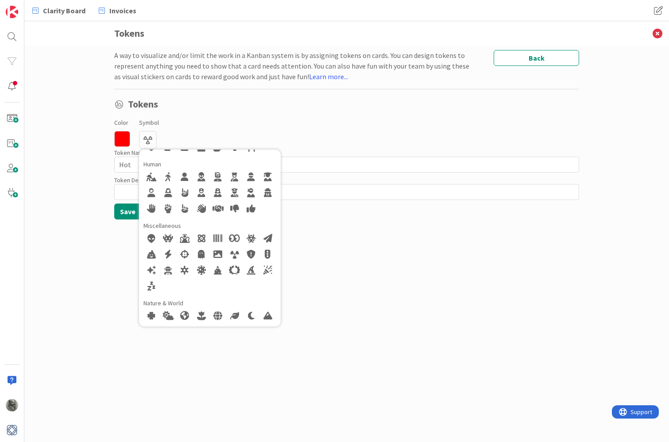
scroll to position [190, 0]
click at [236, 255] on div at bounding box center [235, 255] width 16 height 16
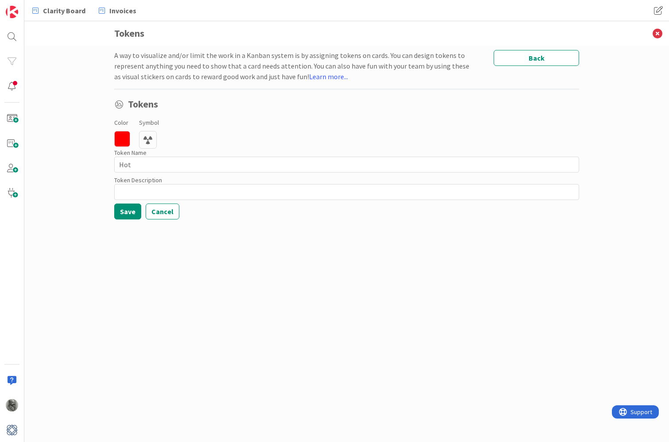
click at [124, 139] on icon at bounding box center [122, 139] width 16 height 16
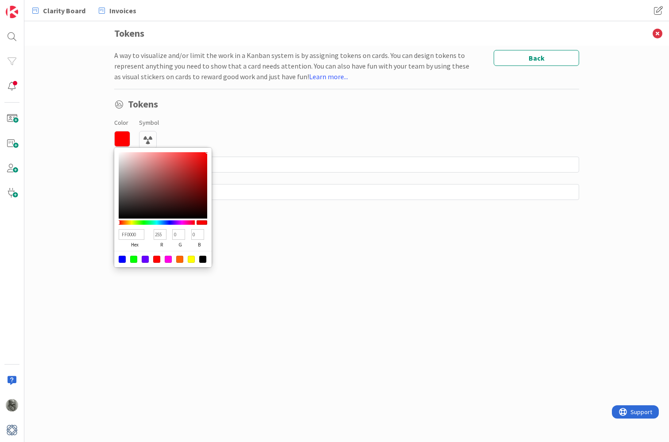
click at [179, 259] on div at bounding box center [179, 259] width 7 height 7
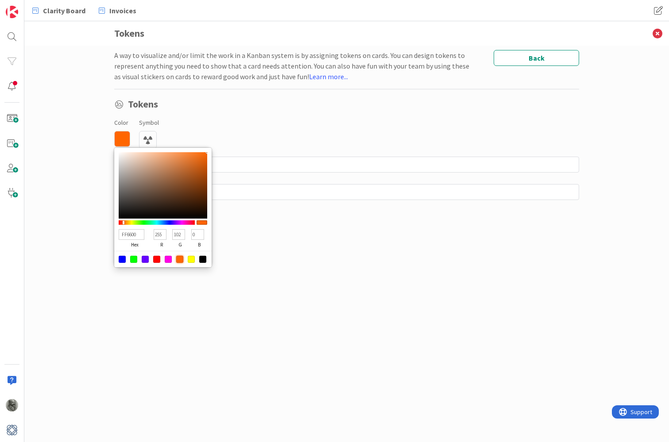
click at [197, 124] on div "Color FF6600 hex 255 r 102 g 0 b 100 a Symbol Regular Solid Animals Buildings &…" at bounding box center [346, 133] width 465 height 32
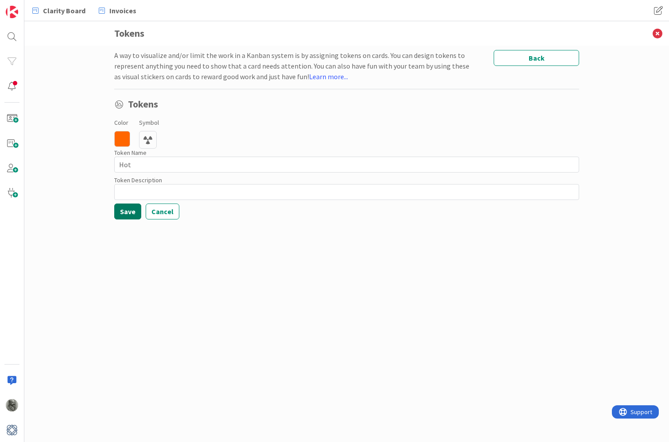
click at [127, 213] on button "Save" at bounding box center [127, 212] width 27 height 16
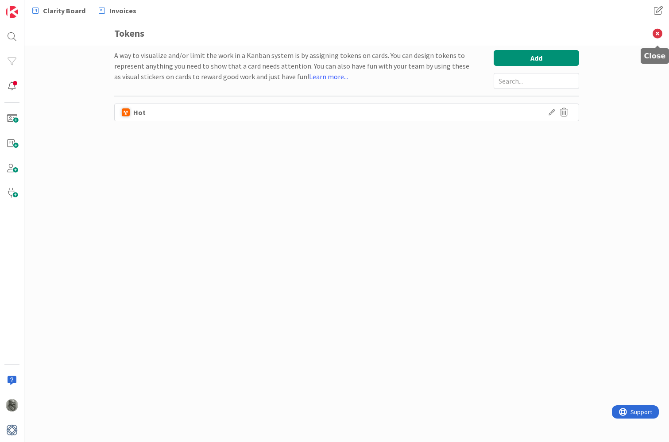
click at [658, 33] on icon at bounding box center [657, 33] width 23 height 24
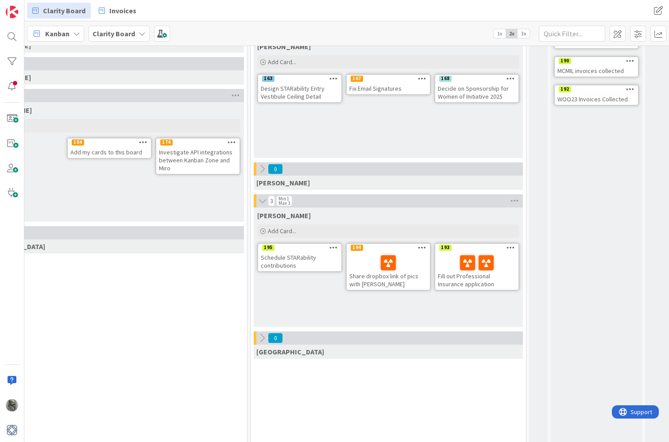
scroll to position [159, 522]
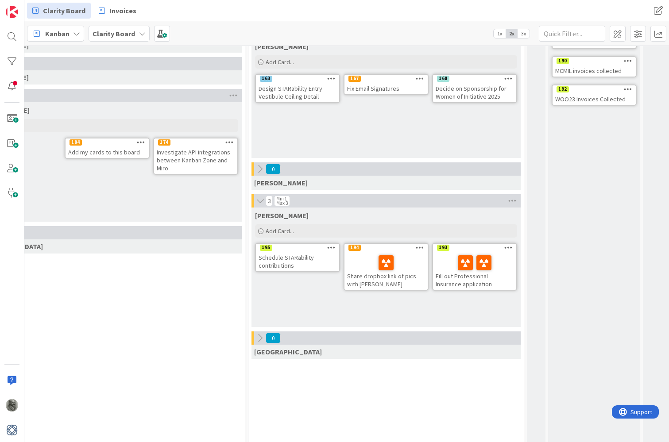
click at [508, 246] on icon at bounding box center [508, 247] width 8 height 6
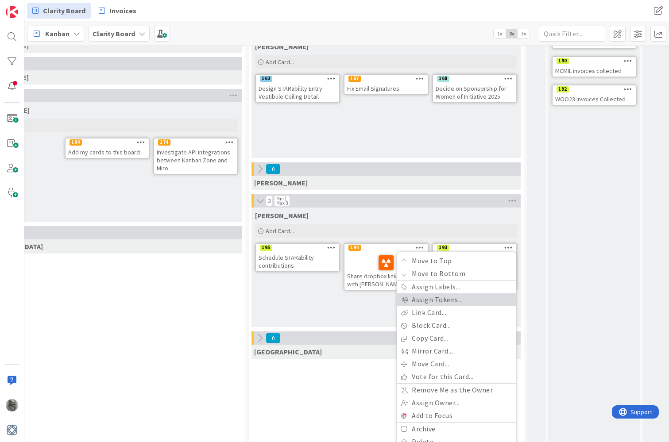
click at [455, 295] on link "Assign Tokens..." at bounding box center [457, 300] width 120 height 13
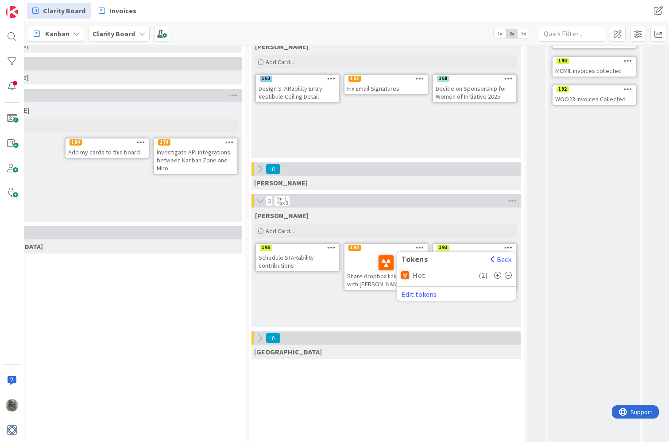
click at [507, 274] on icon at bounding box center [509, 275] width 8 height 7
click at [485, 315] on div "[PERSON_NAME] Add Card... 193 Tokens Back Hot ( 1 ) Edit tokens Fill out Profes…" at bounding box center [385, 268] width 269 height 120
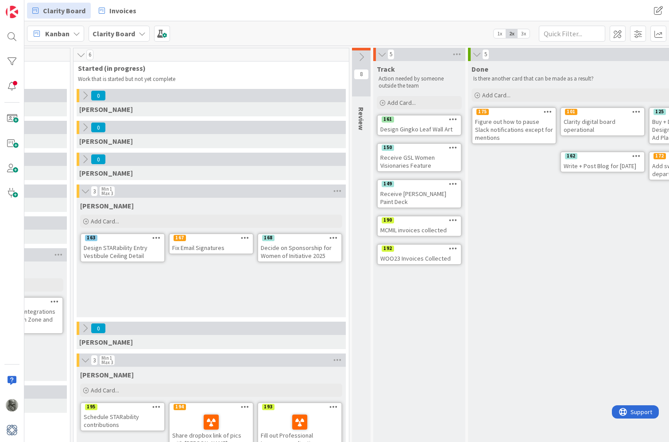
scroll to position [0, 696]
click at [361, 57] on icon at bounding box center [361, 57] width 10 height 10
